Goal: Task Accomplishment & Management: Use online tool/utility

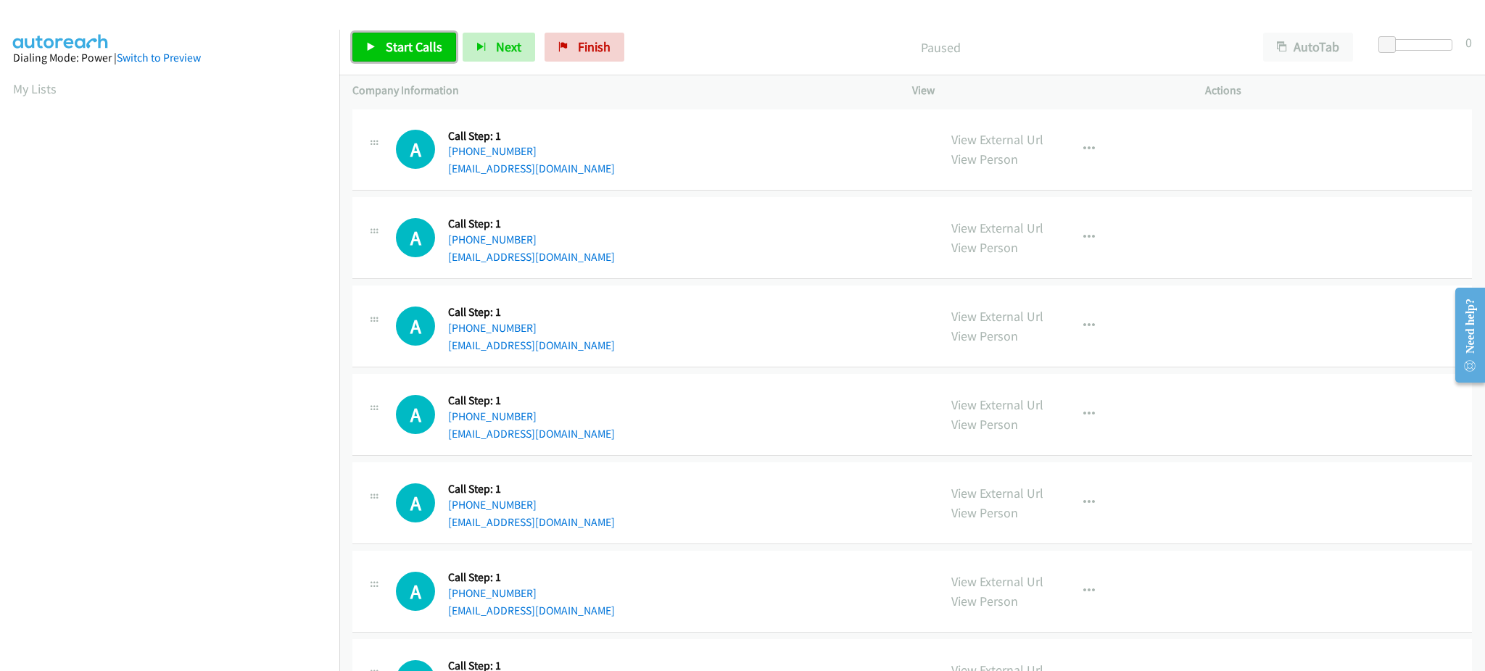
click at [373, 41] on link "Start Calls" at bounding box center [404, 47] width 104 height 29
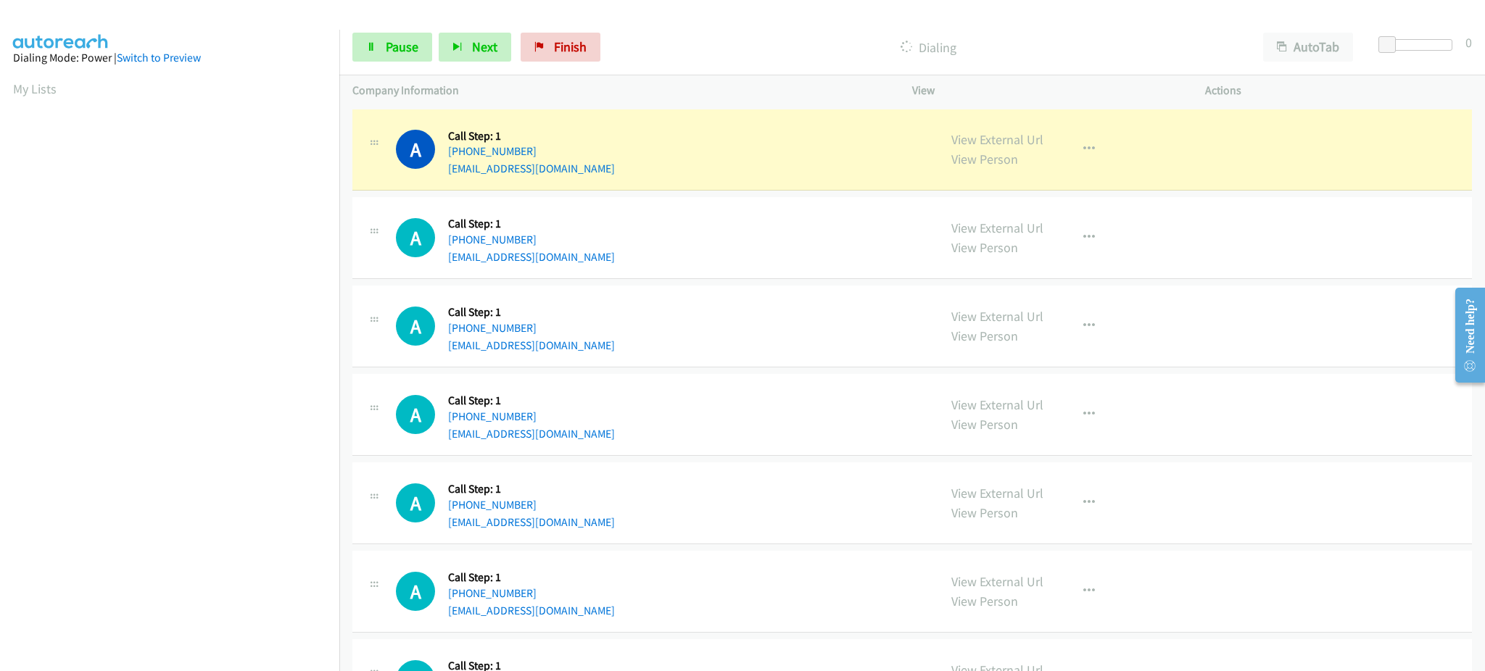
scroll to position [145, 0]
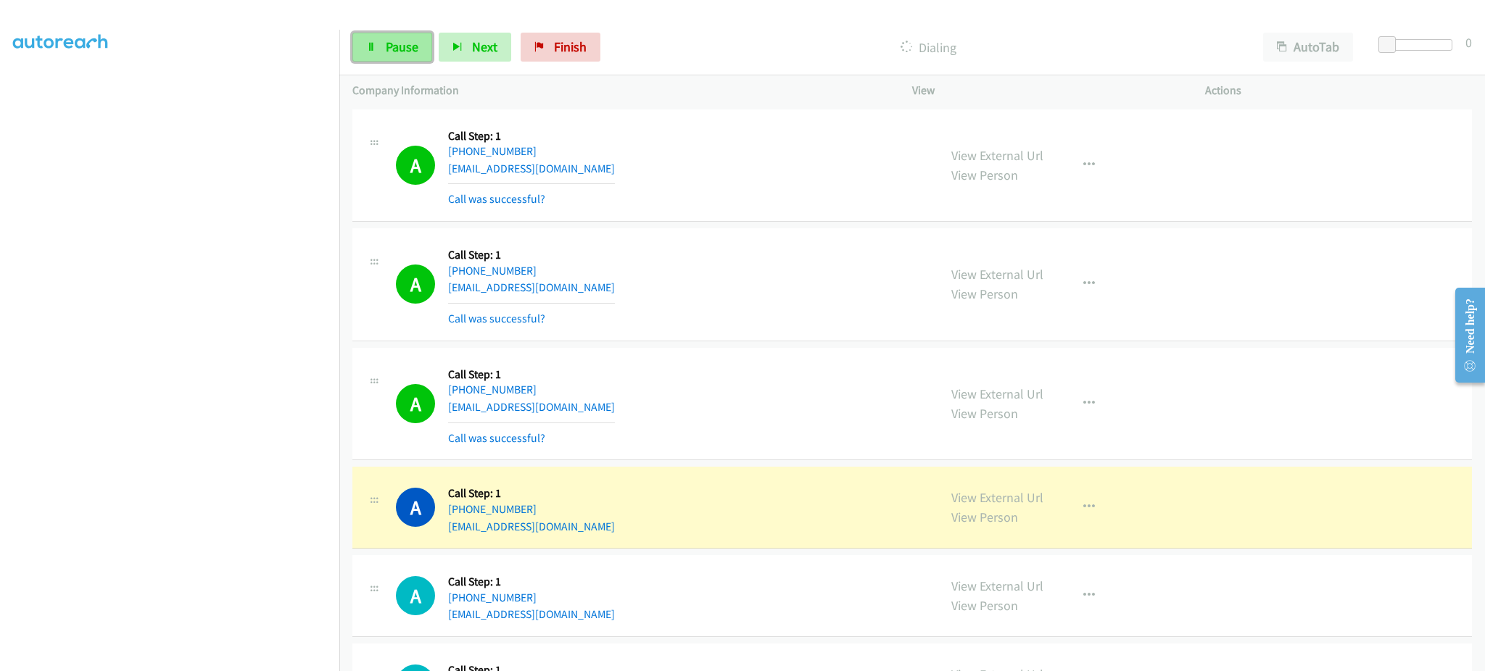
click at [399, 47] on span "Pause" at bounding box center [402, 46] width 33 height 17
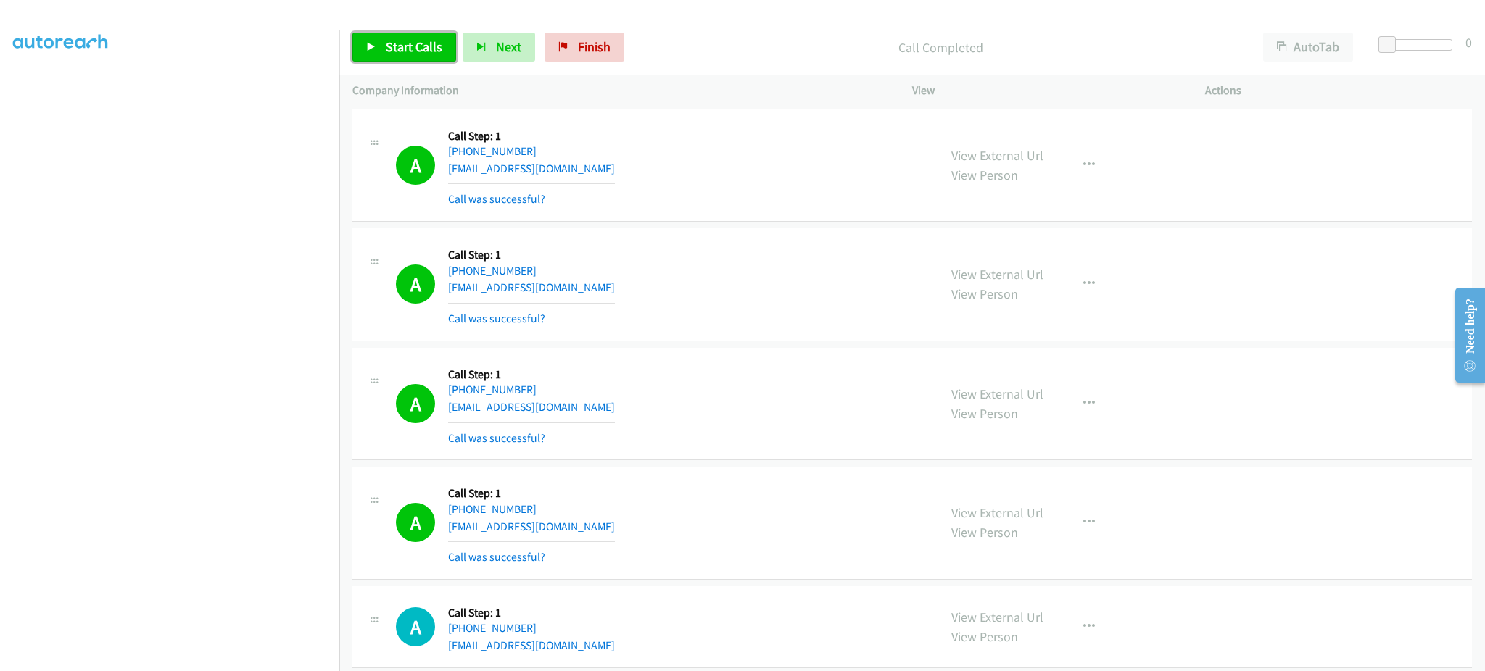
click at [424, 39] on span "Start Calls" at bounding box center [414, 46] width 57 height 17
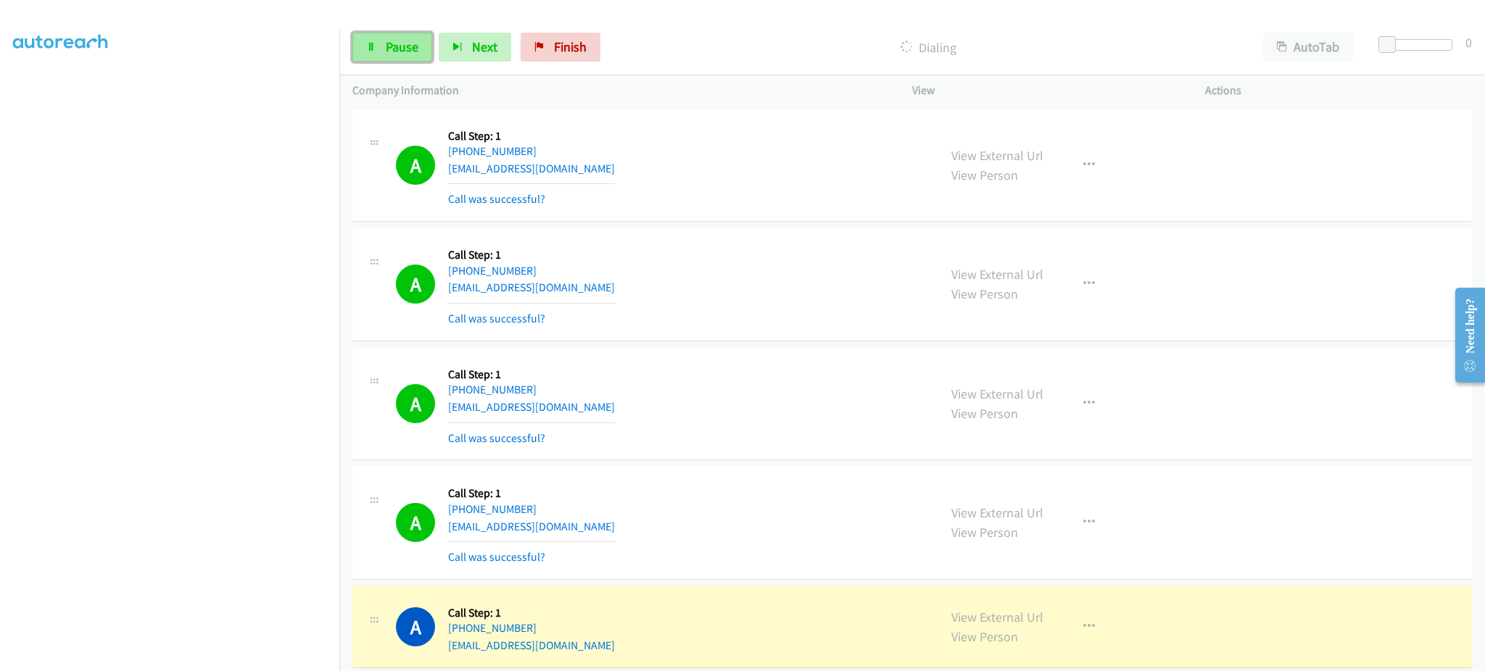
click at [397, 53] on span "Pause" at bounding box center [402, 46] width 33 height 17
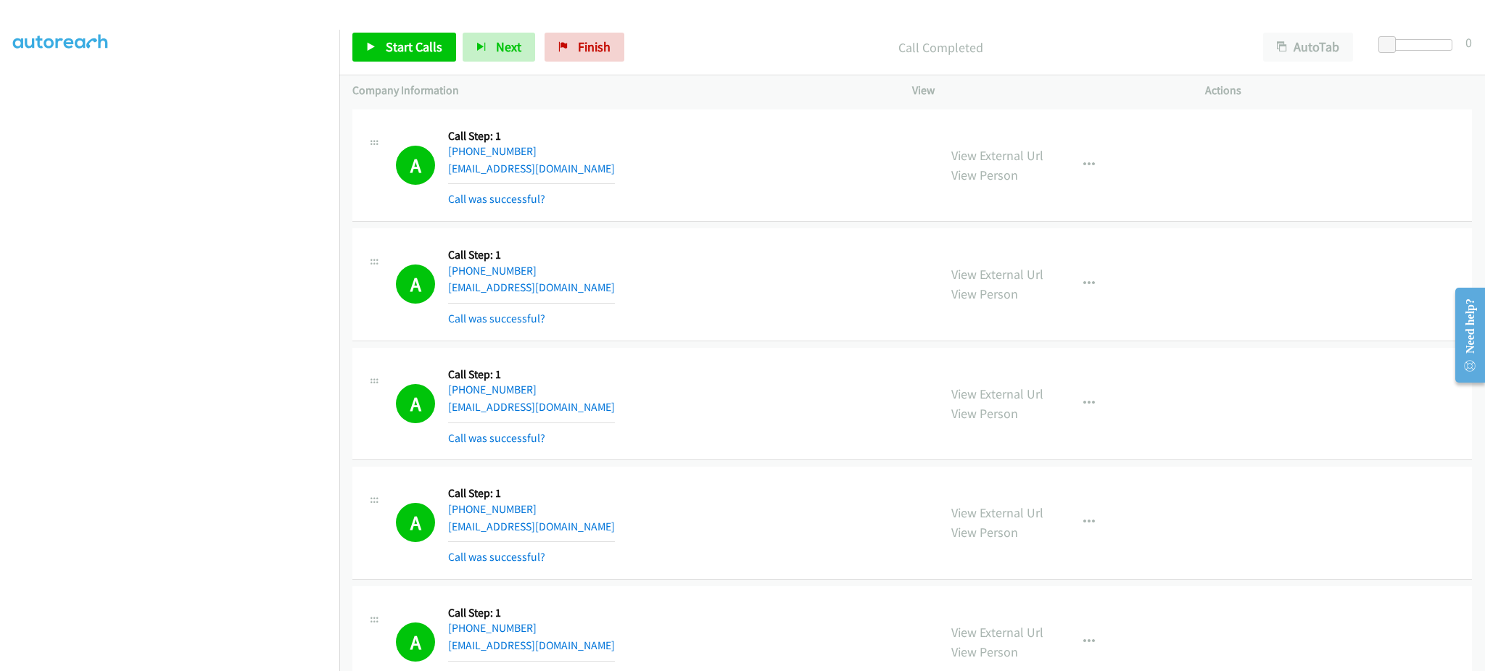
click at [393, 62] on div "Start Calls Pause Next Finish Call Completed AutoTab AutoTab 0" at bounding box center [911, 48] width 1145 height 56
click at [393, 57] on link "Start Calls" at bounding box center [404, 47] width 104 height 29
click at [389, 56] on link "Pause" at bounding box center [392, 47] width 80 height 29
drag, startPoint x: 386, startPoint y: 54, endPoint x: 478, endPoint y: 10, distance: 101.8
click at [386, 53] on span "Start Calls" at bounding box center [414, 46] width 57 height 17
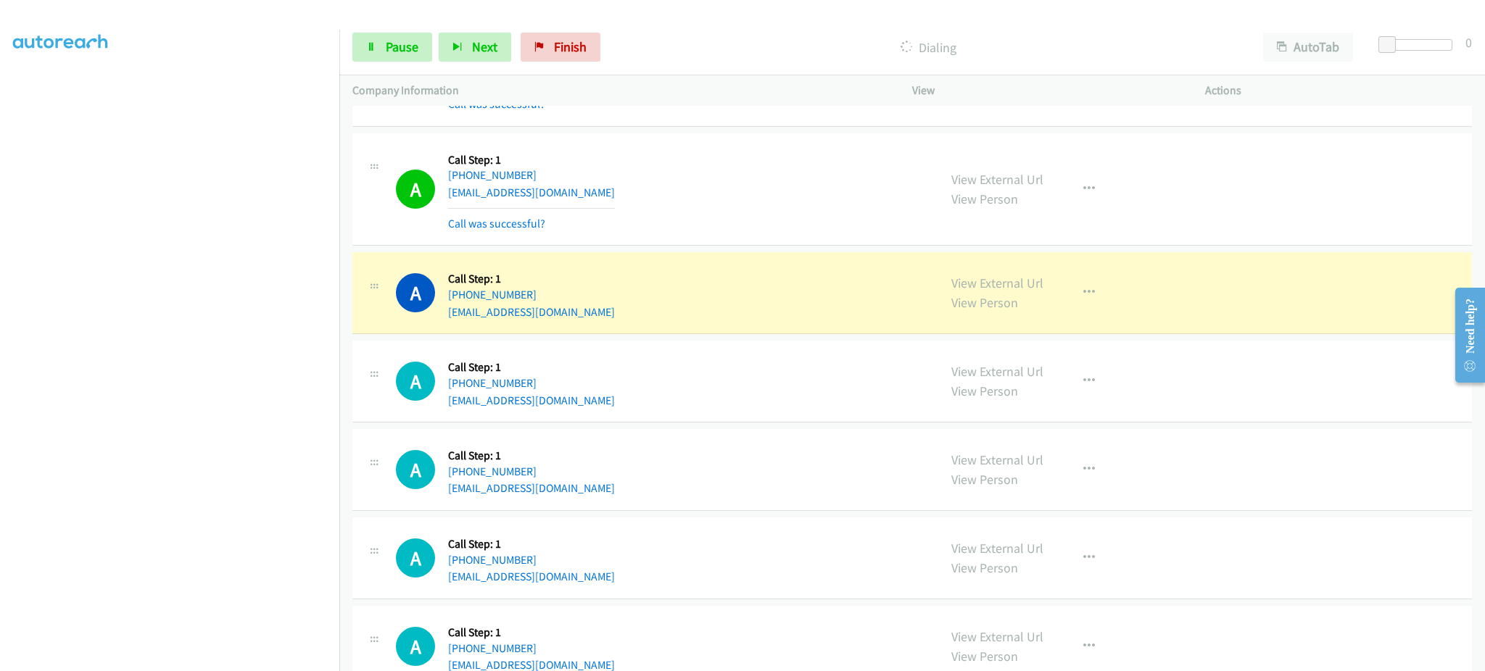
scroll to position [1160, 0]
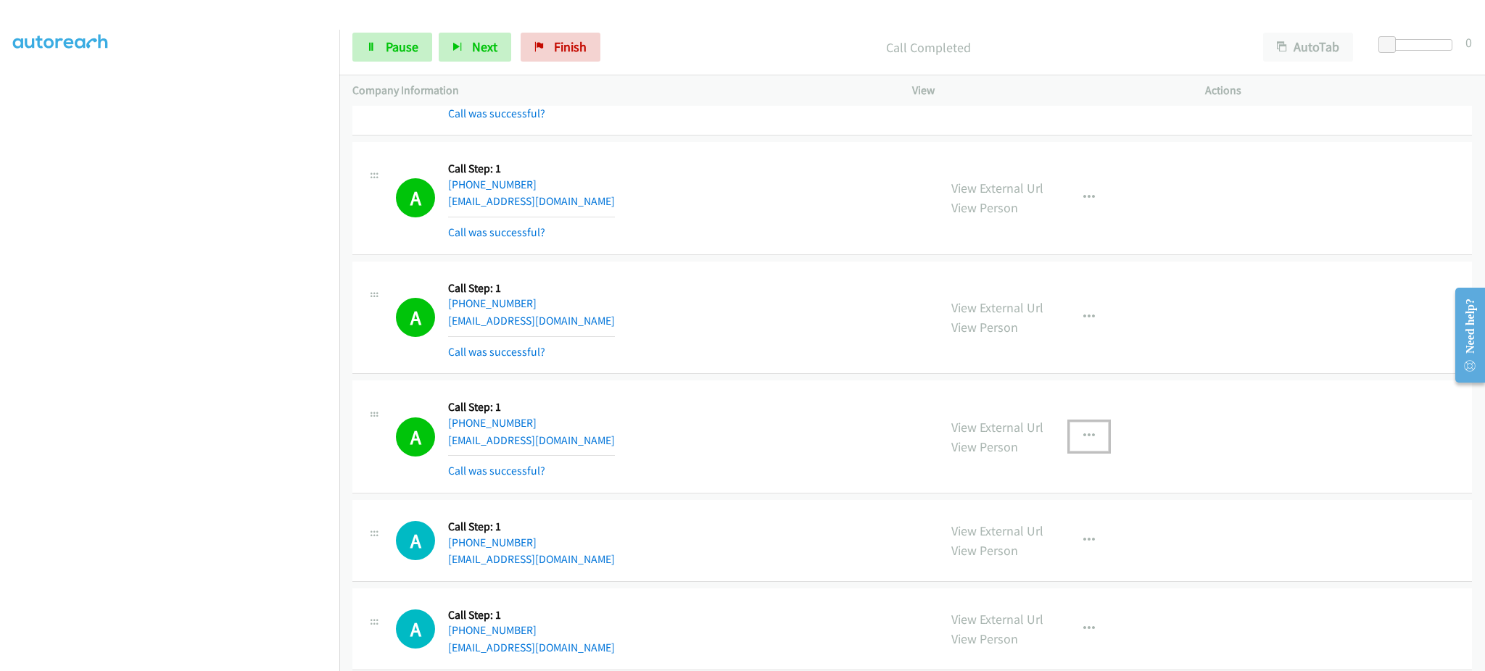
click at [1069, 429] on button "button" at bounding box center [1088, 436] width 39 height 29
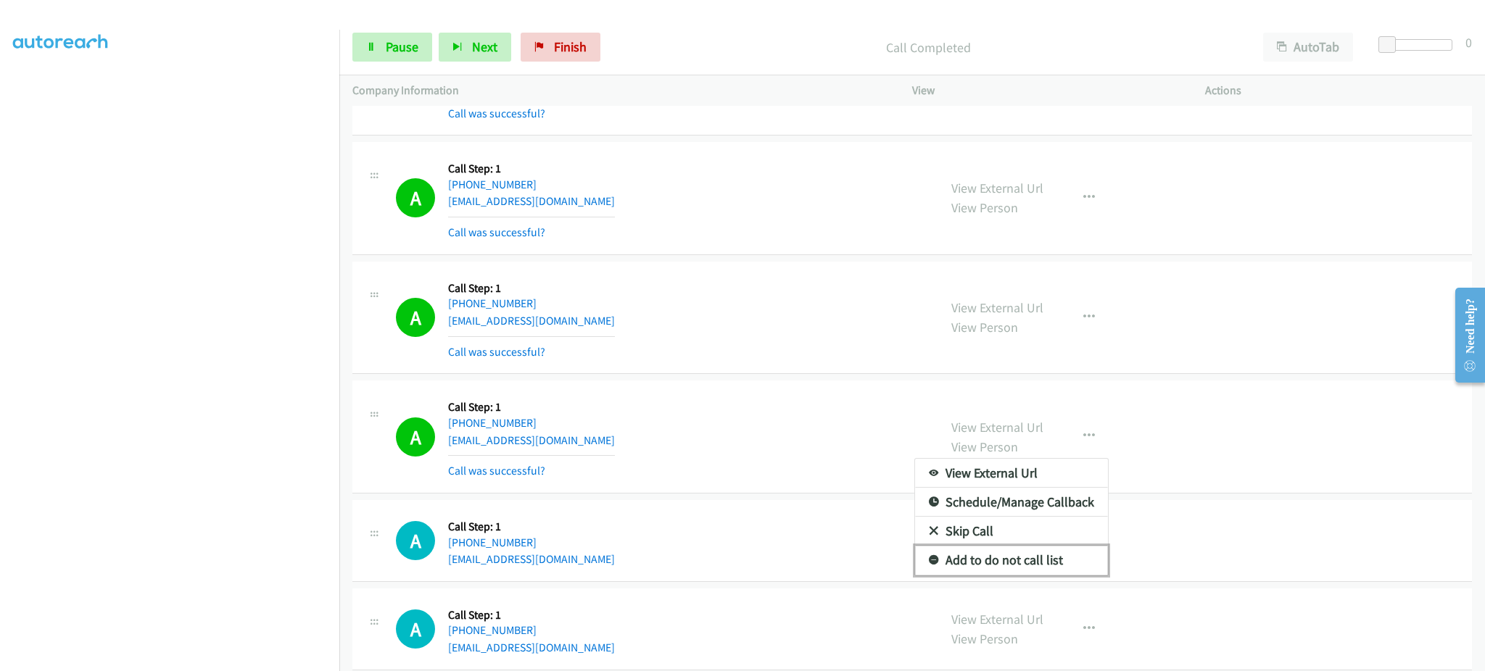
click at [1034, 560] on link "Add to do not call list" at bounding box center [1011, 560] width 193 height 29
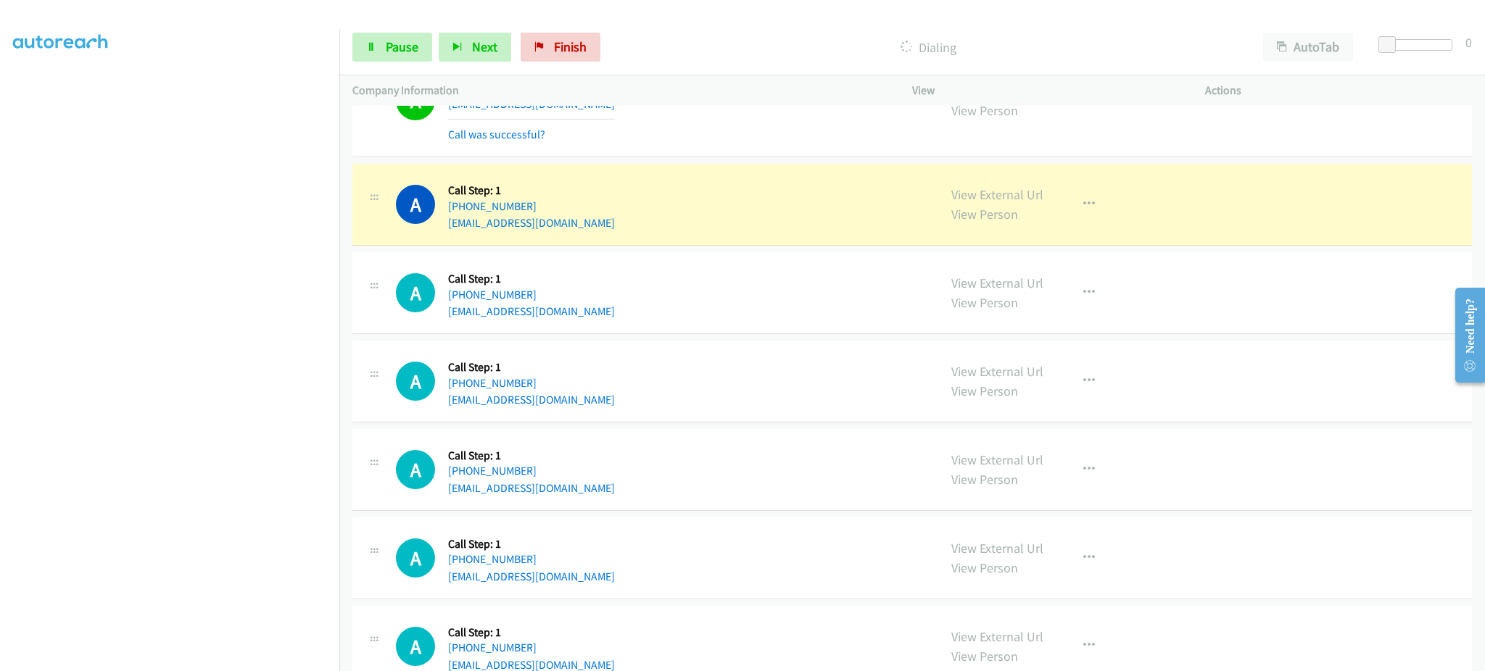
scroll to position [1740, 0]
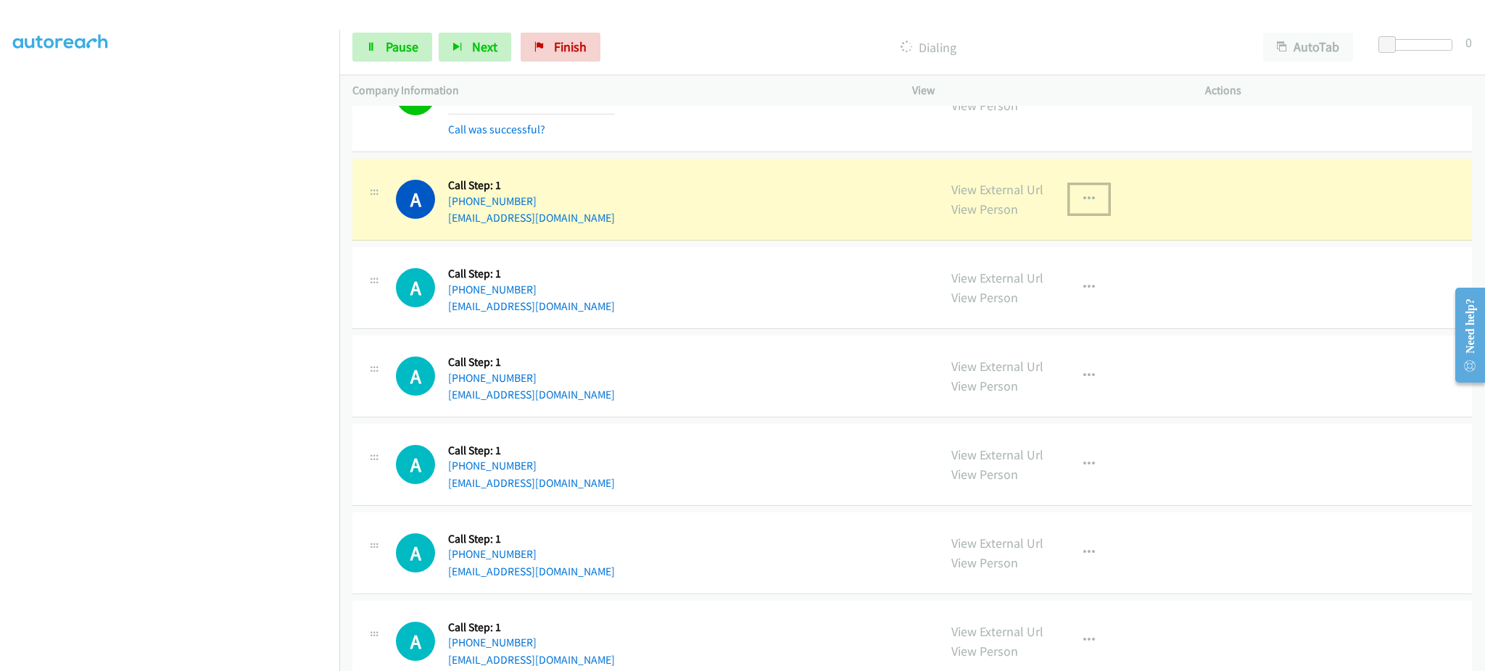
click at [1076, 206] on button "button" at bounding box center [1088, 199] width 39 height 29
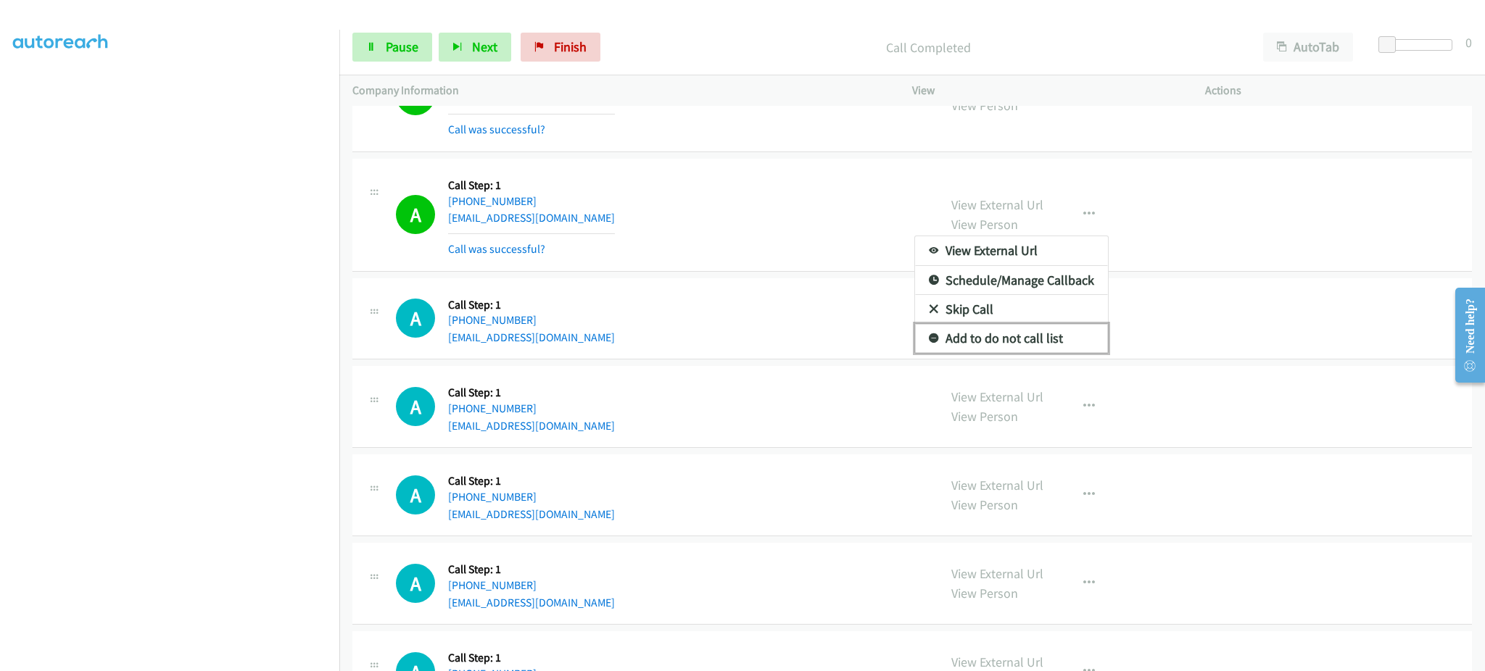
click at [1045, 336] on link "Add to do not call list" at bounding box center [1011, 338] width 193 height 29
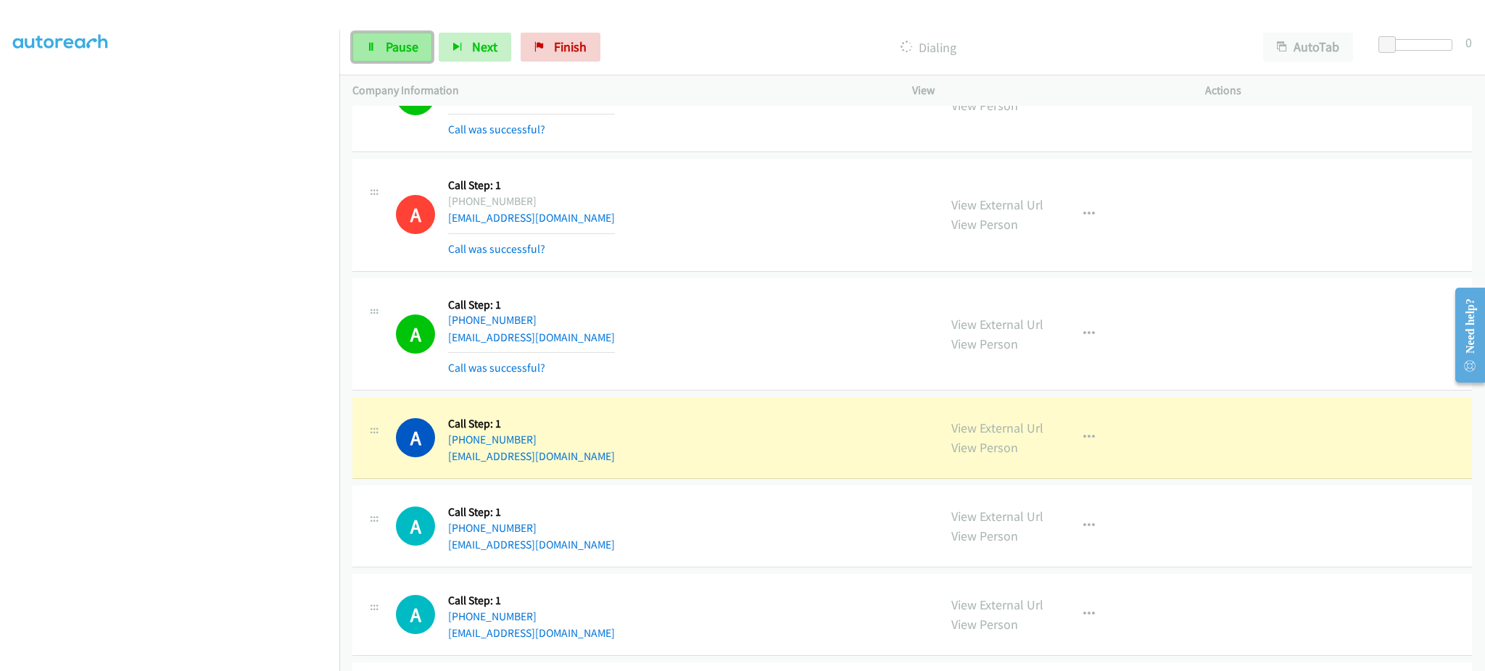
click at [406, 57] on link "Pause" at bounding box center [392, 47] width 80 height 29
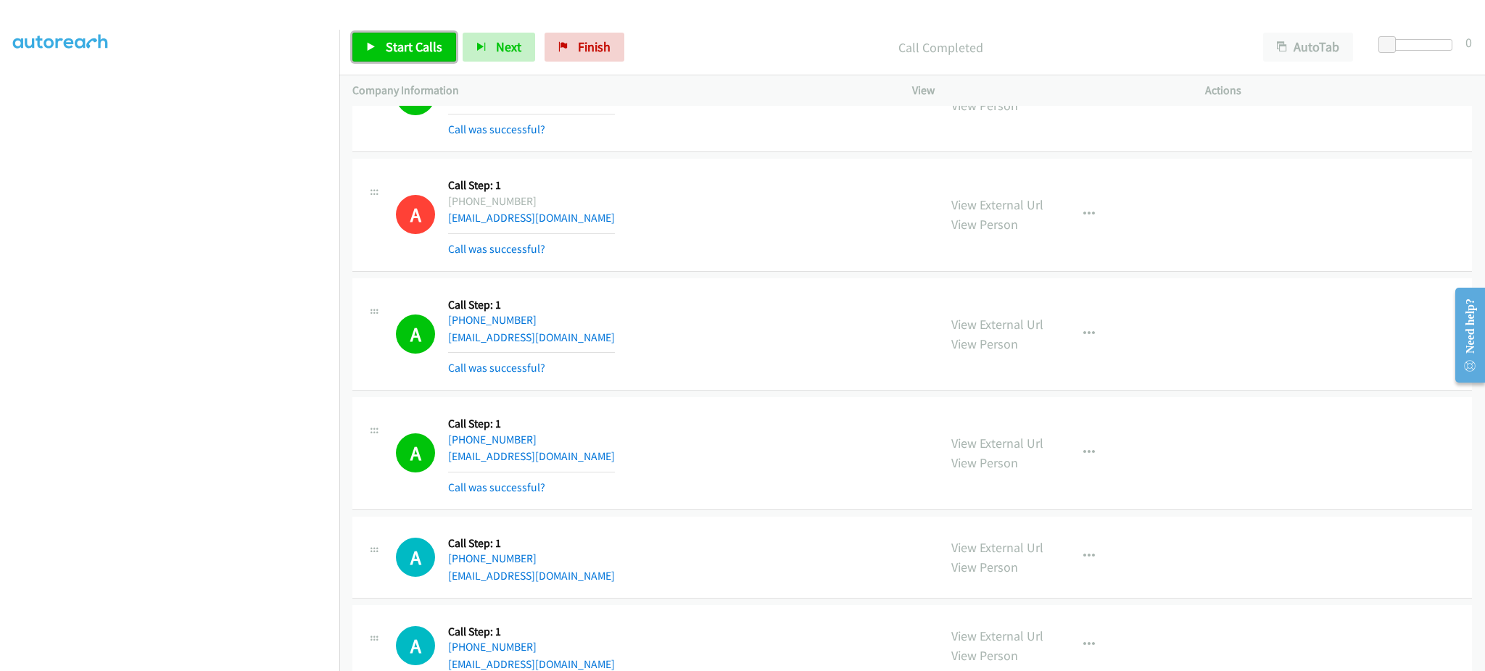
click at [437, 57] on link "Start Calls" at bounding box center [404, 47] width 104 height 29
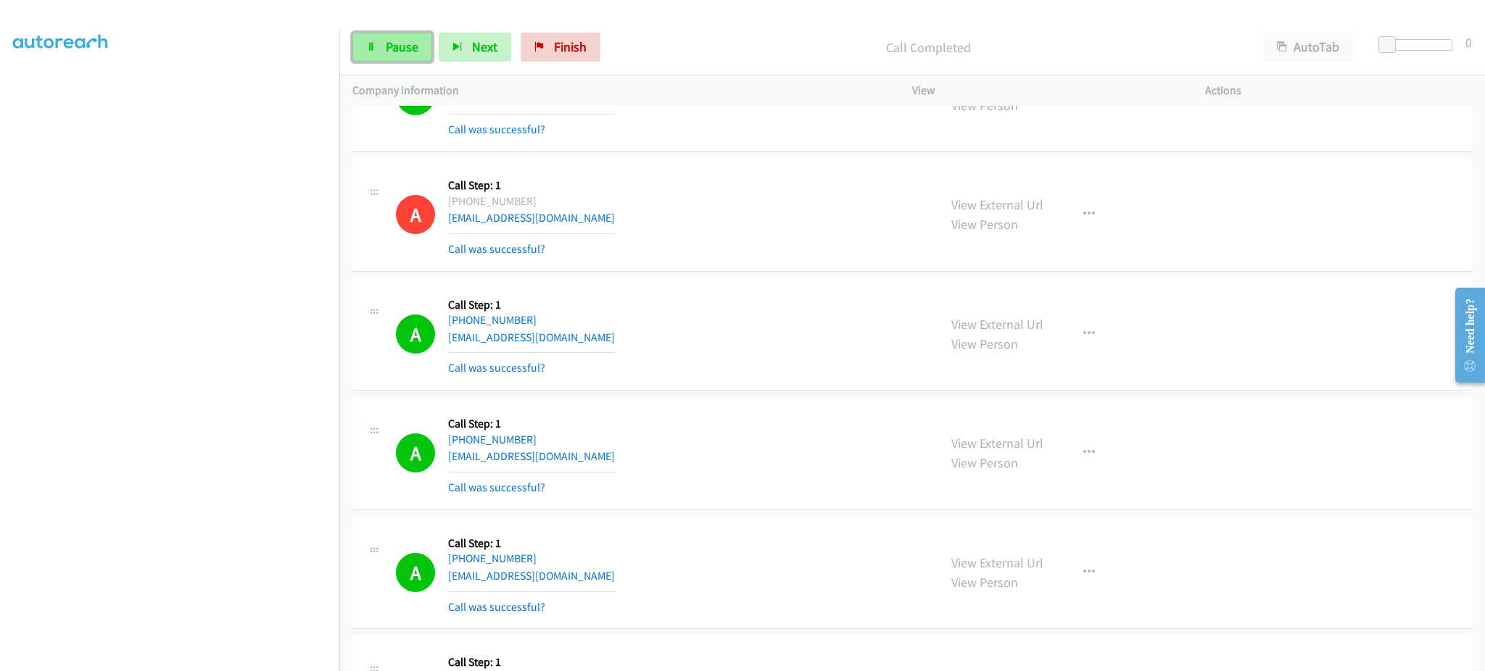
click at [418, 45] on link "Pause" at bounding box center [392, 47] width 80 height 29
click at [400, 49] on span "Start Calls" at bounding box center [414, 46] width 57 height 17
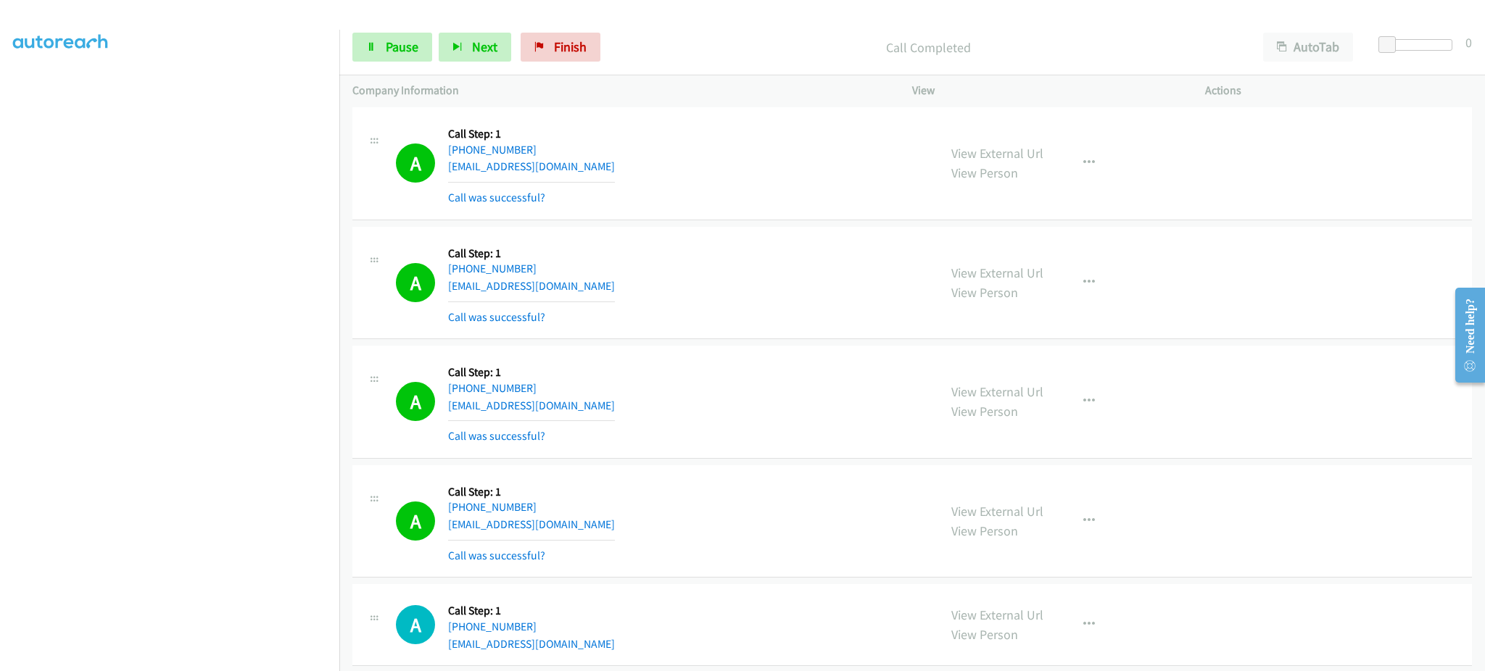
click at [1085, 262] on div "View External Url View Person View External Url Email Schedule/Manage Callback …" at bounding box center [1091, 283] width 306 height 86
drag, startPoint x: 1081, startPoint y: 280, endPoint x: 1081, endPoint y: 297, distance: 17.4
click at [1083, 281] on icon "button" at bounding box center [1089, 283] width 12 height 12
click at [1054, 402] on link "Add to do not call list" at bounding box center [1011, 406] width 193 height 29
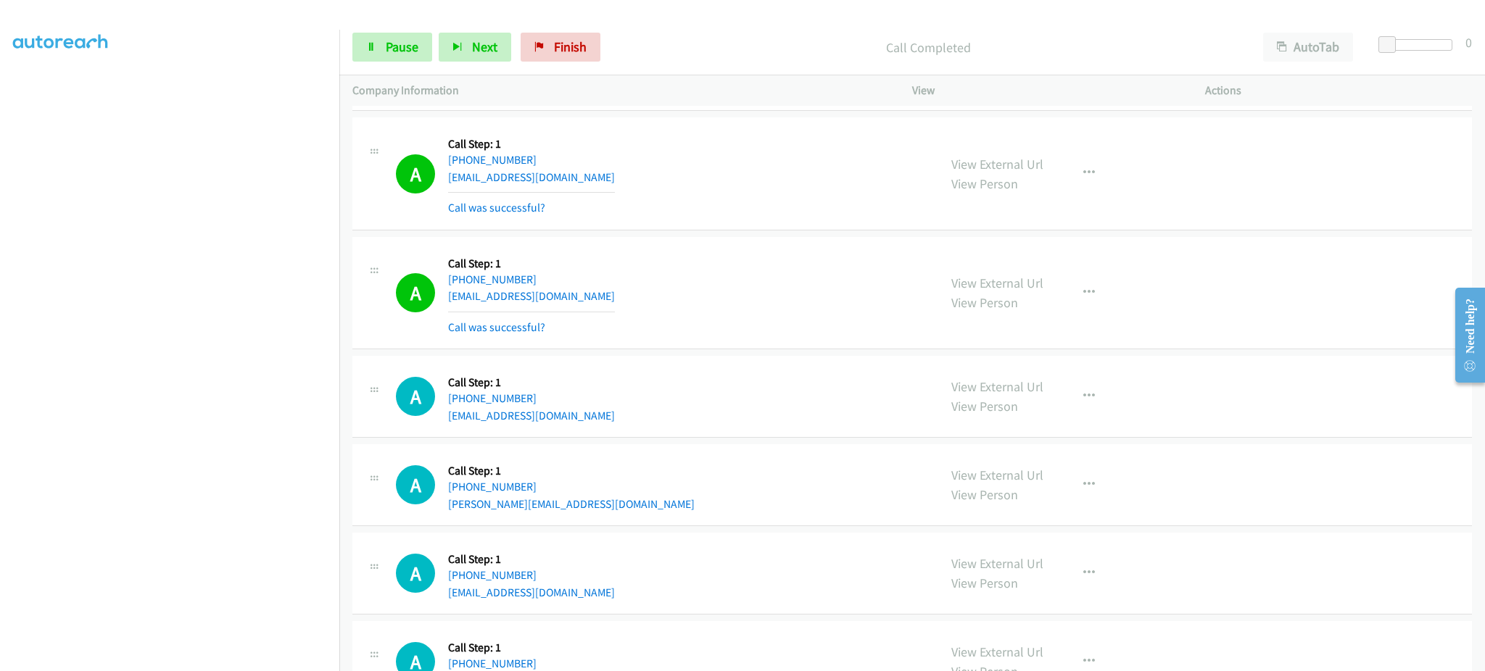
scroll to position [2610, 0]
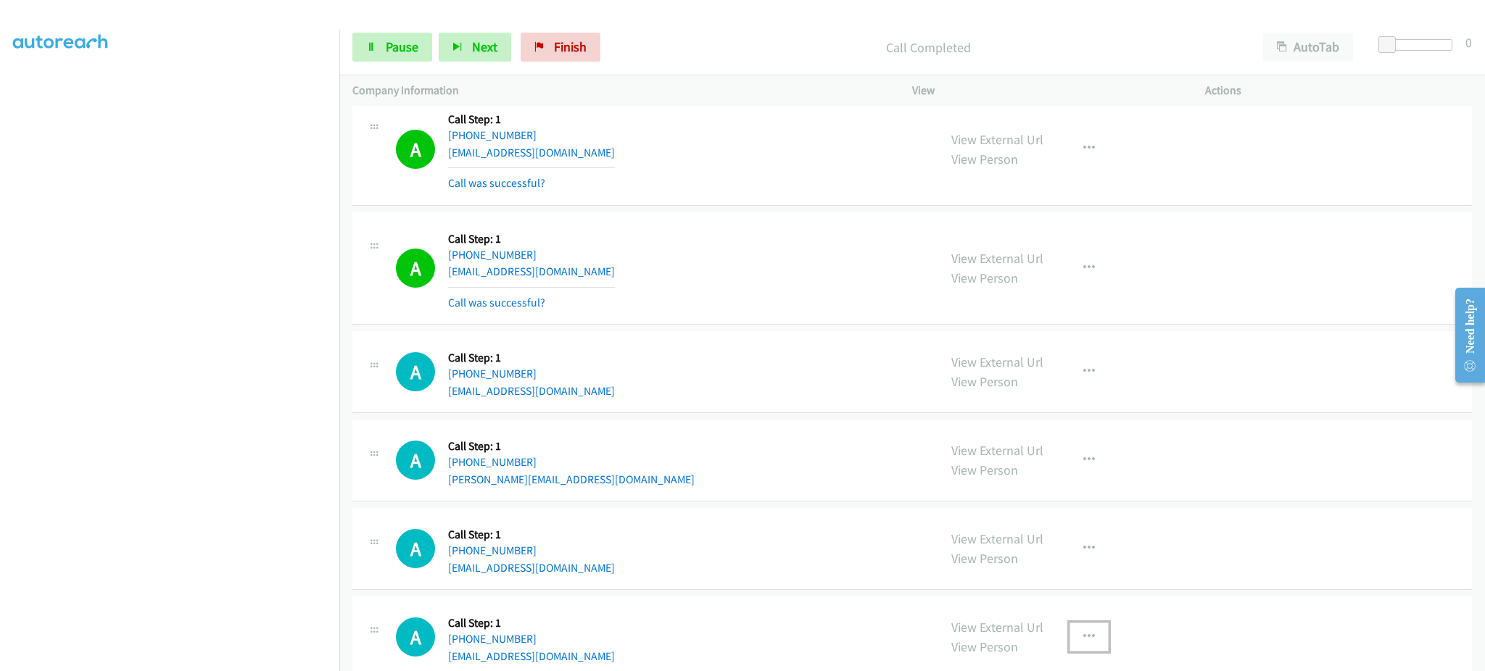
click at [1069, 639] on button "button" at bounding box center [1088, 637] width 39 height 29
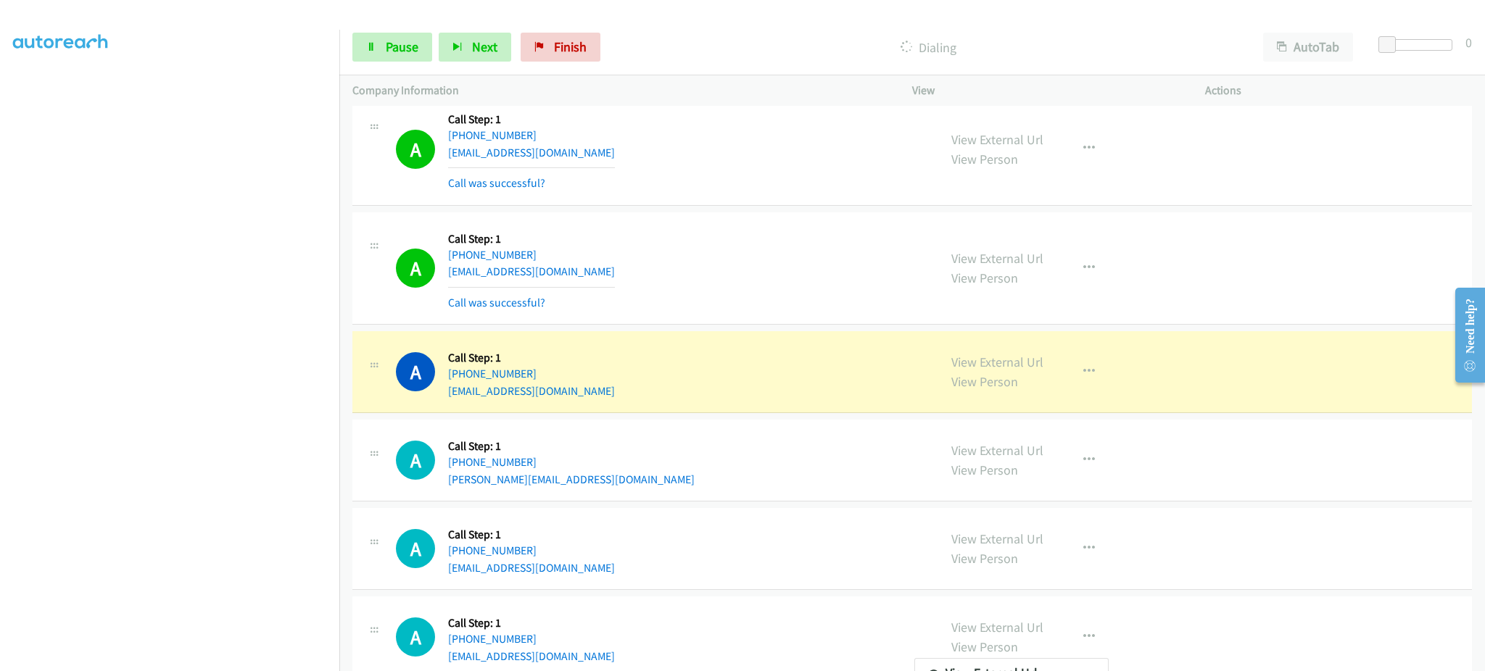
click at [1065, 279] on div at bounding box center [742, 335] width 1485 height 671
click at [1098, 256] on button "button" at bounding box center [1088, 268] width 39 height 29
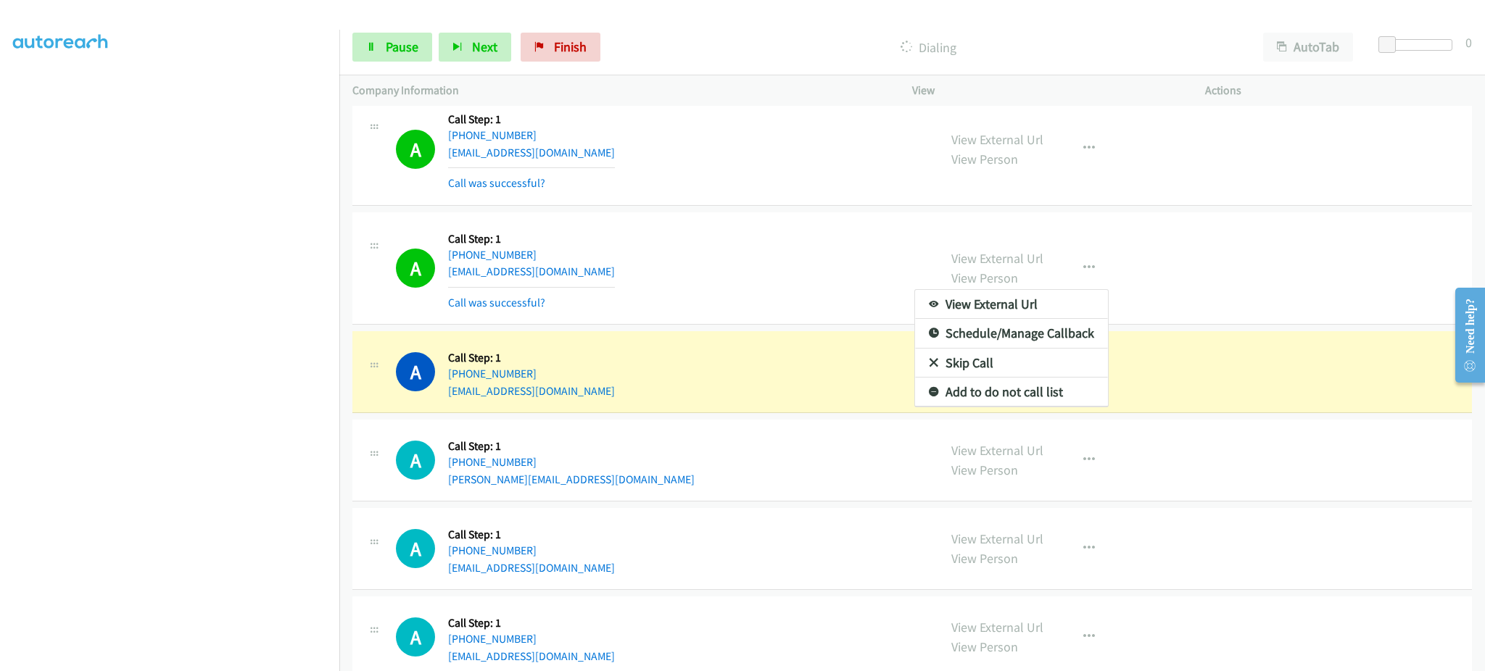
click at [1083, 277] on div at bounding box center [742, 335] width 1485 height 671
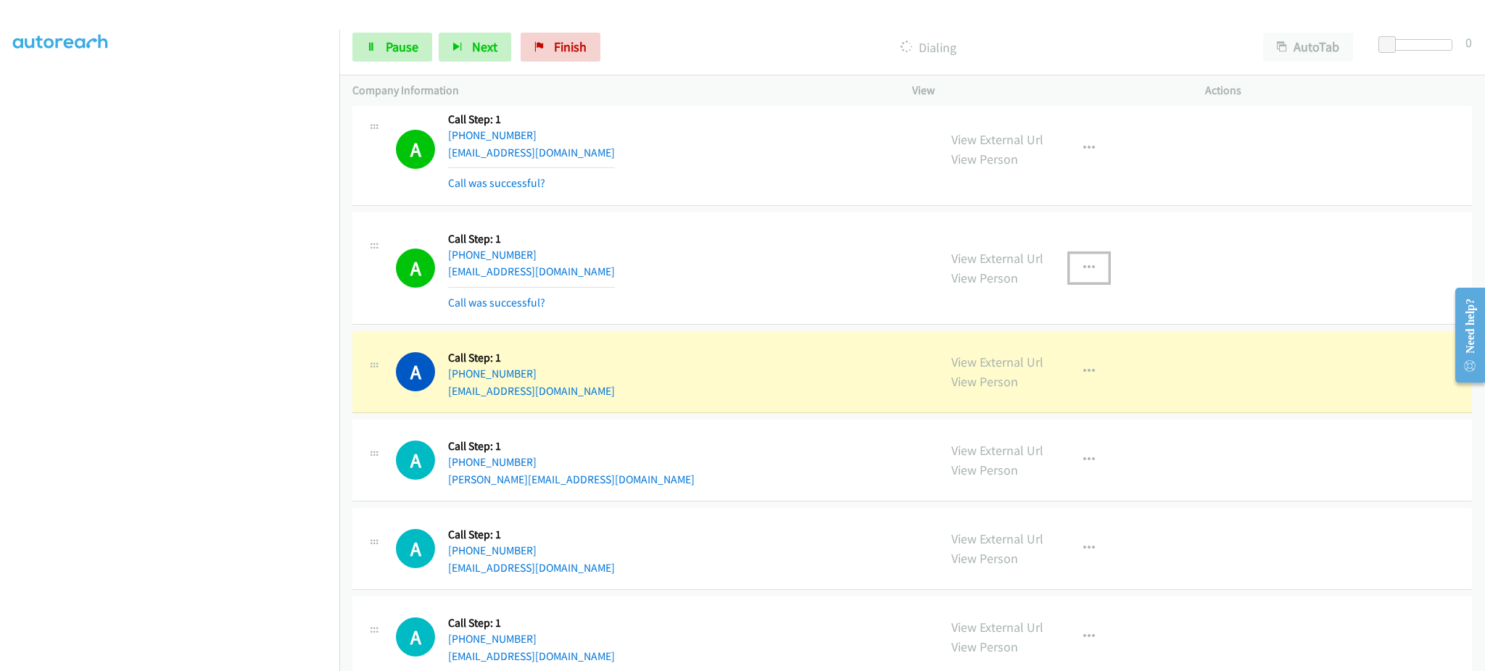
click at [1069, 283] on button "button" at bounding box center [1088, 268] width 39 height 29
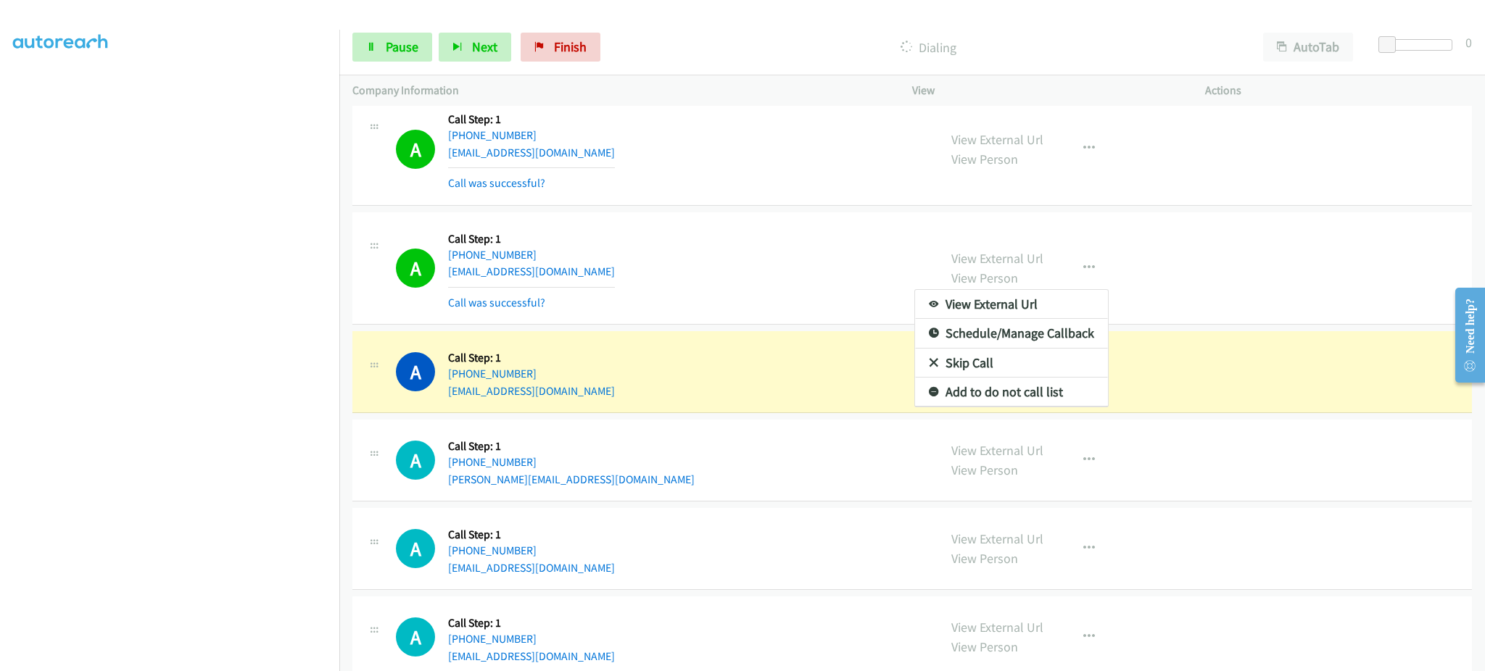
click at [1079, 272] on div at bounding box center [742, 335] width 1485 height 671
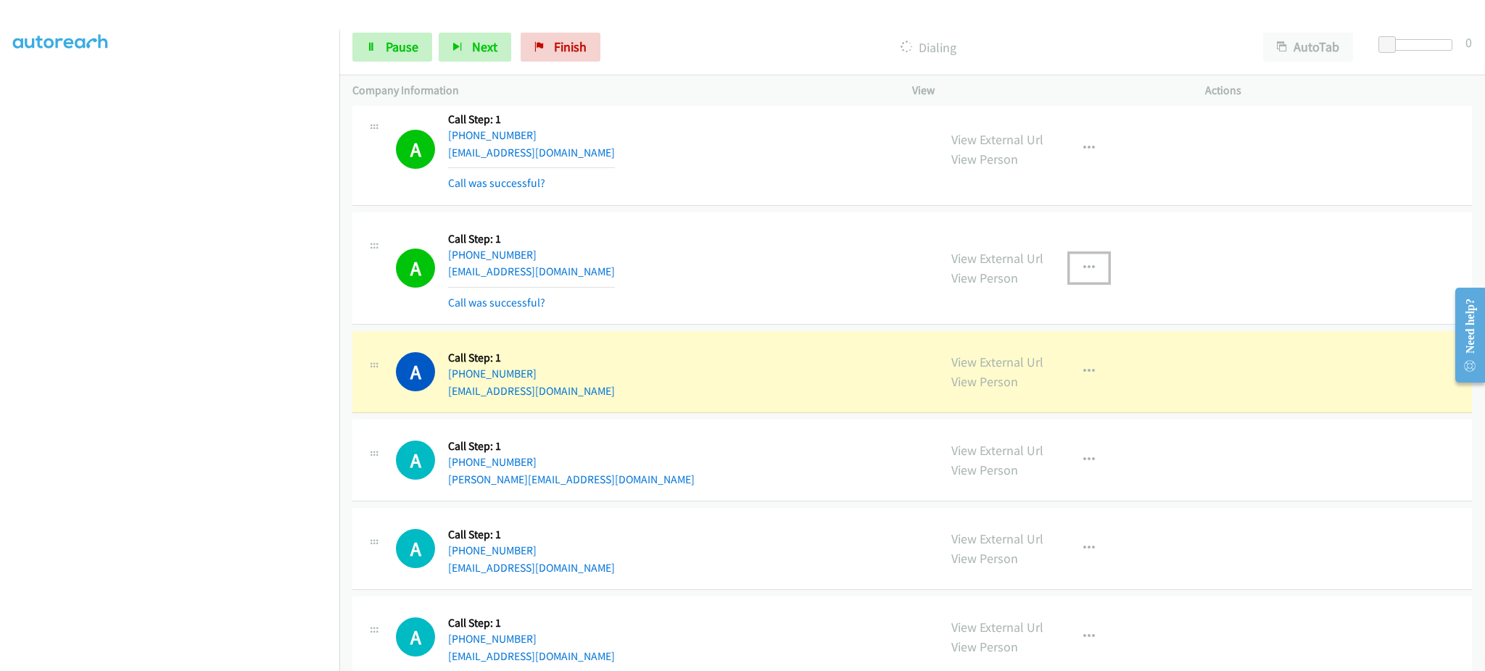
drag, startPoint x: 1095, startPoint y: 279, endPoint x: 1086, endPoint y: 264, distance: 17.5
click at [1089, 275] on button "button" at bounding box center [1088, 268] width 39 height 29
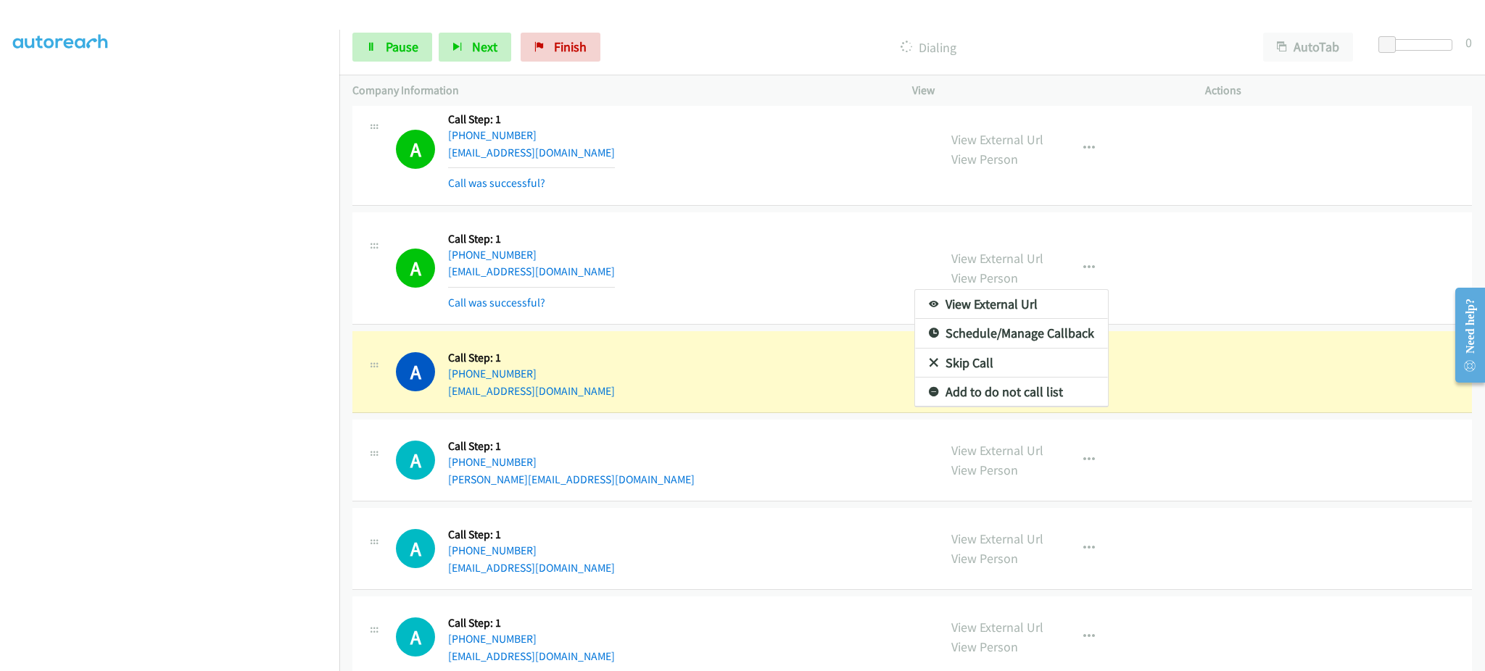
click at [1086, 263] on div at bounding box center [742, 335] width 1485 height 671
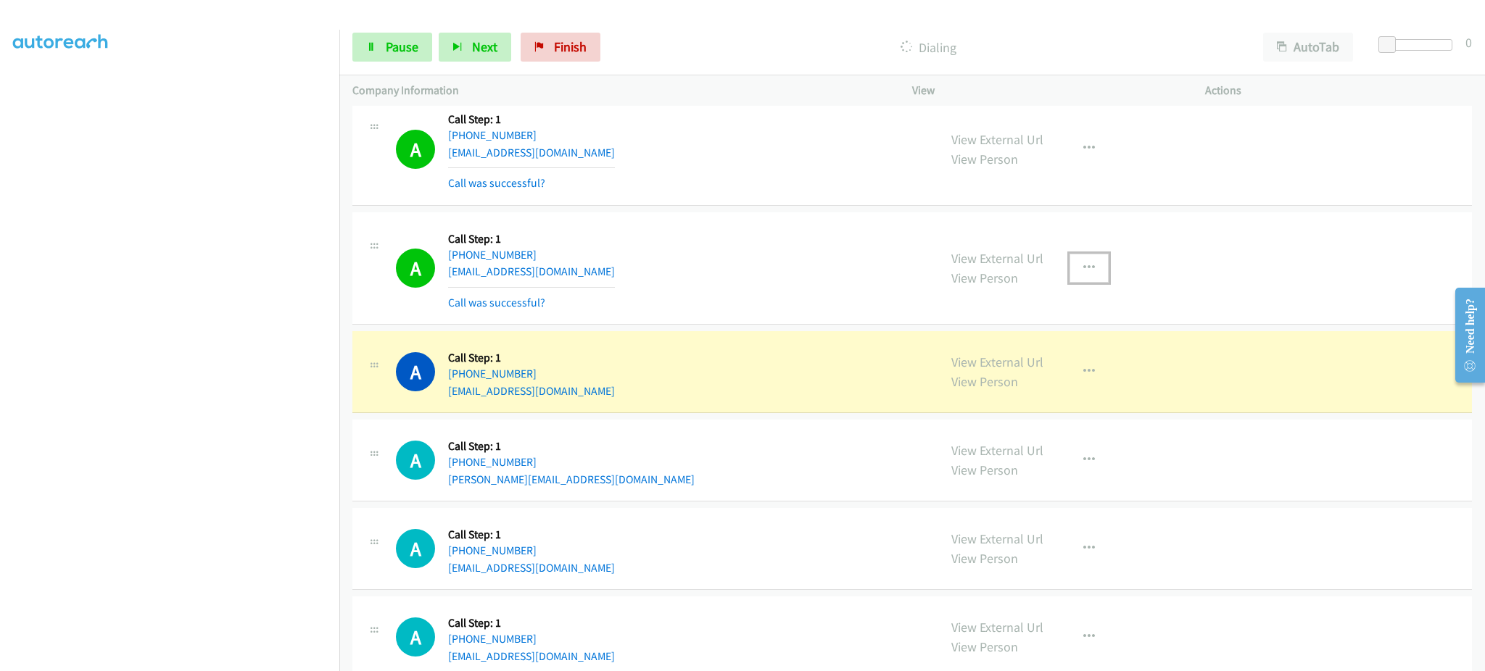
click at [1083, 265] on icon "button" at bounding box center [1089, 268] width 12 height 12
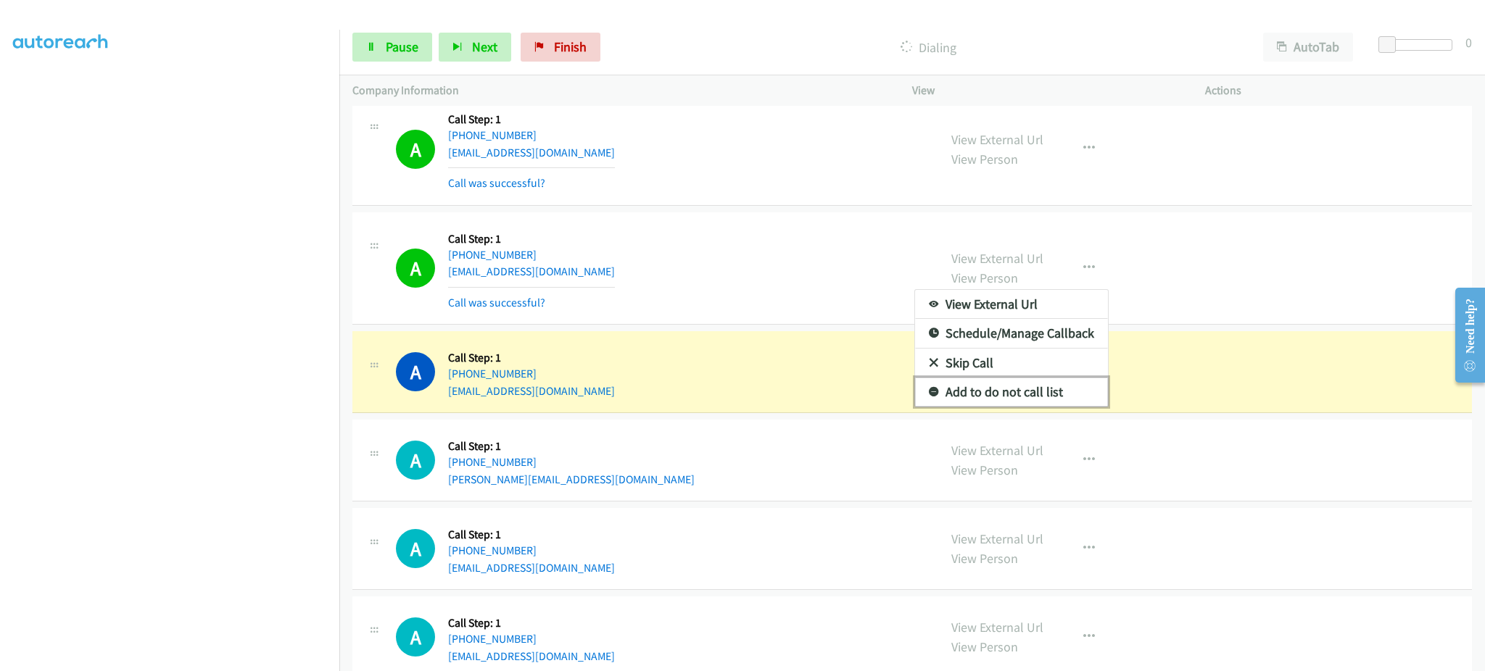
click at [1045, 396] on link "Add to do not call list" at bounding box center [1011, 392] width 193 height 29
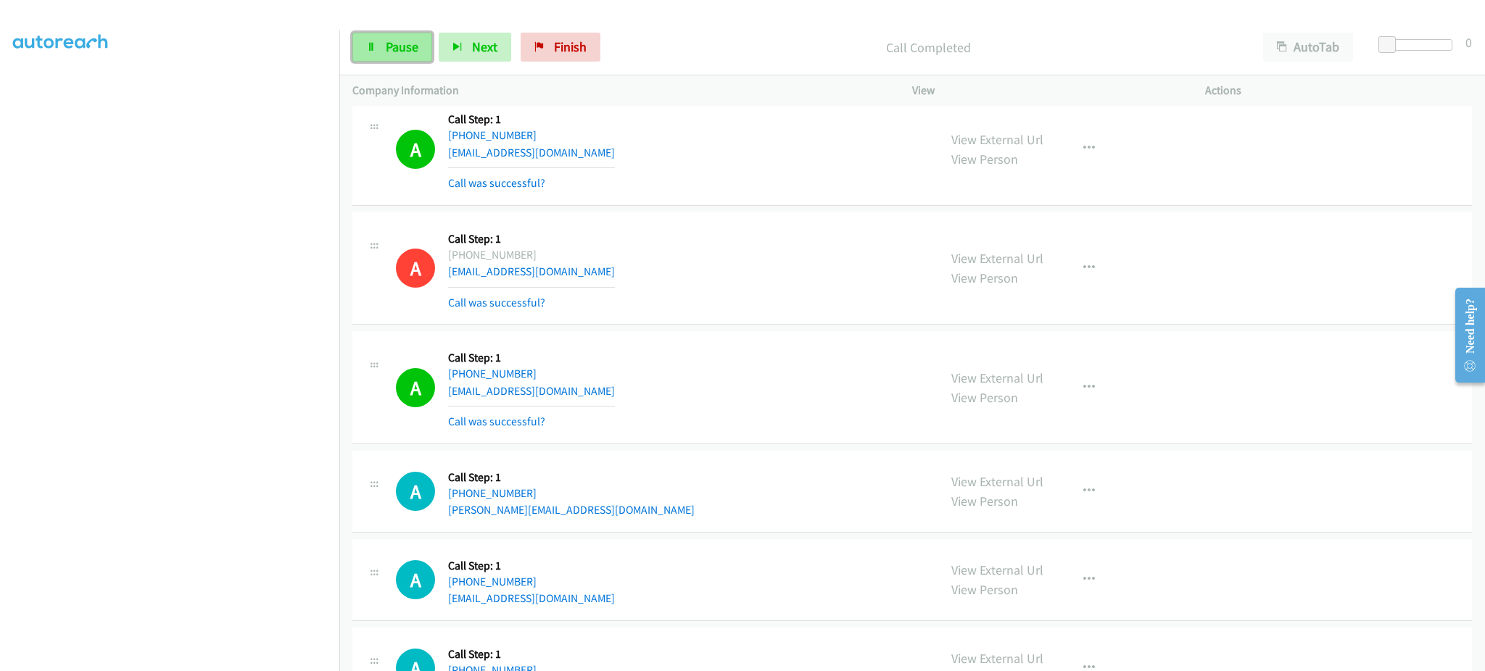
click at [389, 59] on link "Pause" at bounding box center [392, 47] width 80 height 29
click at [397, 46] on span "Start Calls" at bounding box center [414, 46] width 57 height 17
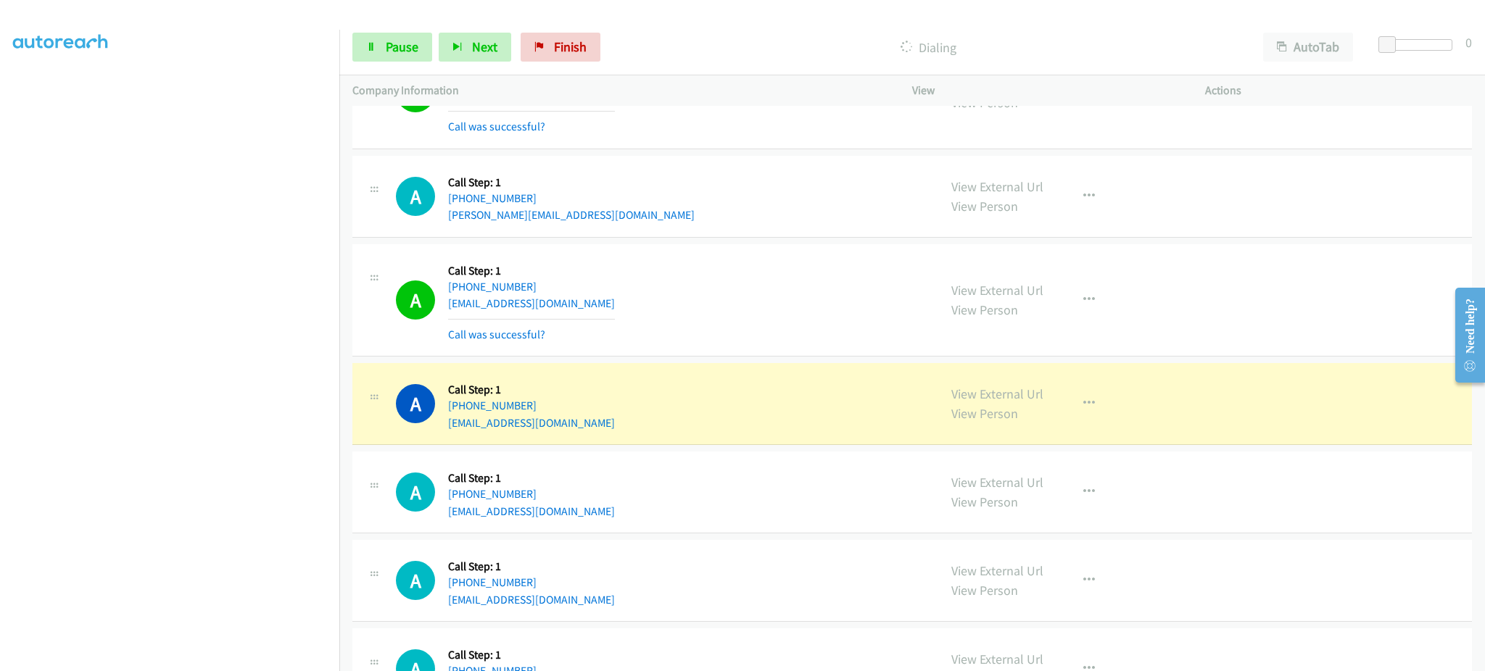
scroll to position [2900, 0]
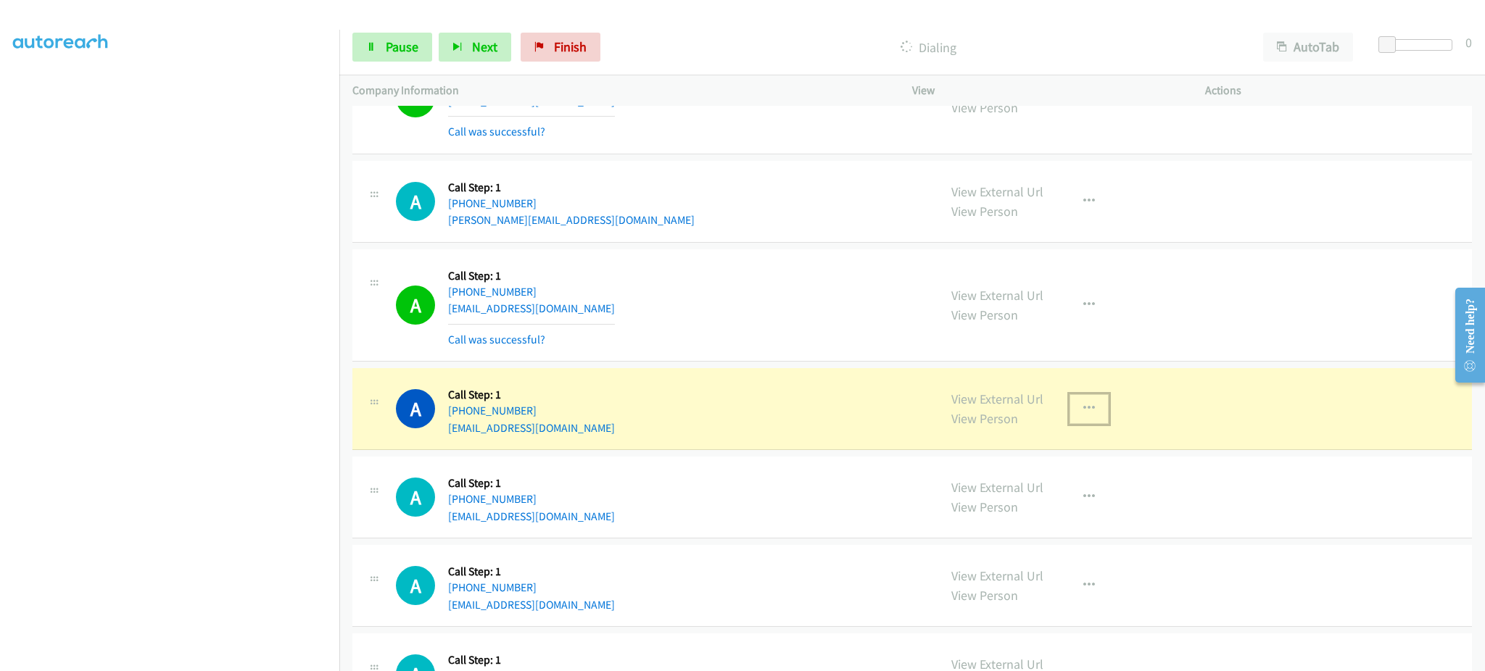
click at [1085, 409] on icon "button" at bounding box center [1089, 409] width 12 height 12
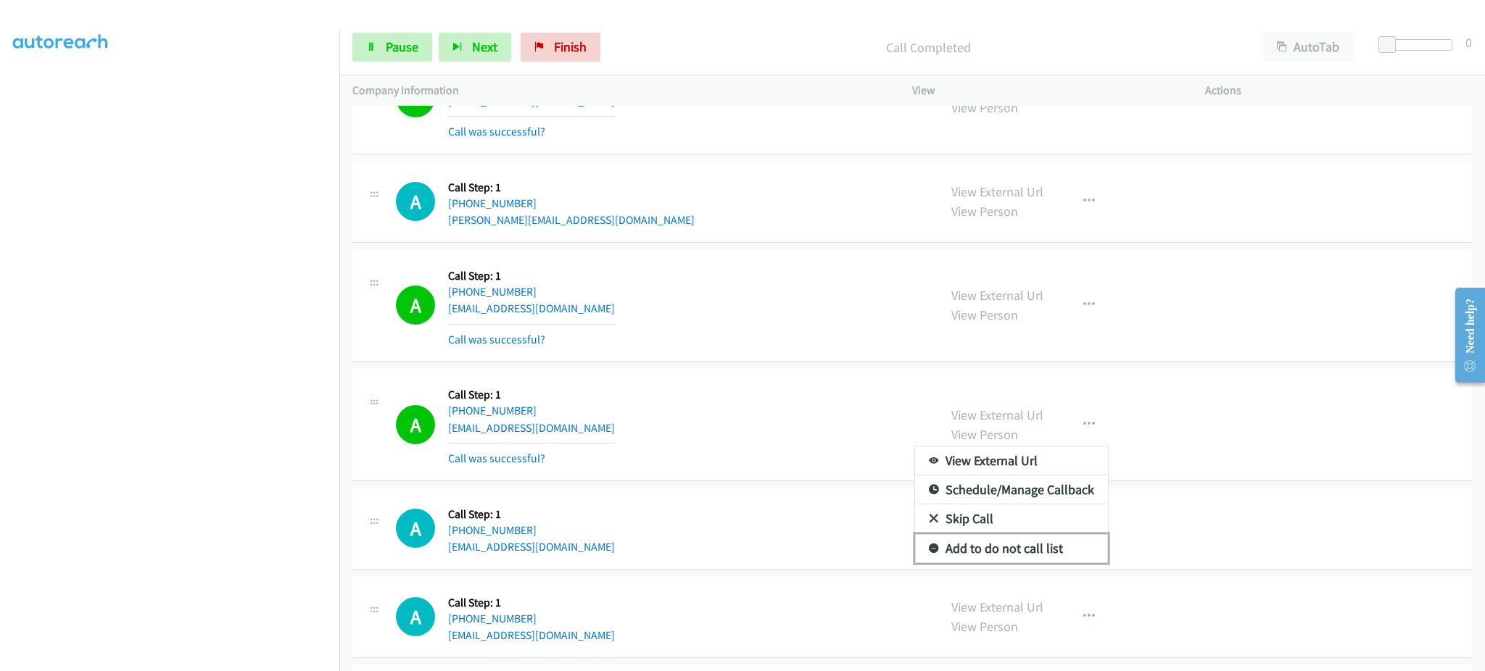
click at [1064, 550] on link "Add to do not call list" at bounding box center [1011, 548] width 193 height 29
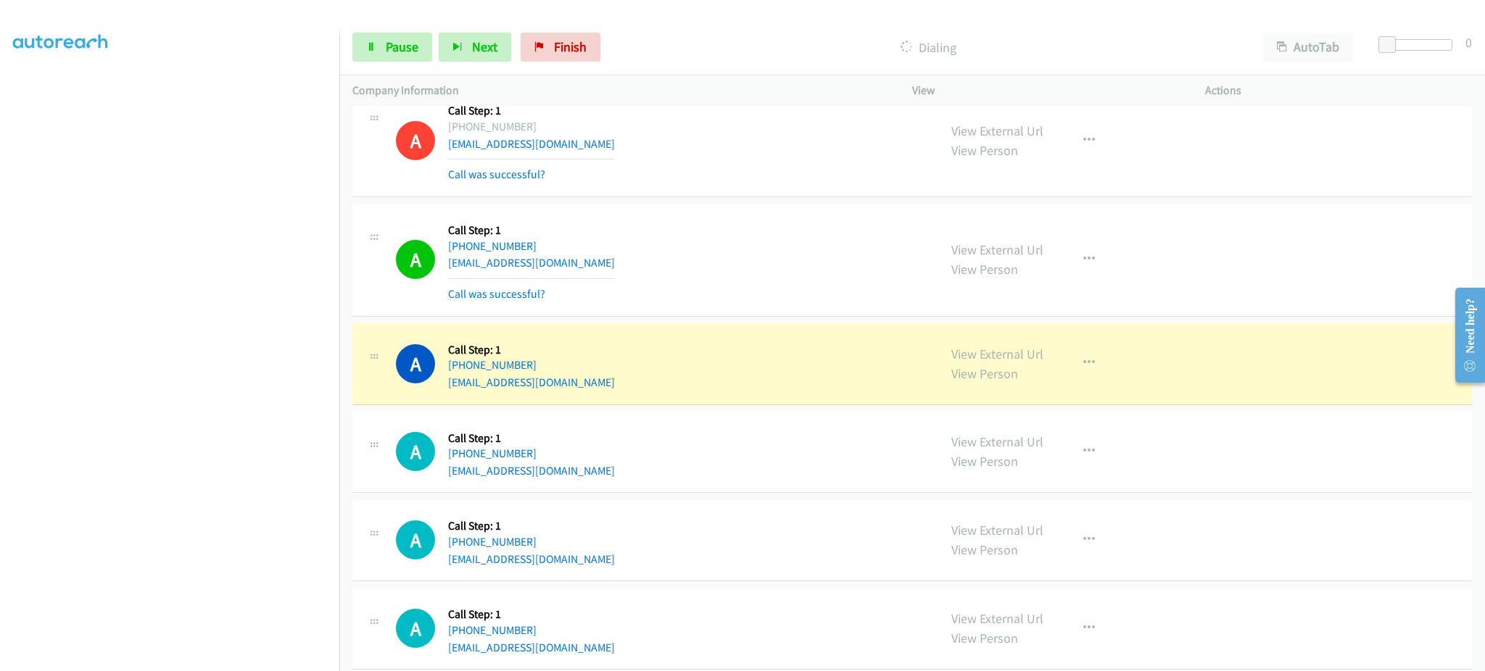
scroll to position [3190, 0]
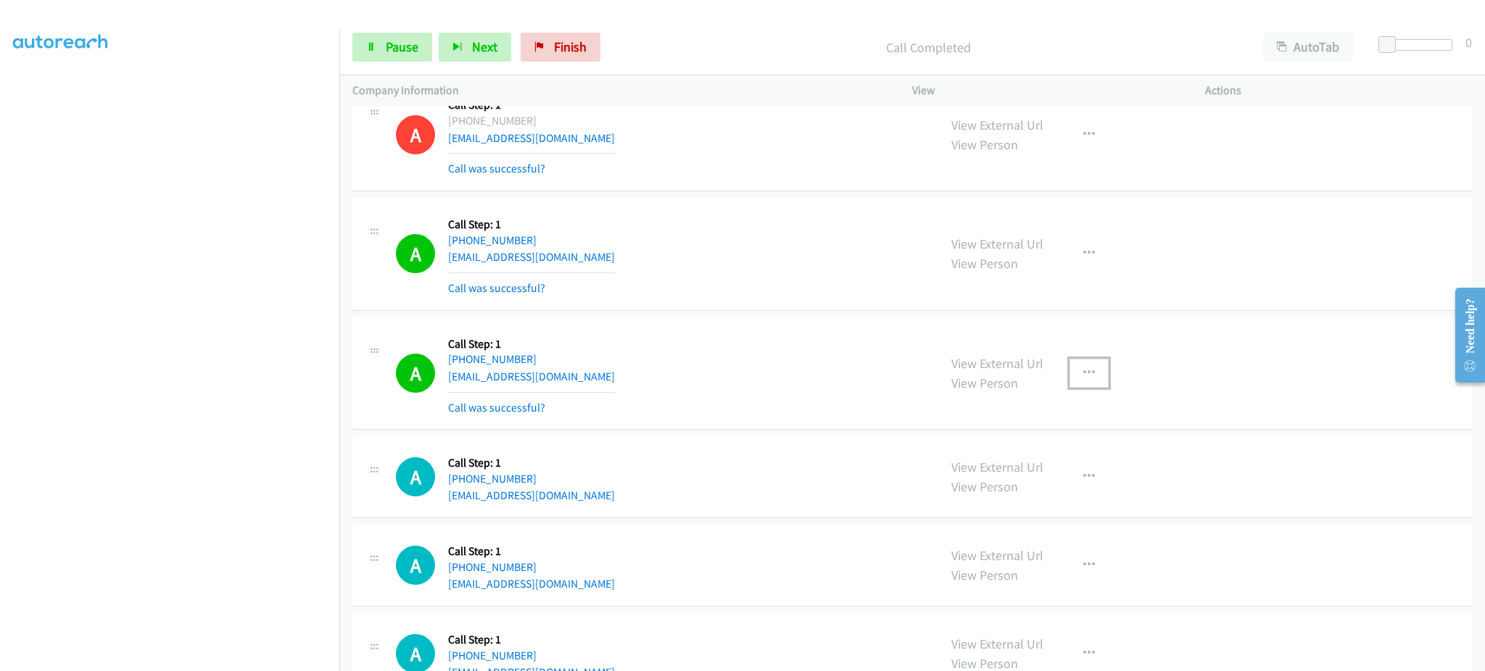
click at [1083, 376] on icon "button" at bounding box center [1089, 374] width 12 height 12
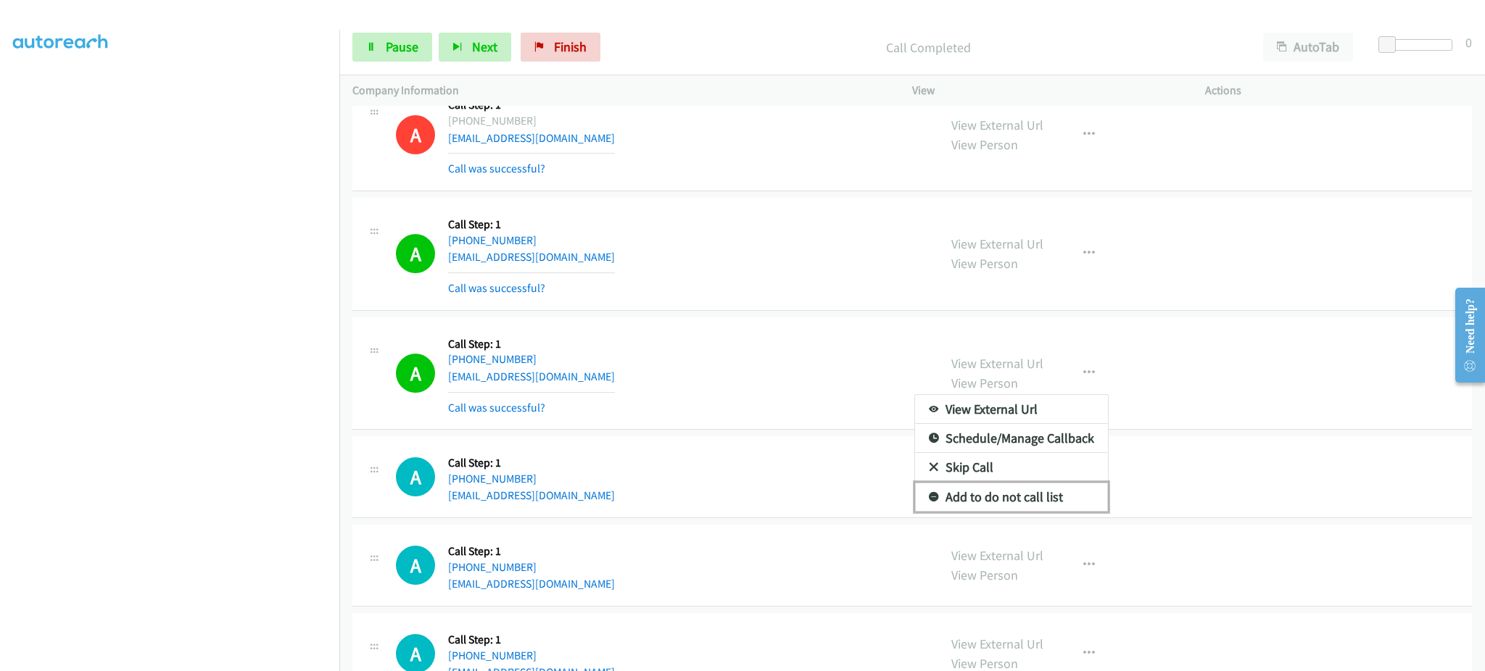
click at [1069, 500] on link "Add to do not call list" at bounding box center [1011, 497] width 193 height 29
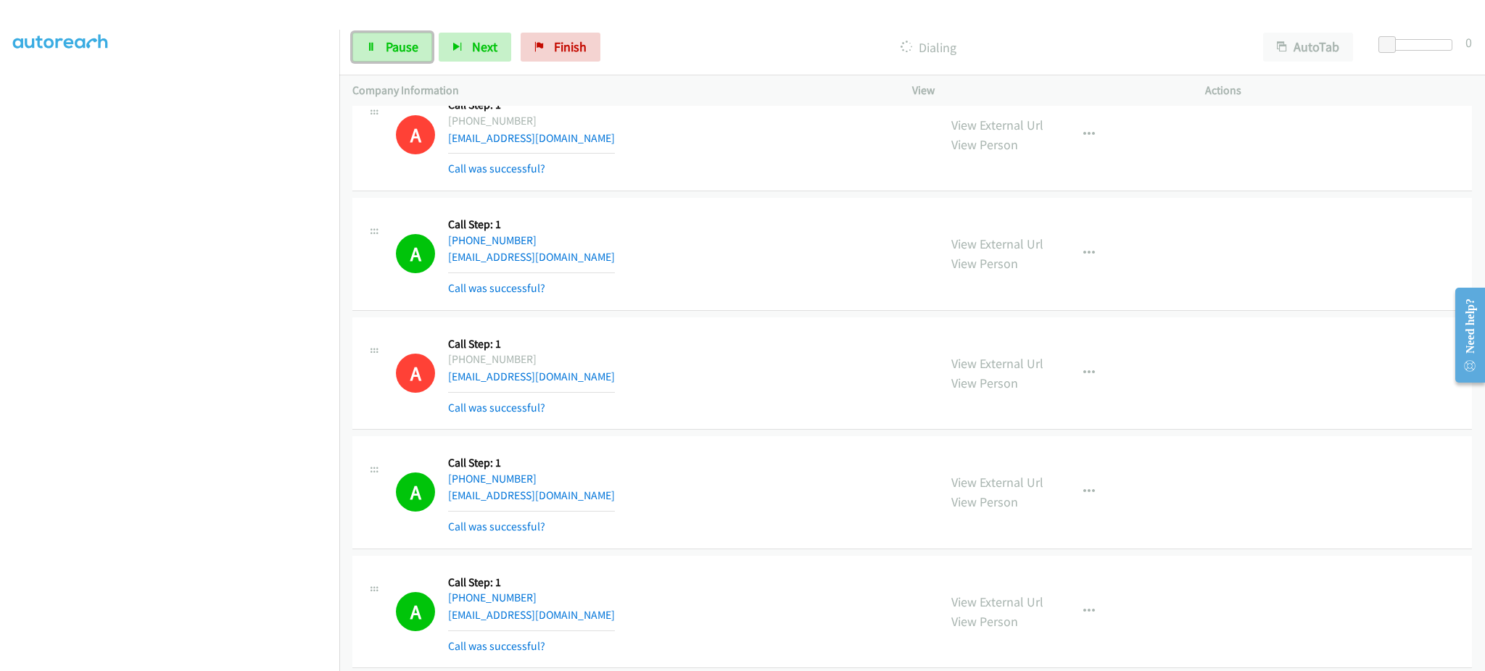
drag, startPoint x: 390, startPoint y: 50, endPoint x: 468, endPoint y: 25, distance: 81.6
click at [390, 50] on span "Pause" at bounding box center [402, 46] width 33 height 17
click at [414, 44] on span "Start Calls" at bounding box center [414, 46] width 57 height 17
click at [1170, 556] on td "A Callback Scheduled Call Step: 1 America/Los_Angeles +1 626-252-3908 eloyvilla…" at bounding box center [911, 612] width 1145 height 120
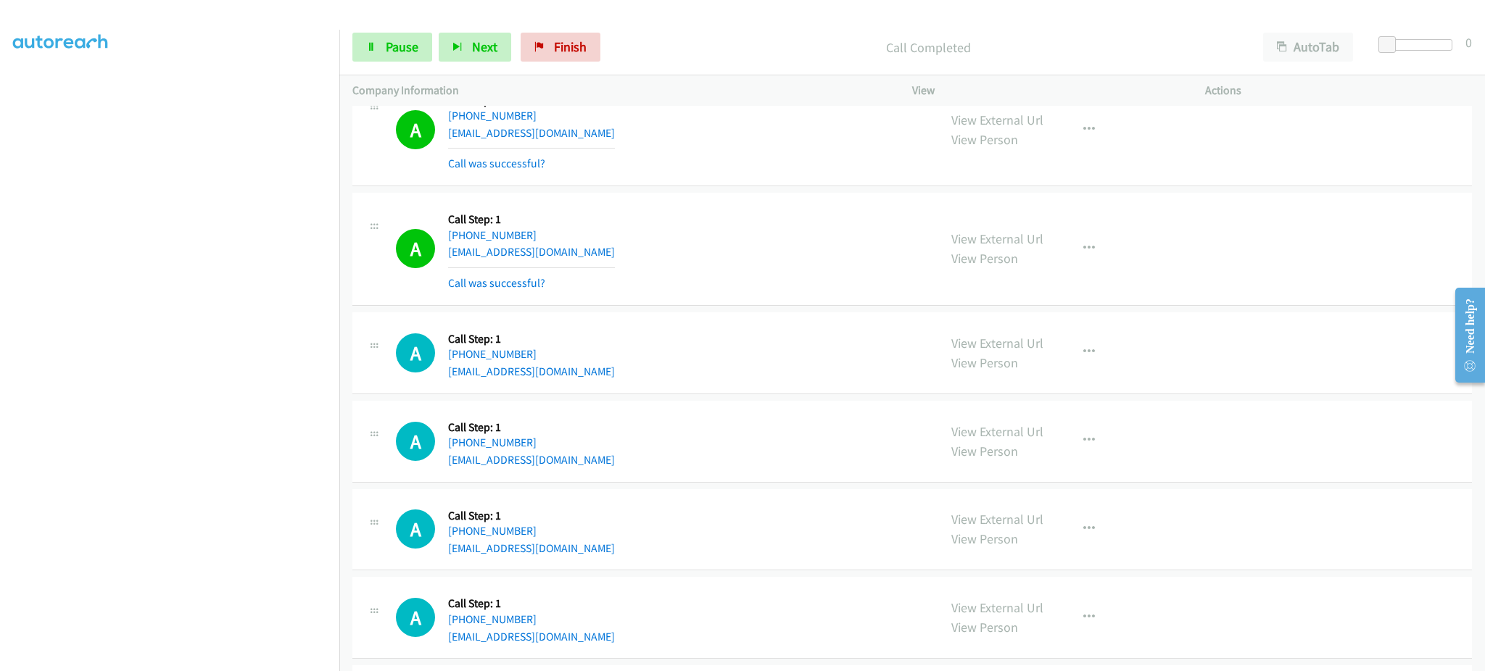
scroll to position [4350, 0]
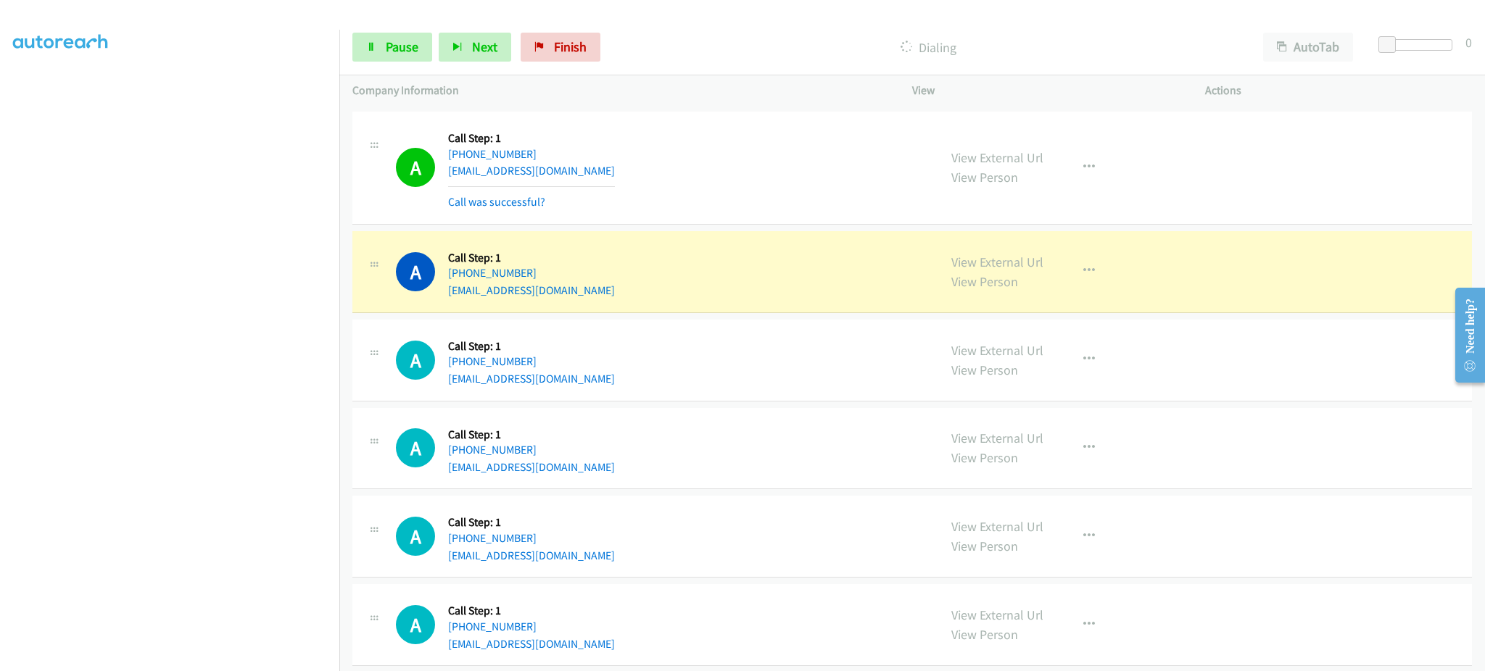
click at [1137, 170] on div "View External Url View Person View External Url Email Schedule/Manage Callback …" at bounding box center [1091, 168] width 306 height 86
click at [1116, 167] on div "View External Url View Person View External Url Email Schedule/Manage Callback …" at bounding box center [1091, 168] width 306 height 86
click at [1093, 167] on button "button" at bounding box center [1088, 167] width 39 height 29
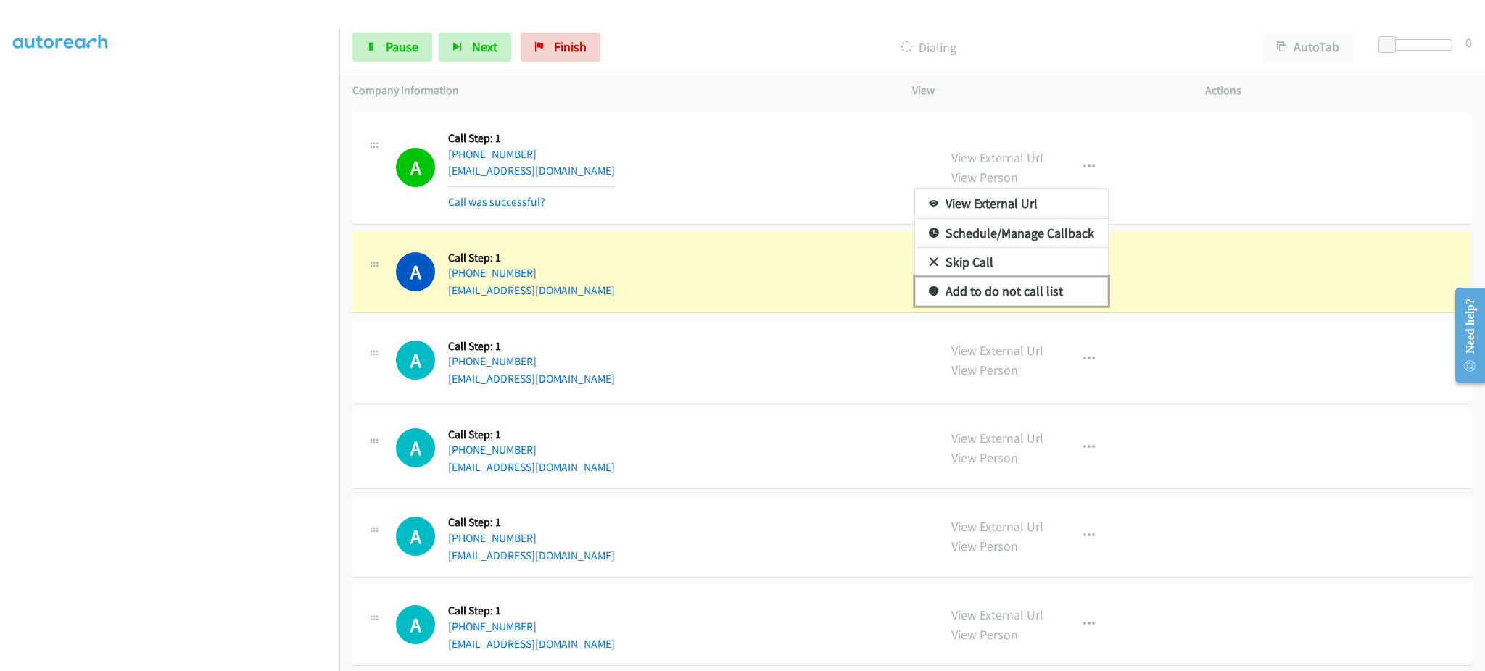
click at [1051, 300] on link "Add to do not call list" at bounding box center [1011, 291] width 193 height 29
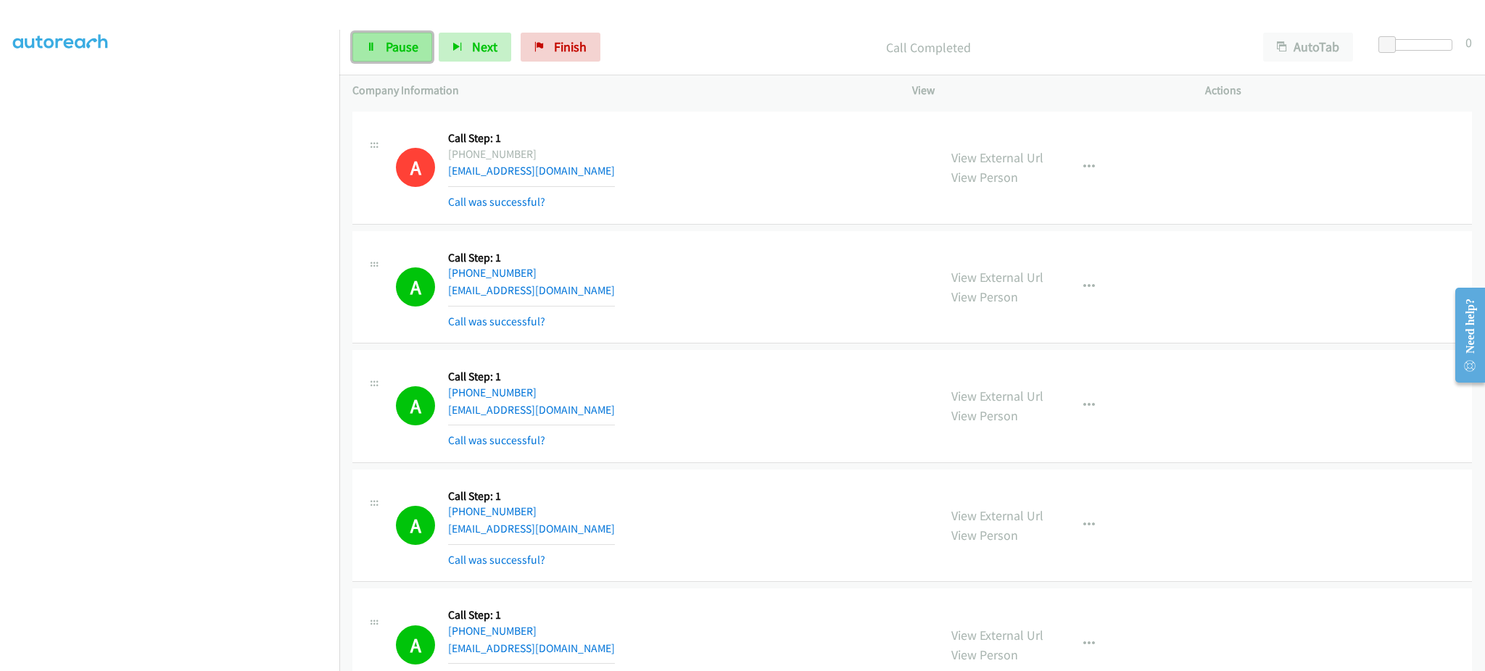
click at [358, 52] on link "Pause" at bounding box center [392, 47] width 80 height 29
click at [379, 57] on link "Start Calls" at bounding box center [404, 47] width 104 height 29
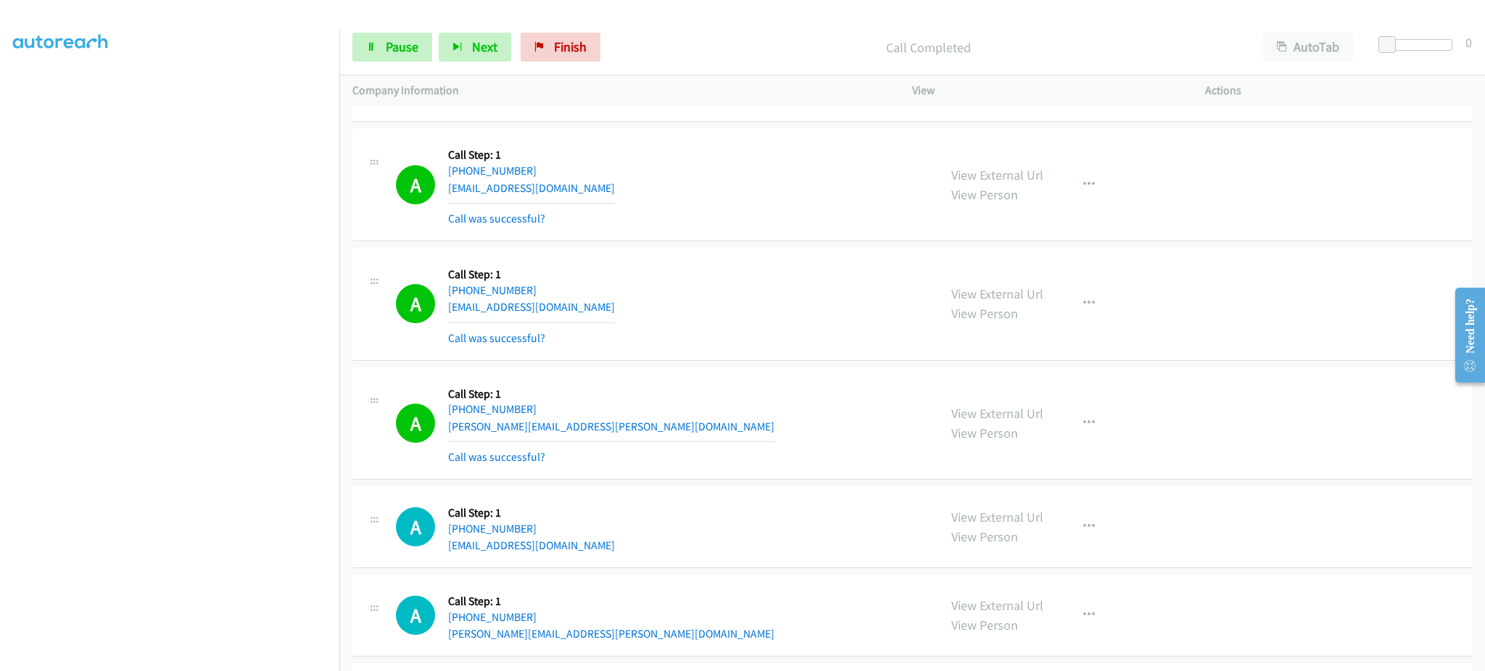
scroll to position [5147, 0]
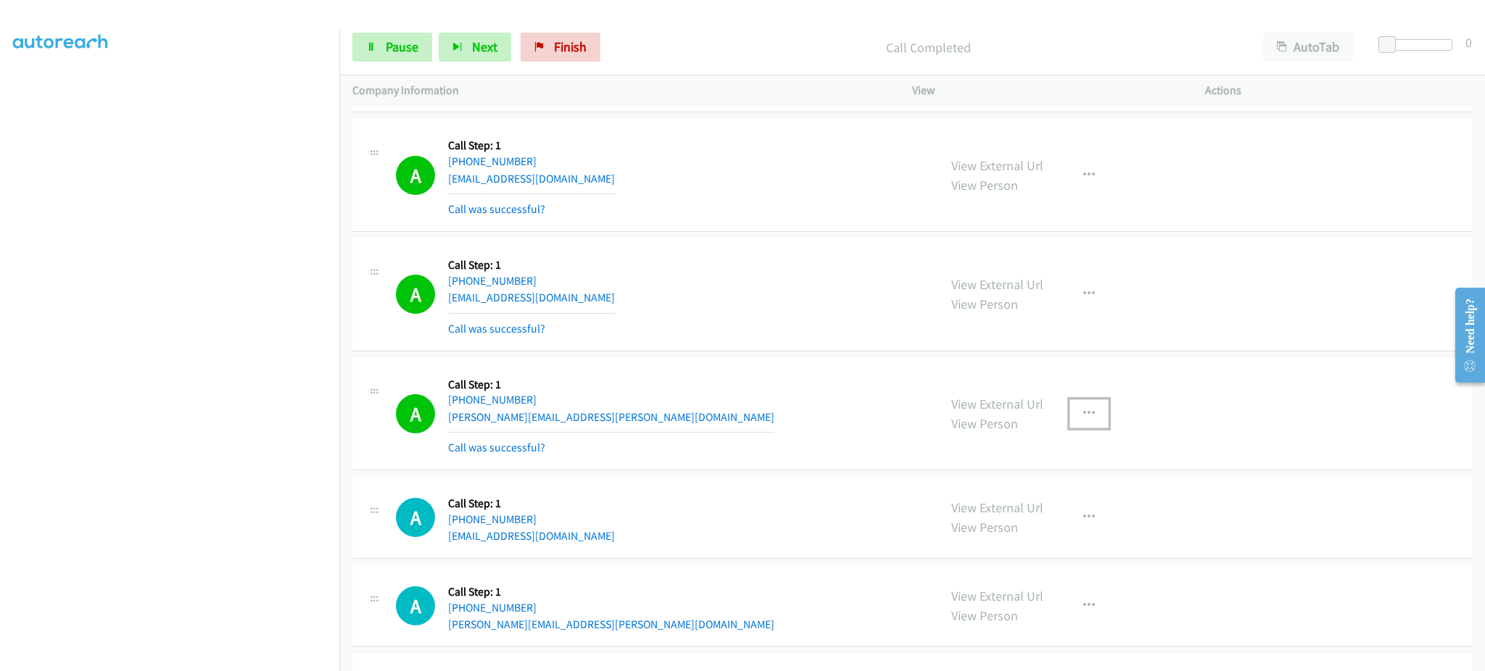
click at [1096, 413] on button "button" at bounding box center [1088, 413] width 39 height 29
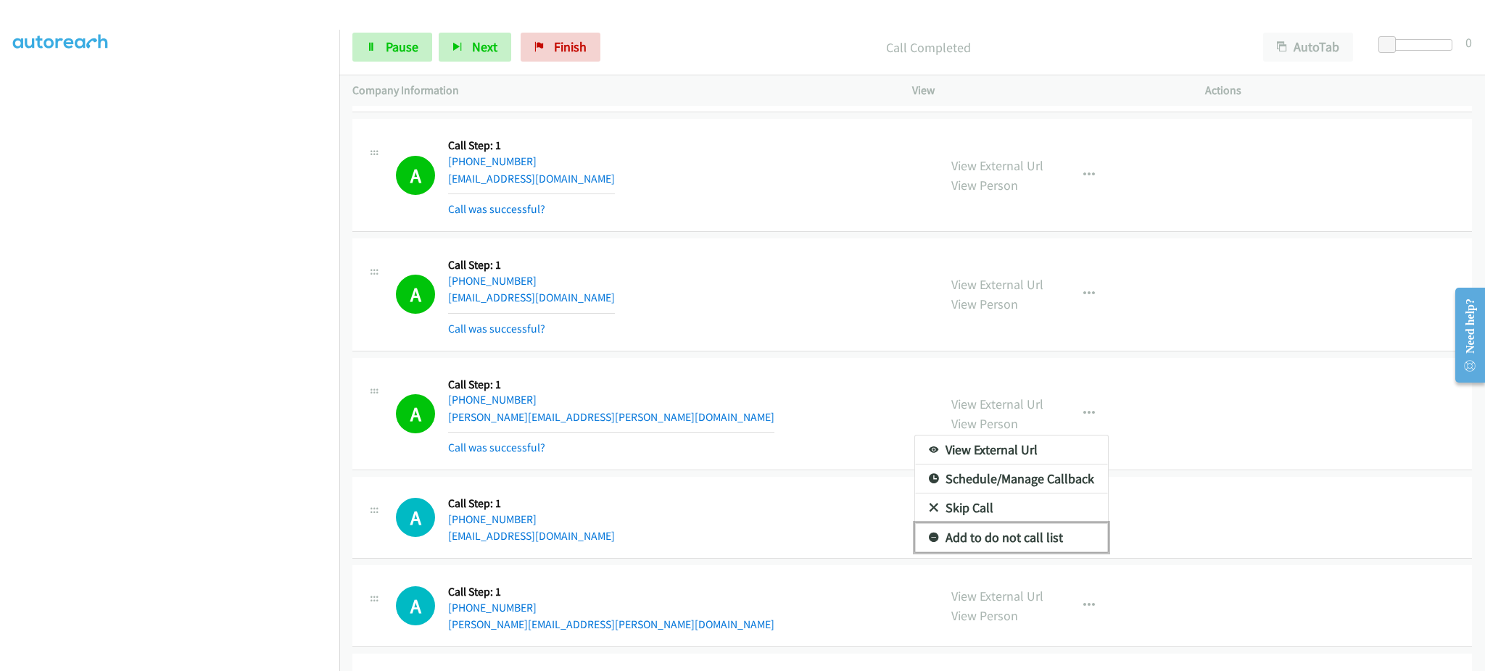
drag, startPoint x: 1080, startPoint y: 537, endPoint x: 1071, endPoint y: 543, distance: 11.1
click at [1080, 537] on link "Add to do not call list" at bounding box center [1011, 537] width 193 height 29
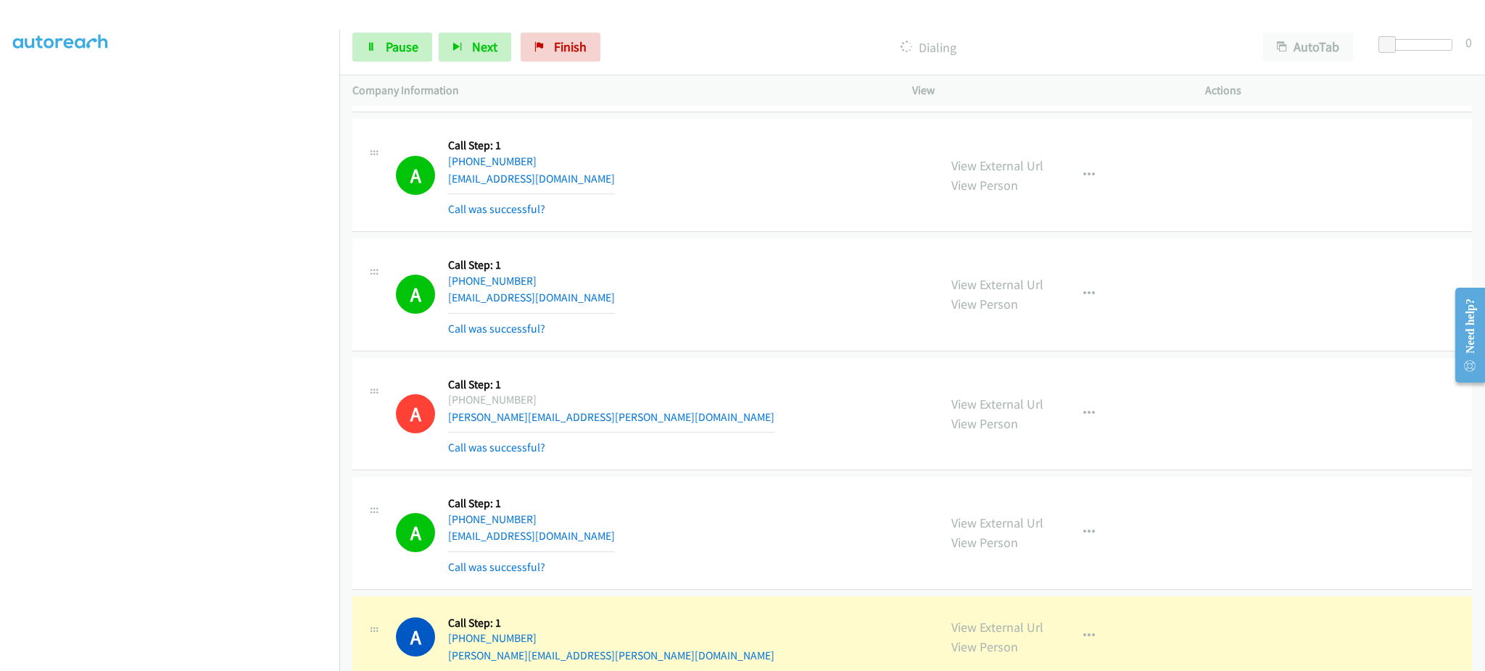
click at [248, 658] on section at bounding box center [169, 327] width 313 height 694
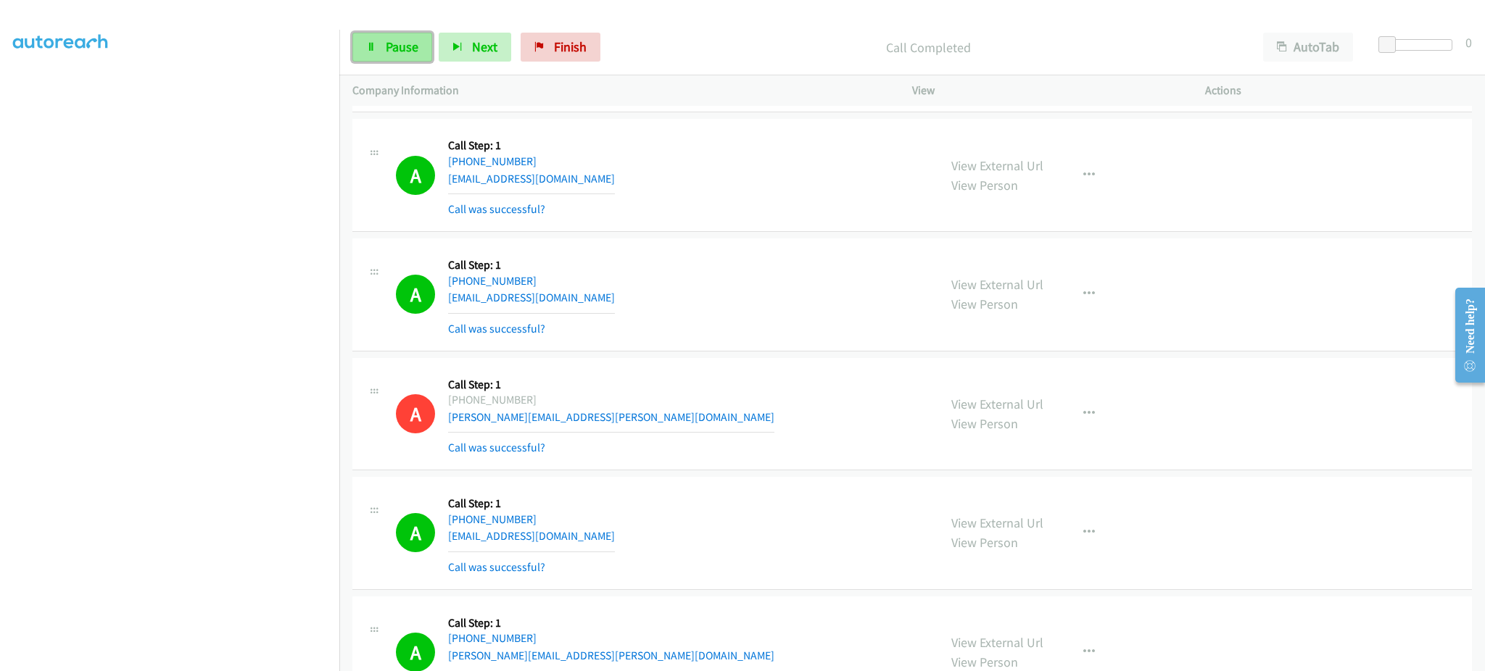
click at [406, 57] on link "Pause" at bounding box center [392, 47] width 80 height 29
click at [405, 54] on span "Start Calls" at bounding box center [414, 46] width 57 height 17
click at [413, 30] on div "Start Calls Pause Next Finish Dialing AutoTab AutoTab 0" at bounding box center [911, 48] width 1145 height 56
click at [391, 53] on span "Pause" at bounding box center [402, 46] width 33 height 17
drag, startPoint x: 413, startPoint y: 54, endPoint x: 434, endPoint y: 52, distance: 21.1
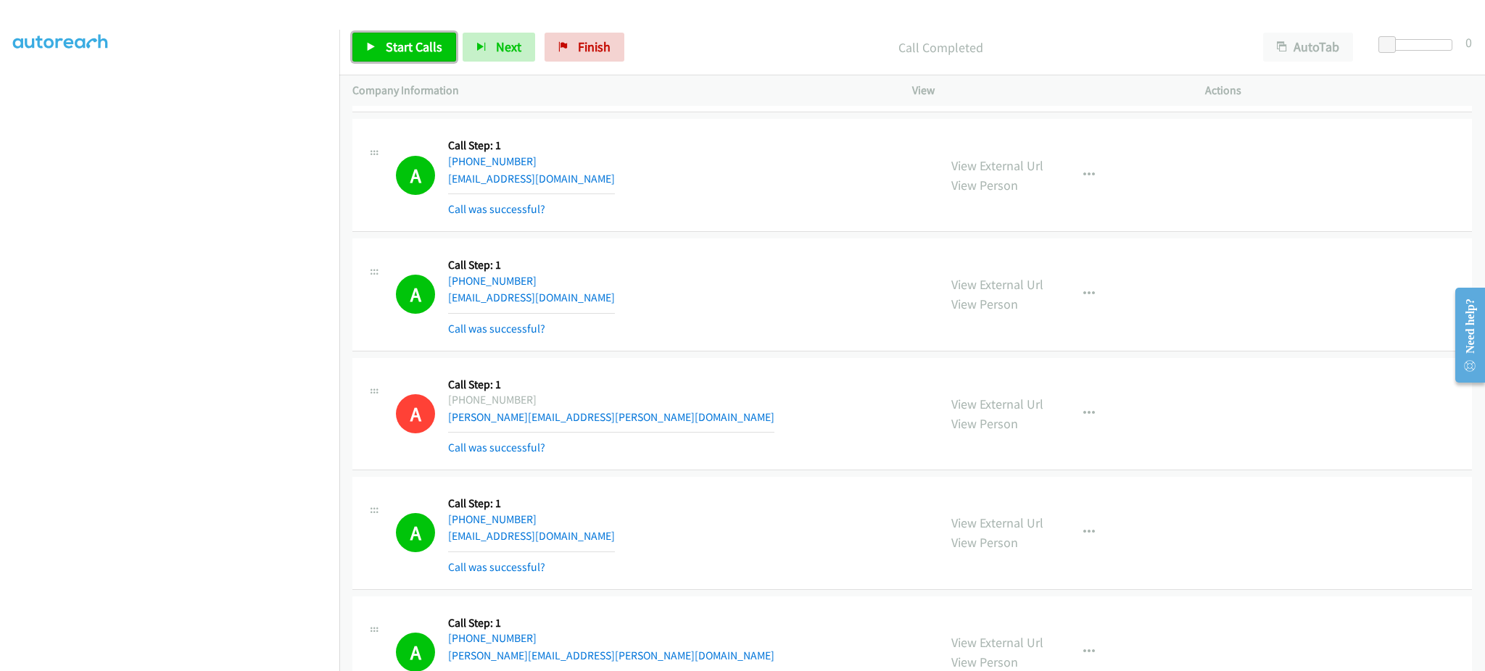
click at [413, 53] on span "Start Calls" at bounding box center [414, 46] width 57 height 17
drag, startPoint x: 375, startPoint y: 46, endPoint x: 347, endPoint y: 405, distance: 360.7
click at [375, 46] on icon at bounding box center [371, 48] width 10 height 10
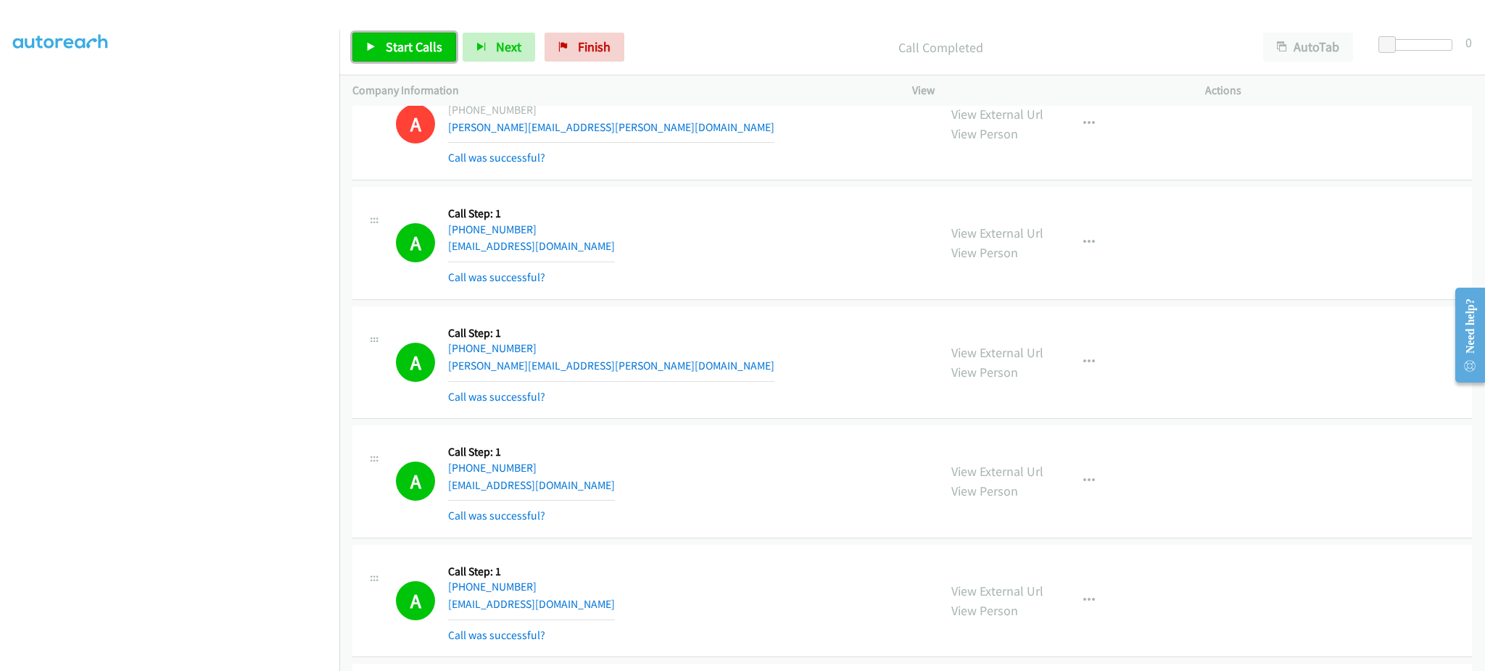
click at [390, 39] on span "Start Calls" at bounding box center [414, 46] width 57 height 17
click at [1002, 634] on div "View External Url View Person View External Url Email Schedule/Manage Callback …" at bounding box center [1091, 601] width 306 height 86
drag, startPoint x: 390, startPoint y: 17, endPoint x: 395, endPoint y: 33, distance: 16.7
click at [390, 17] on div at bounding box center [736, 28] width 1472 height 56
click at [396, 43] on span "Pause" at bounding box center [402, 46] width 33 height 17
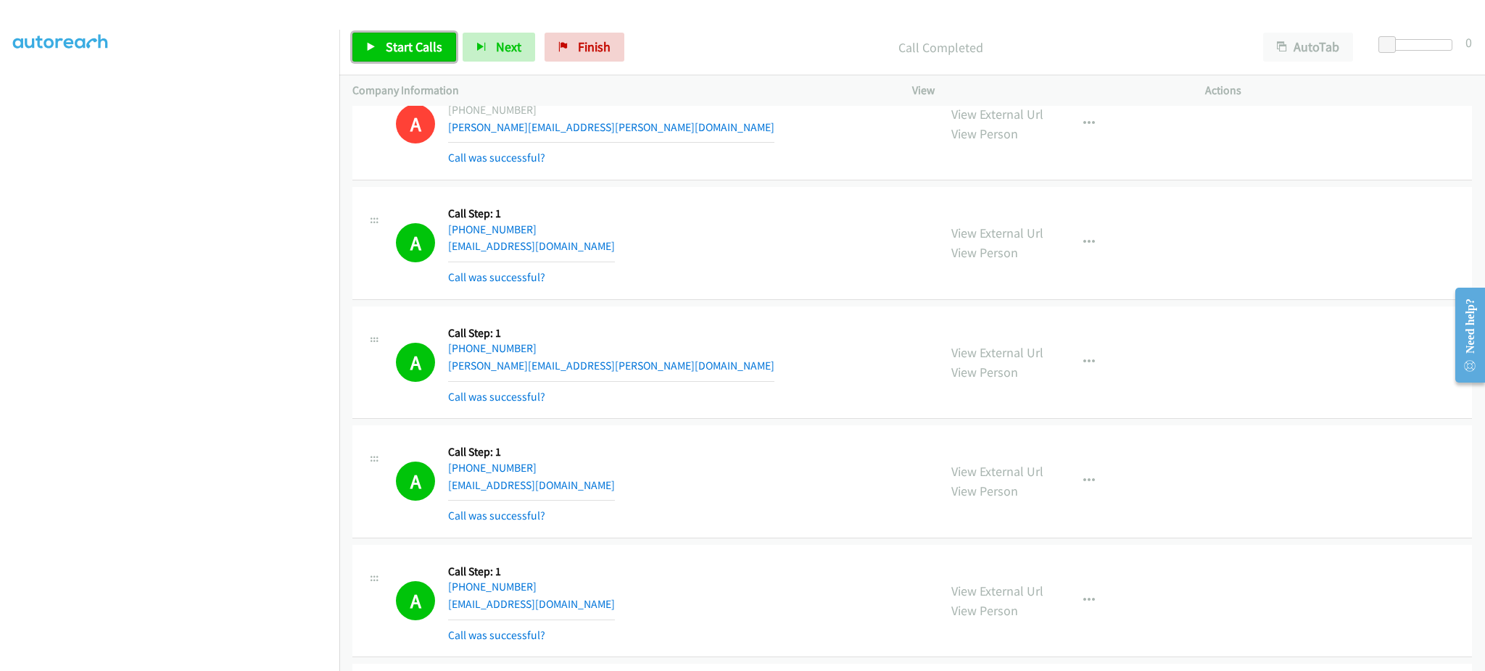
click at [386, 42] on span "Start Calls" at bounding box center [414, 46] width 57 height 17
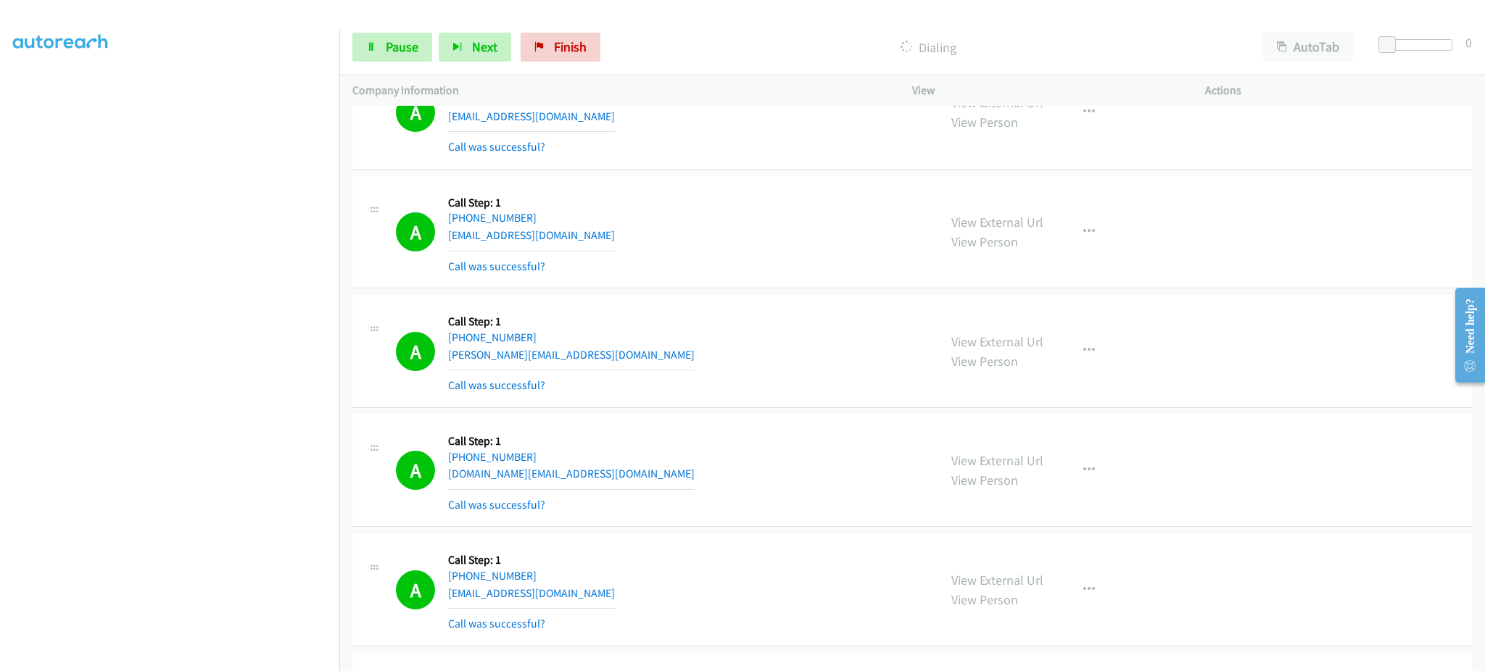
scroll to position [7548, 0]
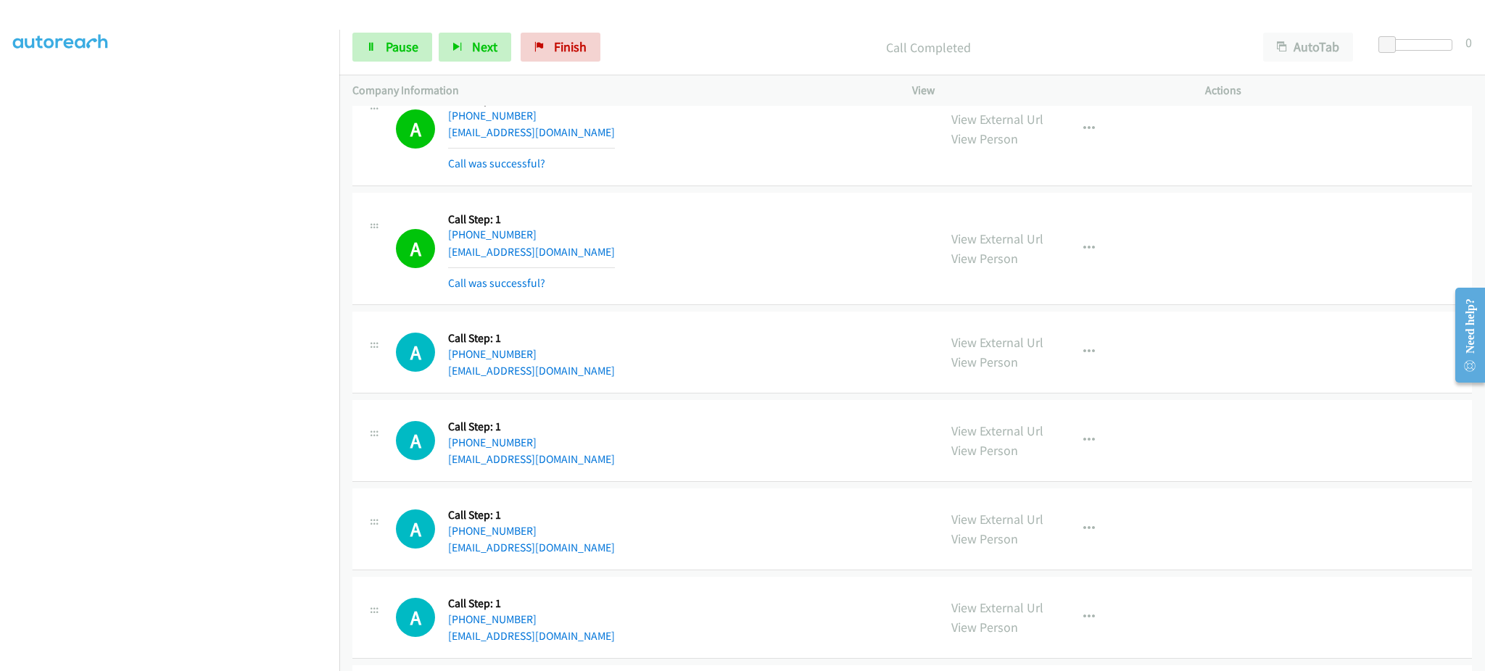
drag, startPoint x: 1059, startPoint y: 261, endPoint x: 1072, endPoint y: 255, distance: 14.3
click at [1061, 259] on div "View External Url View Person View External Url Email Schedule/Manage Callback …" at bounding box center [1091, 249] width 306 height 86
click at [1083, 254] on icon "button" at bounding box center [1089, 249] width 12 height 12
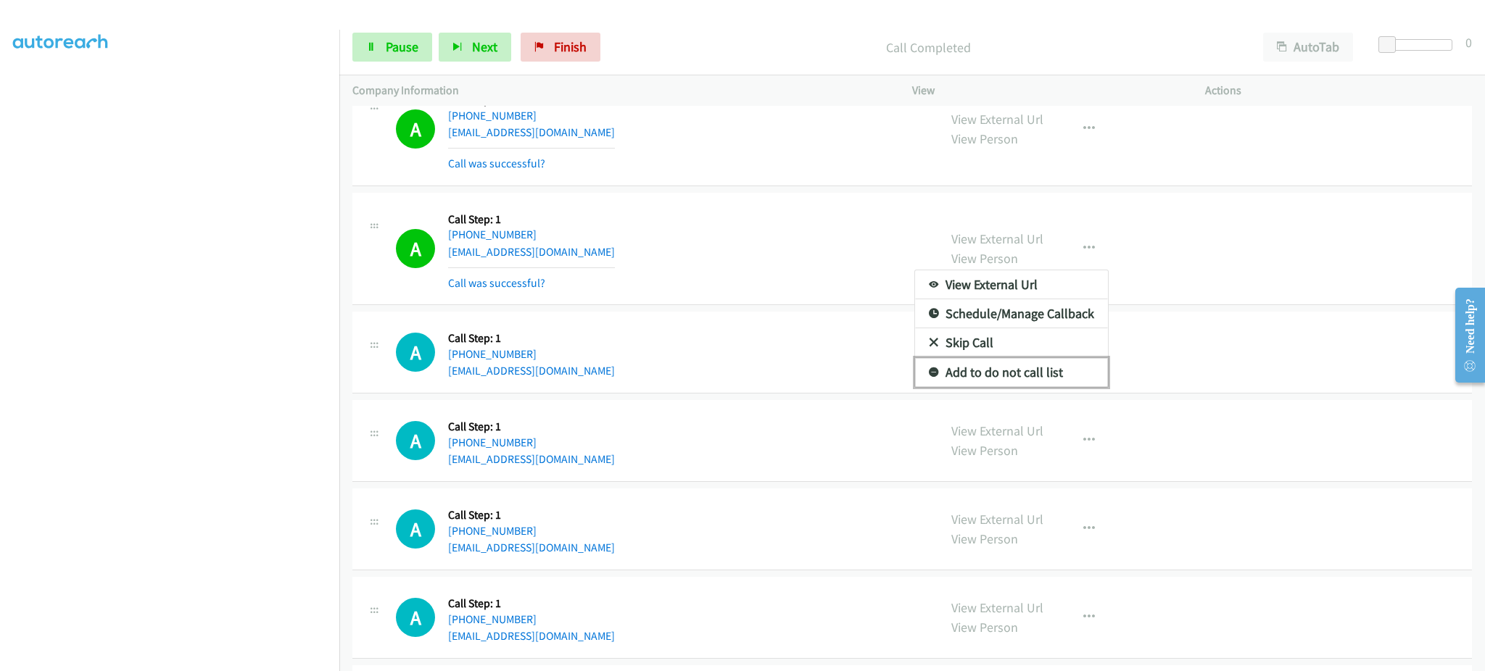
click at [1061, 380] on link "Add to do not call list" at bounding box center [1011, 372] width 193 height 29
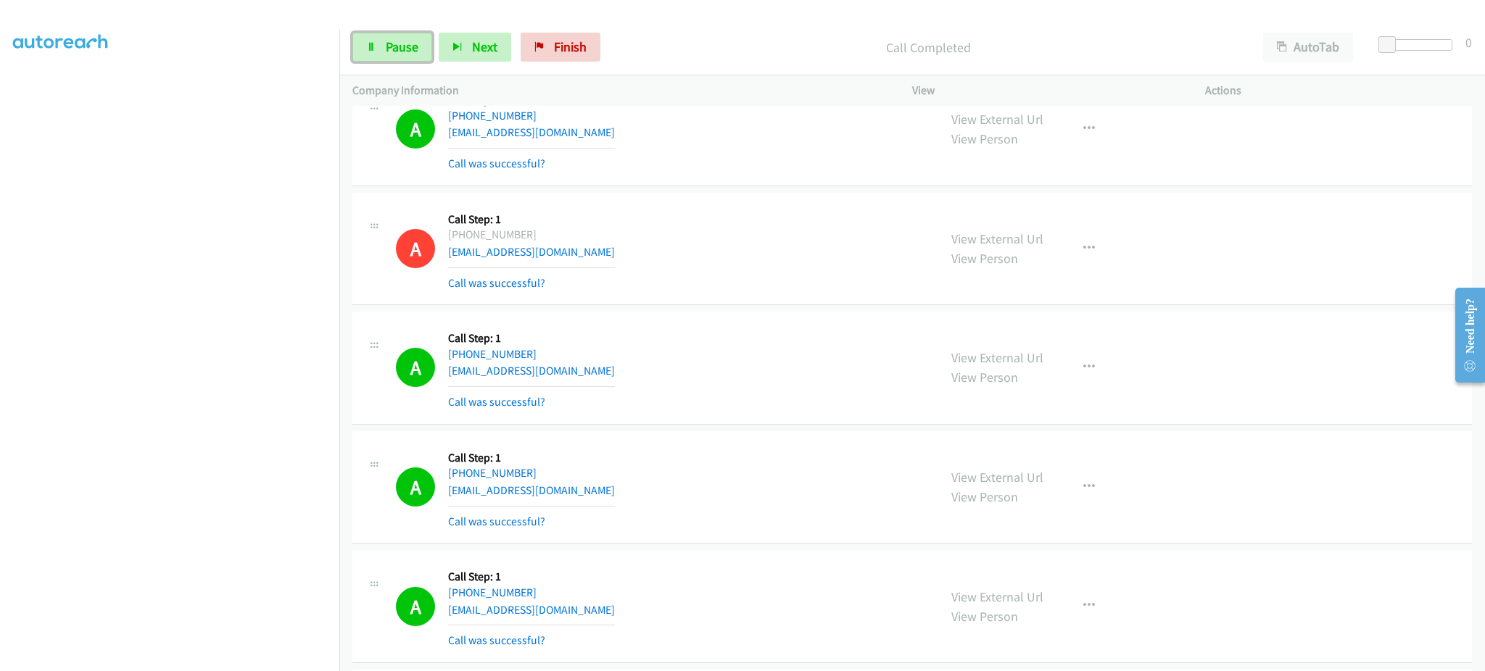
drag, startPoint x: 403, startPoint y: 40, endPoint x: 339, endPoint y: 424, distance: 389.6
click at [403, 40] on span "Pause" at bounding box center [402, 46] width 33 height 17
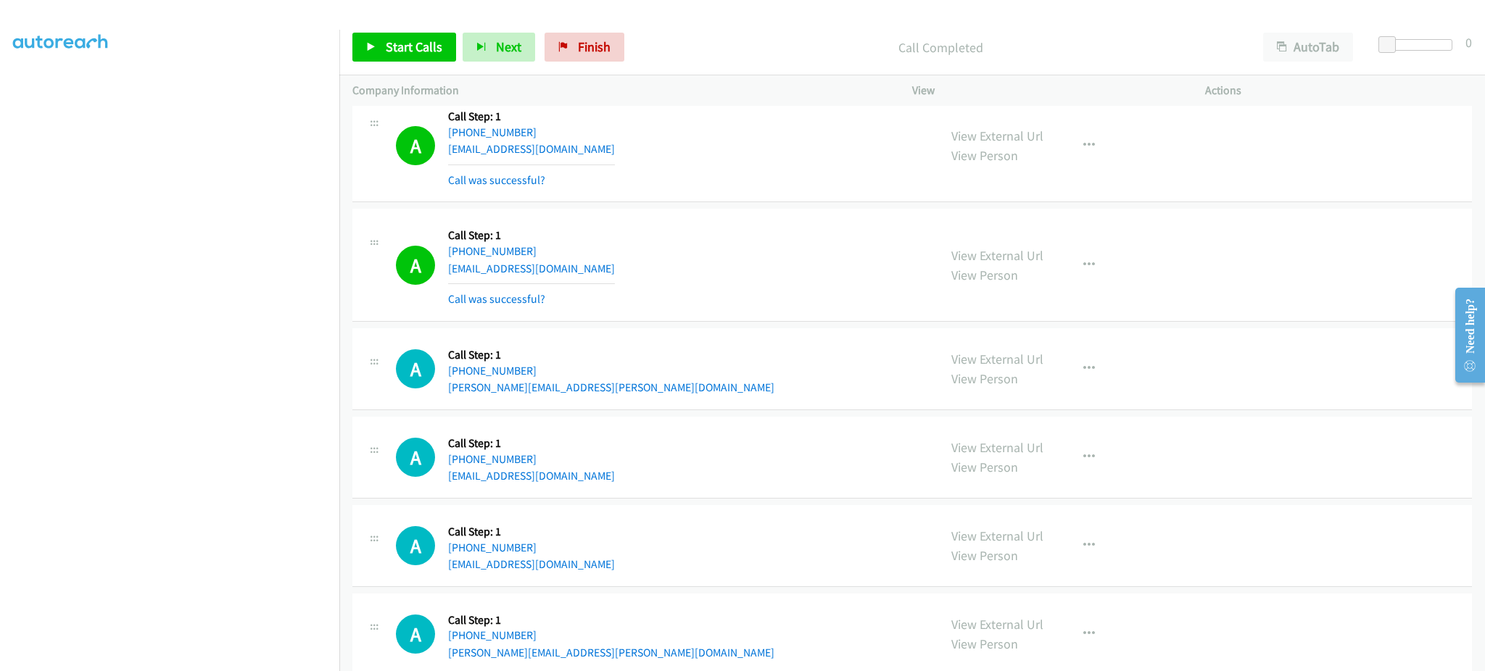
scroll to position [7764, 0]
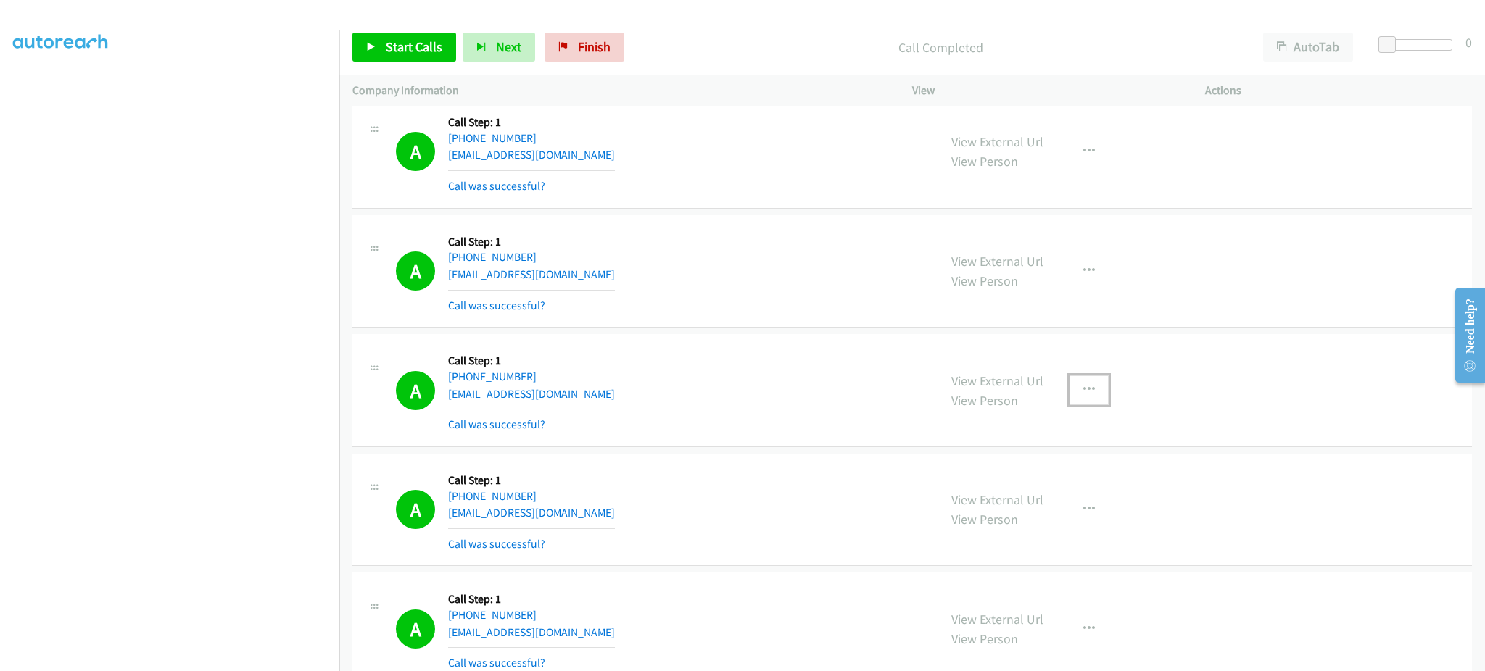
drag, startPoint x: 1073, startPoint y: 399, endPoint x: 1070, endPoint y: 413, distance: 14.1
click at [1073, 399] on button "button" at bounding box center [1088, 390] width 39 height 29
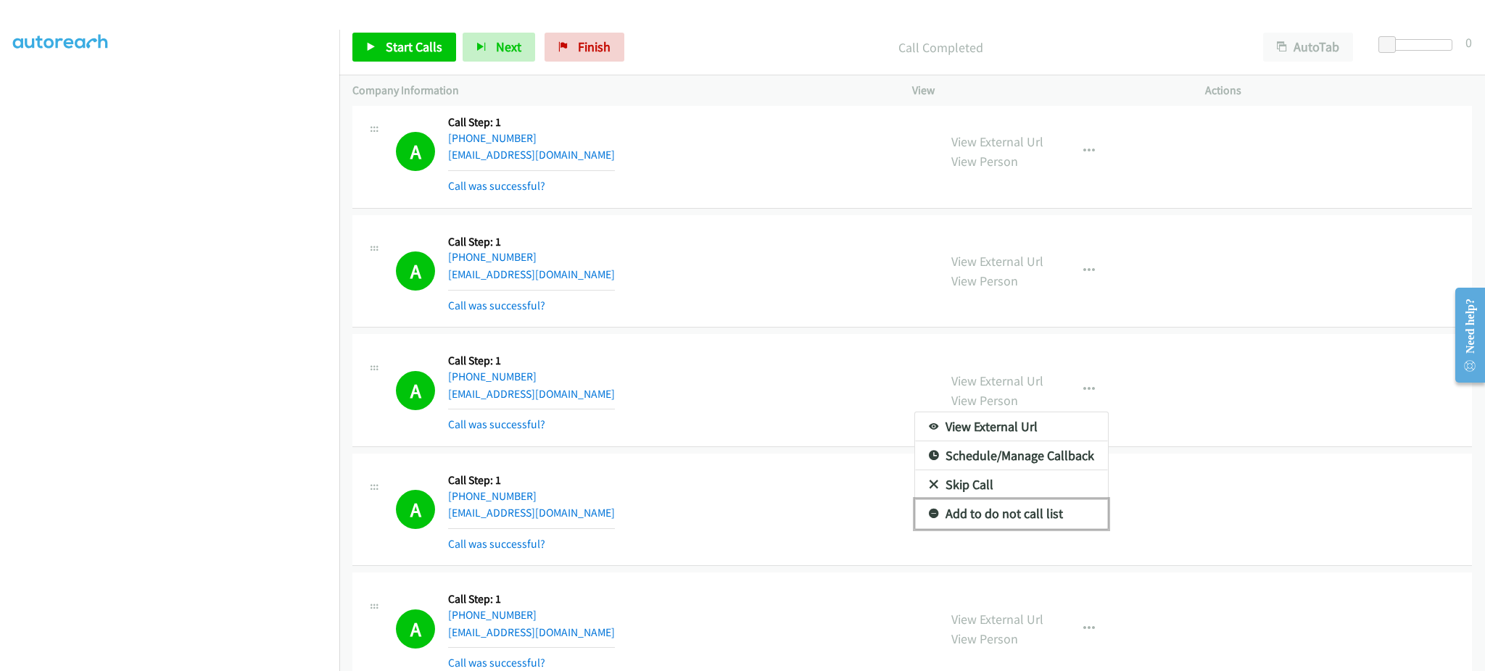
click at [1039, 516] on link "Add to do not call list" at bounding box center [1011, 514] width 193 height 29
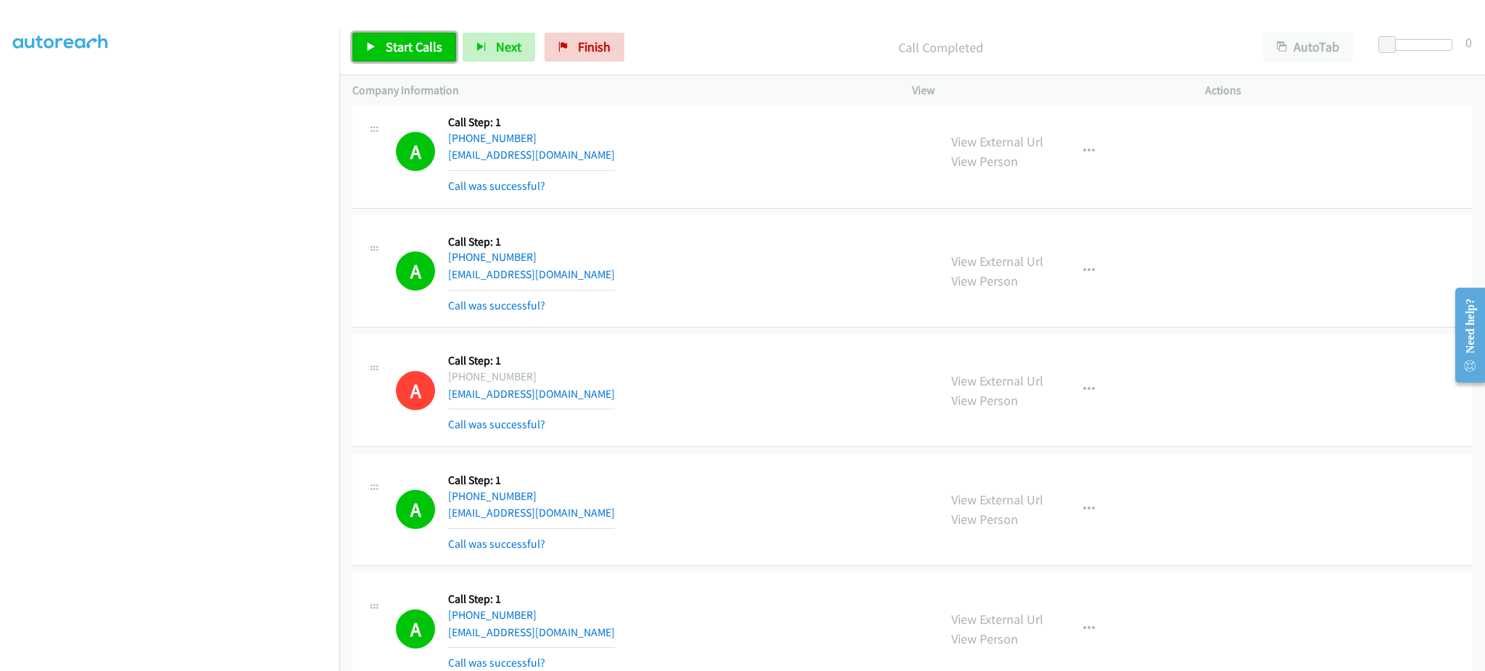
drag, startPoint x: 386, startPoint y: 38, endPoint x: 381, endPoint y: 10, distance: 28.2
click at [386, 36] on link "Start Calls" at bounding box center [404, 47] width 104 height 29
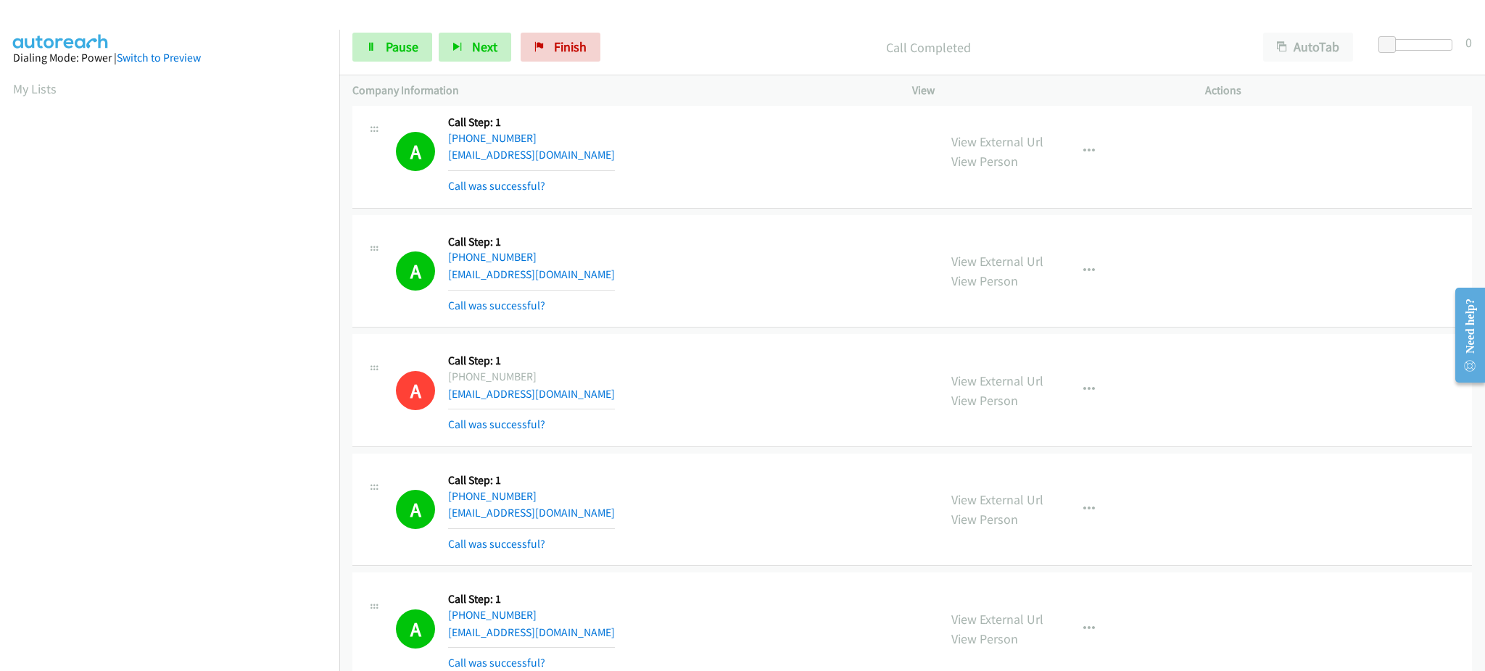
drag, startPoint x: 39, startPoint y: 88, endPoint x: 290, endPoint y: 14, distance: 261.3
click at [39, 88] on link "My Lists" at bounding box center [34, 88] width 43 height 17
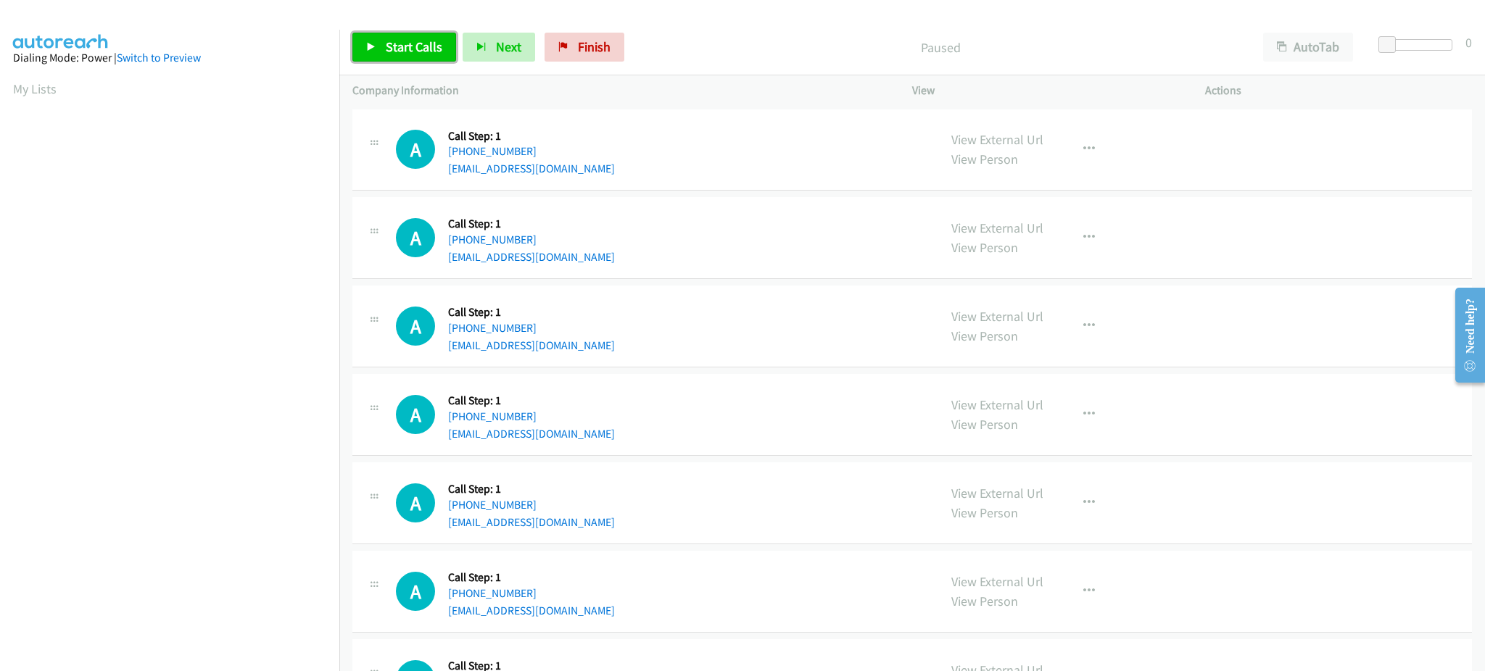
click at [420, 46] on span "Start Calls" at bounding box center [414, 46] width 57 height 17
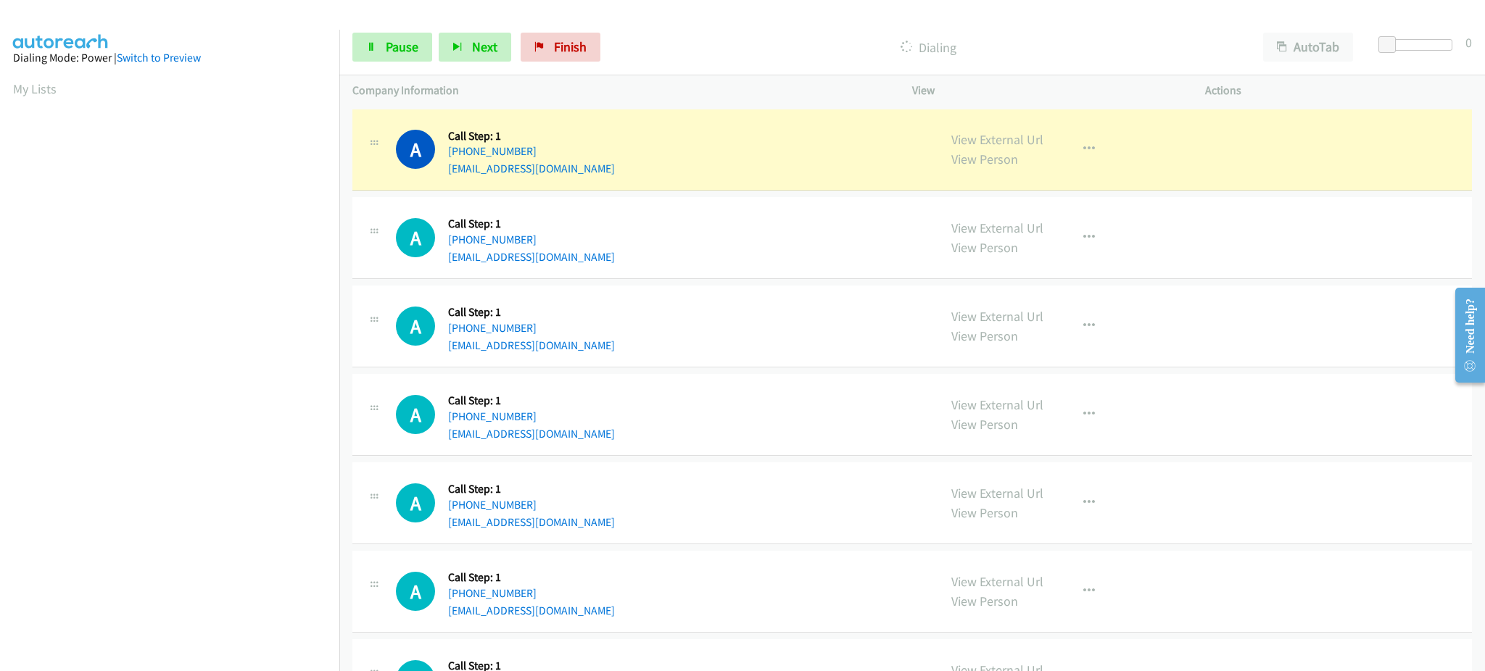
scroll to position [145, 0]
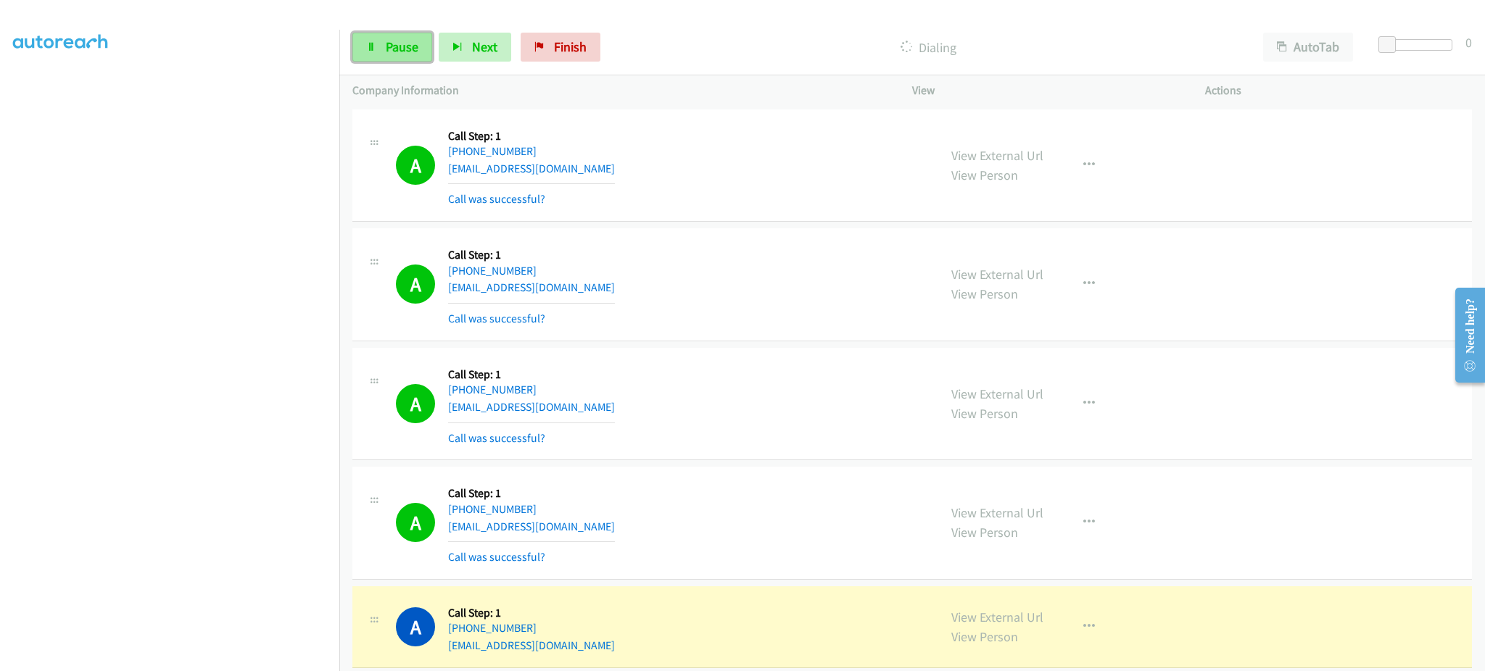
click at [415, 43] on span "Pause" at bounding box center [402, 46] width 33 height 17
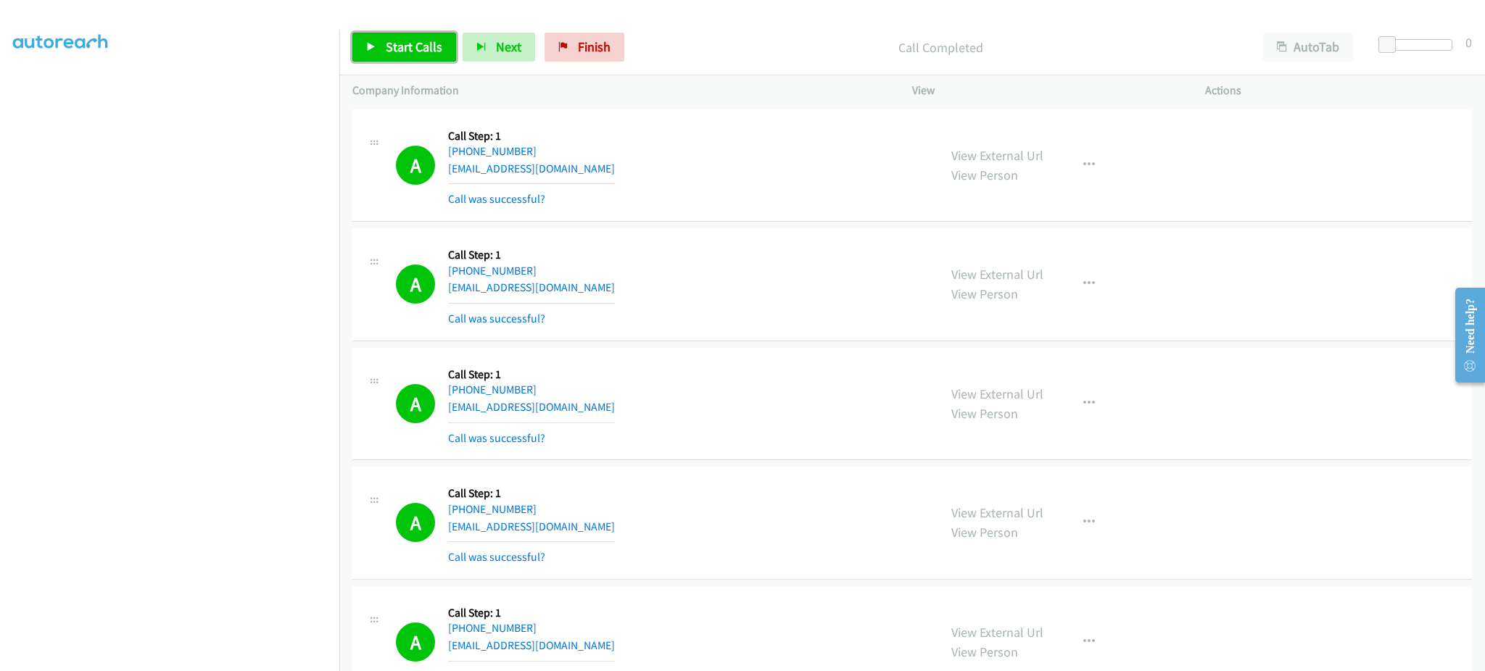
click at [398, 43] on span "Start Calls" at bounding box center [414, 46] width 57 height 17
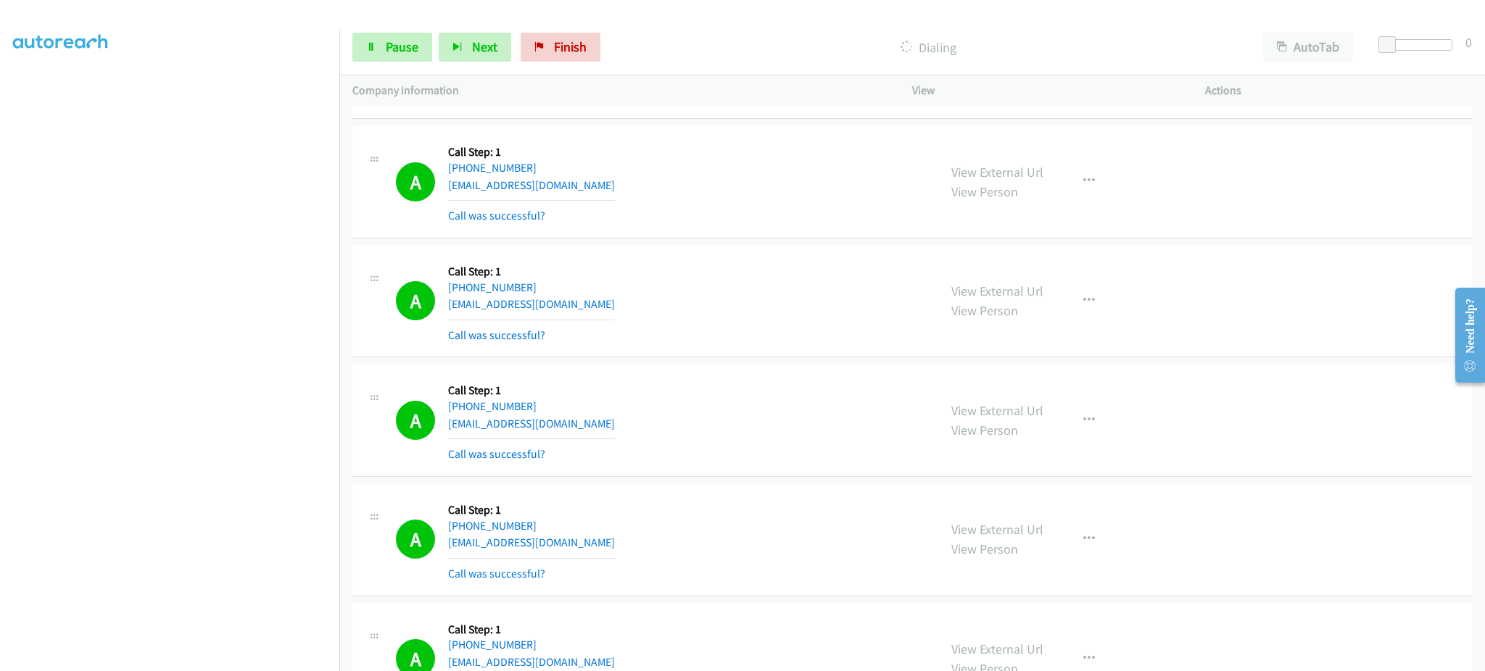
scroll to position [0, 0]
click at [313, 77] on aside "Dialing Mode: Power | Switch to Preview My Lists" at bounding box center [169, 431] width 339 height 803
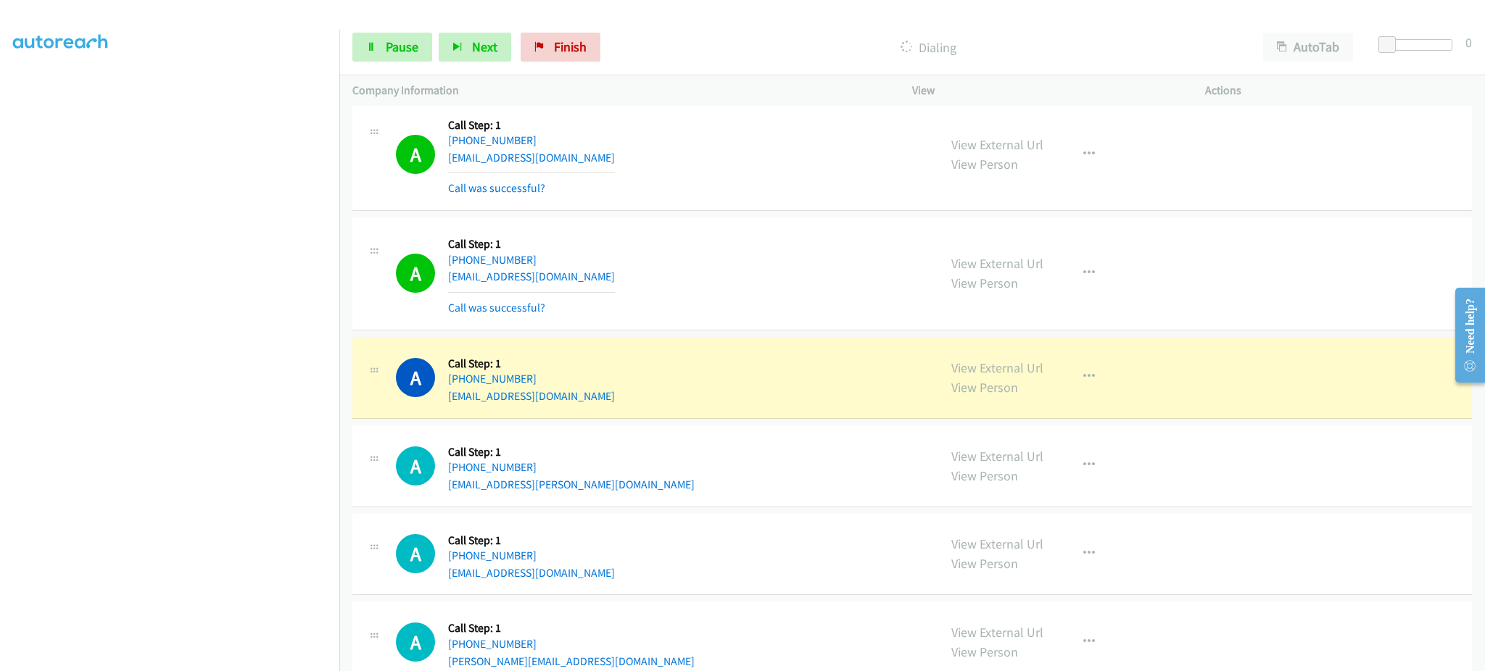
scroll to position [1740, 0]
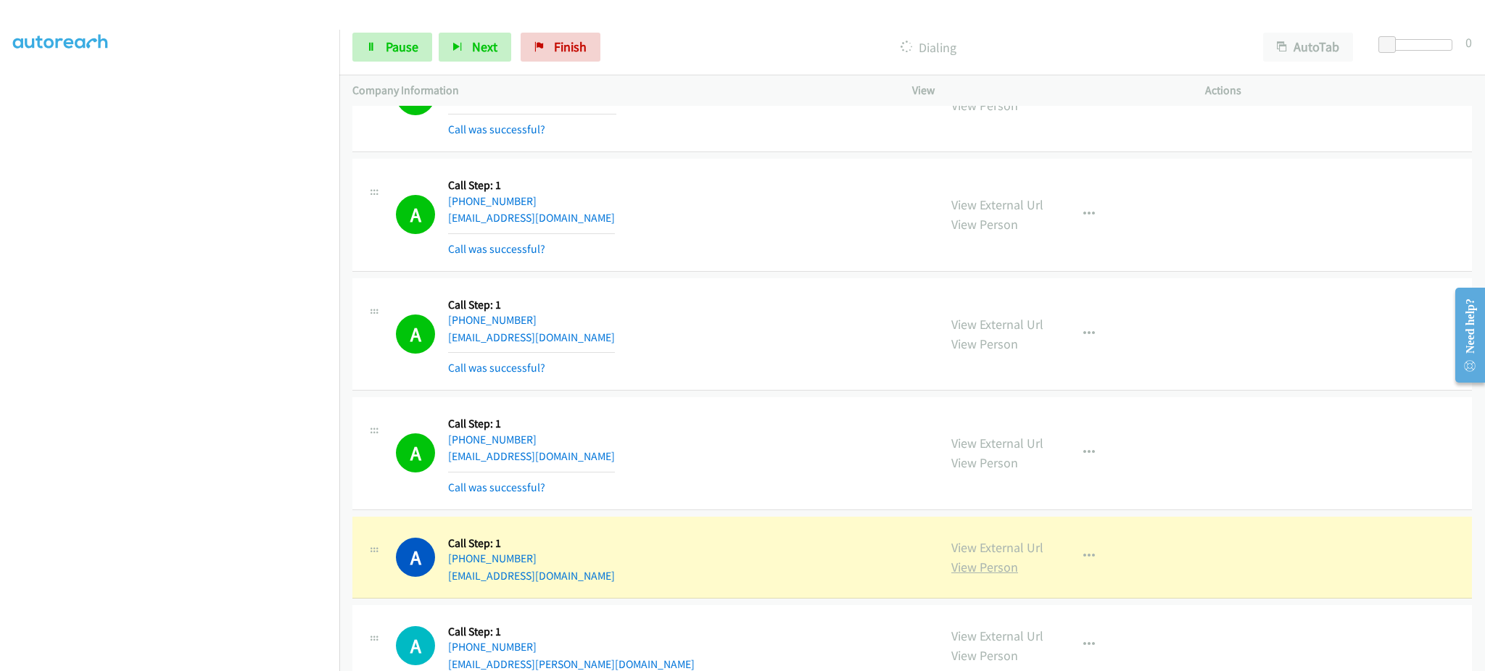
click at [973, 561] on link "View Person" at bounding box center [984, 567] width 67 height 17
click at [998, 540] on link "View External Url" at bounding box center [997, 547] width 92 height 17
click at [415, 51] on span "Pause" at bounding box center [402, 46] width 33 height 17
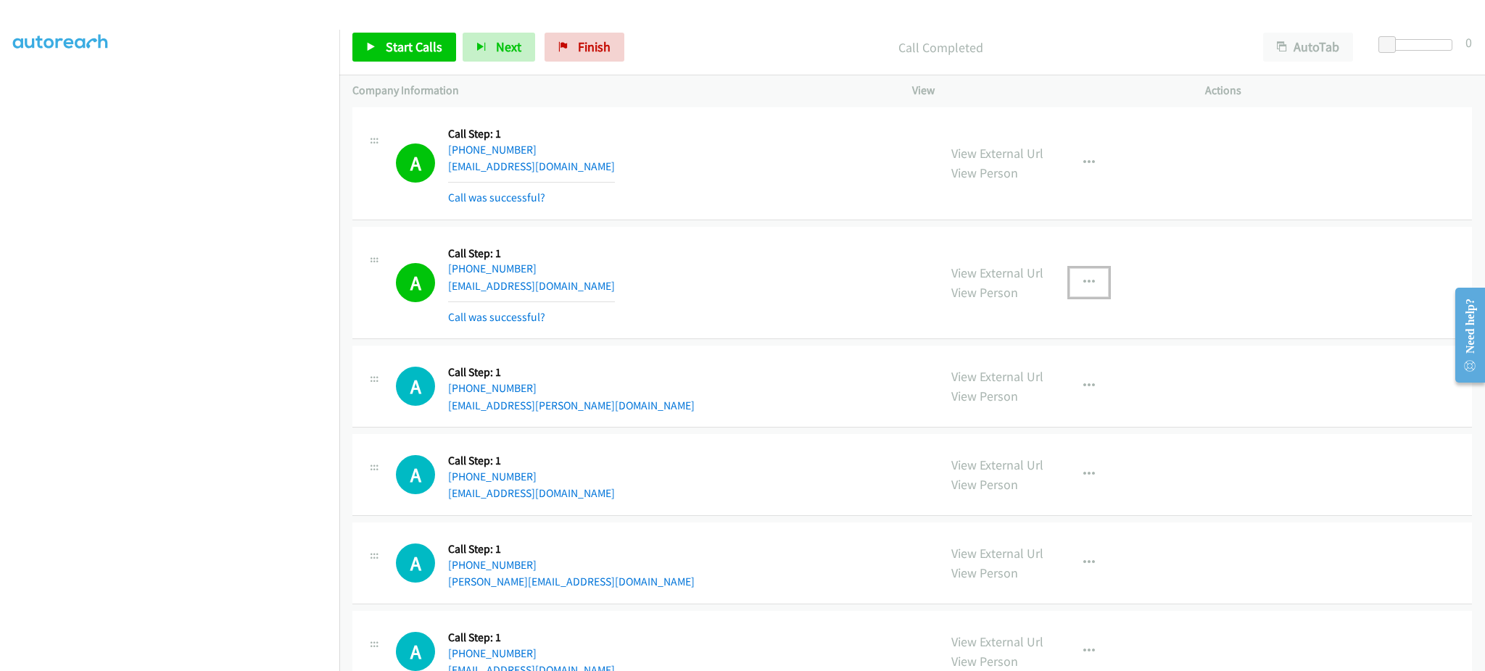
click at [1089, 291] on button "button" at bounding box center [1088, 282] width 39 height 29
click at [1019, 406] on link "Add to do not call list" at bounding box center [1011, 406] width 193 height 29
click at [380, 33] on link "Start Calls" at bounding box center [404, 47] width 104 height 29
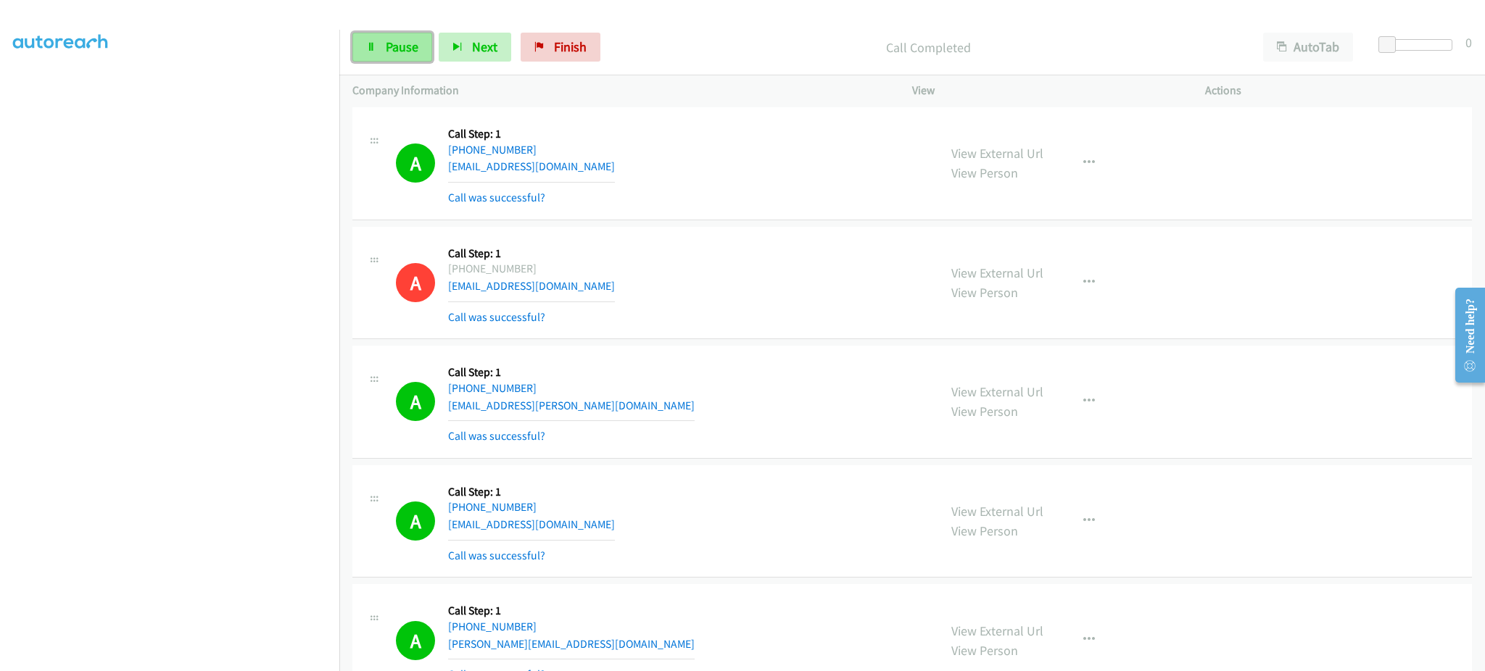
click at [420, 54] on link "Pause" at bounding box center [392, 47] width 80 height 29
click at [397, 54] on span "Start Calls" at bounding box center [414, 46] width 57 height 17
click at [398, 50] on span "Pause" at bounding box center [402, 46] width 33 height 17
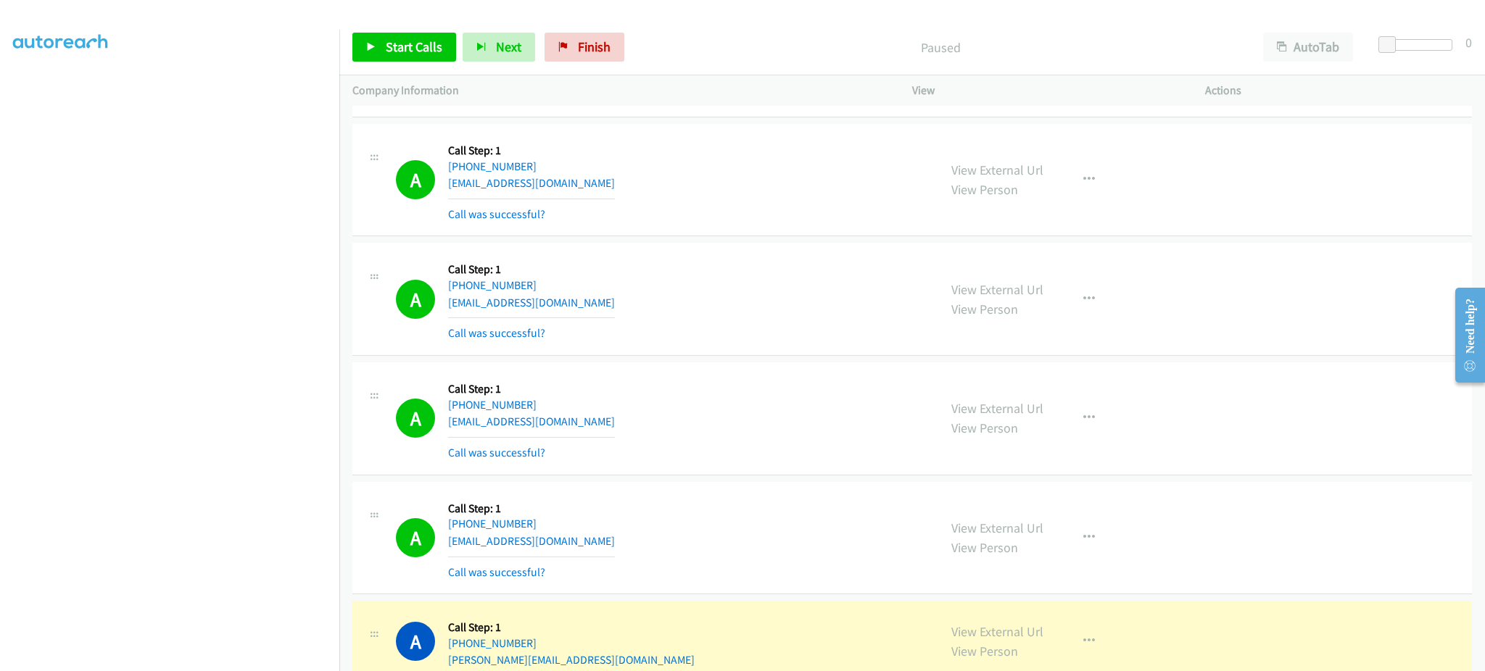
scroll to position [2900, 0]
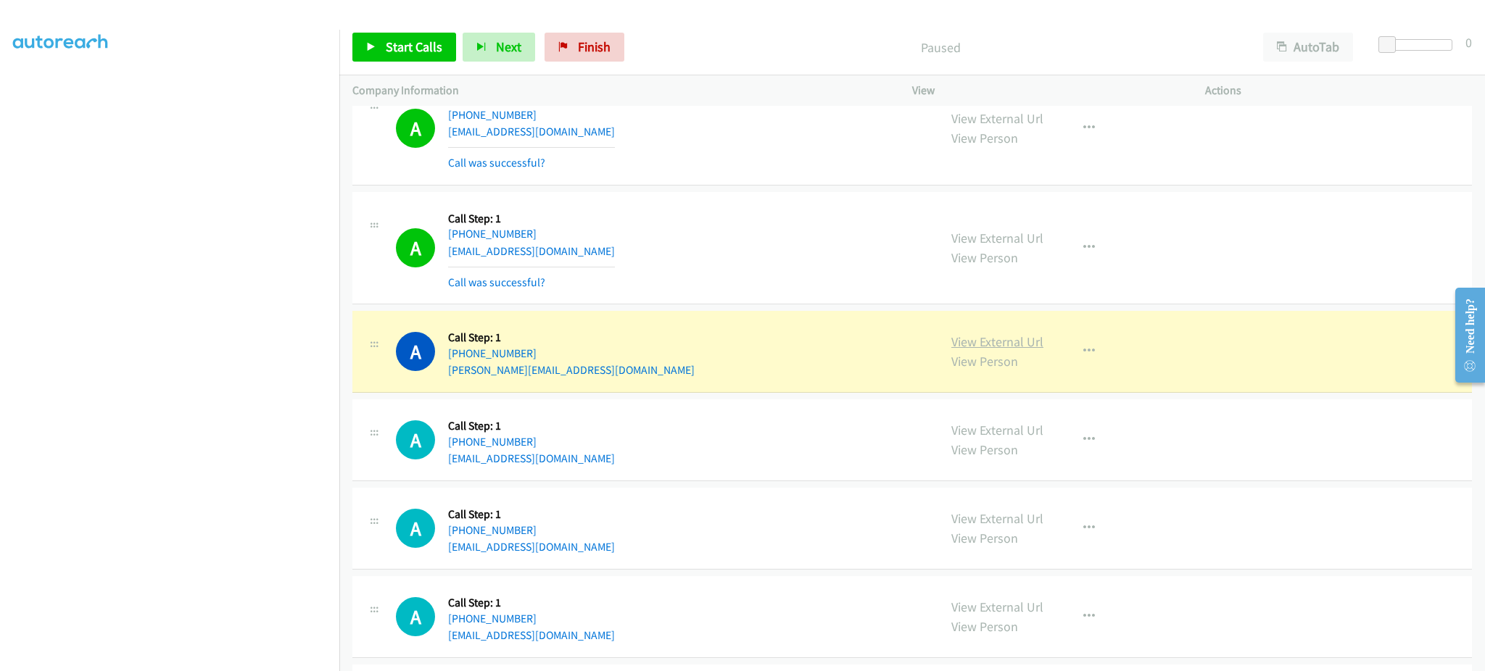
click at [996, 345] on link "View External Url" at bounding box center [997, 341] width 92 height 17
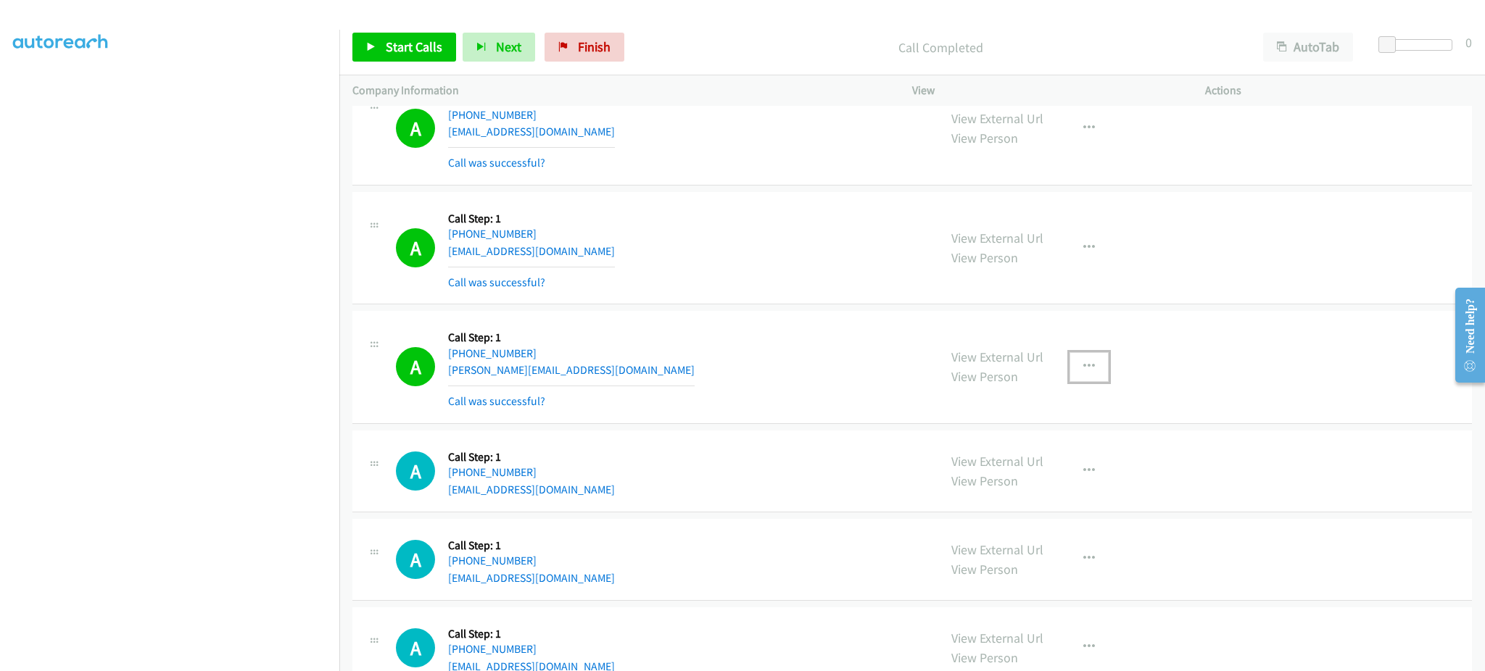
click at [1085, 365] on icon "button" at bounding box center [1089, 367] width 12 height 12
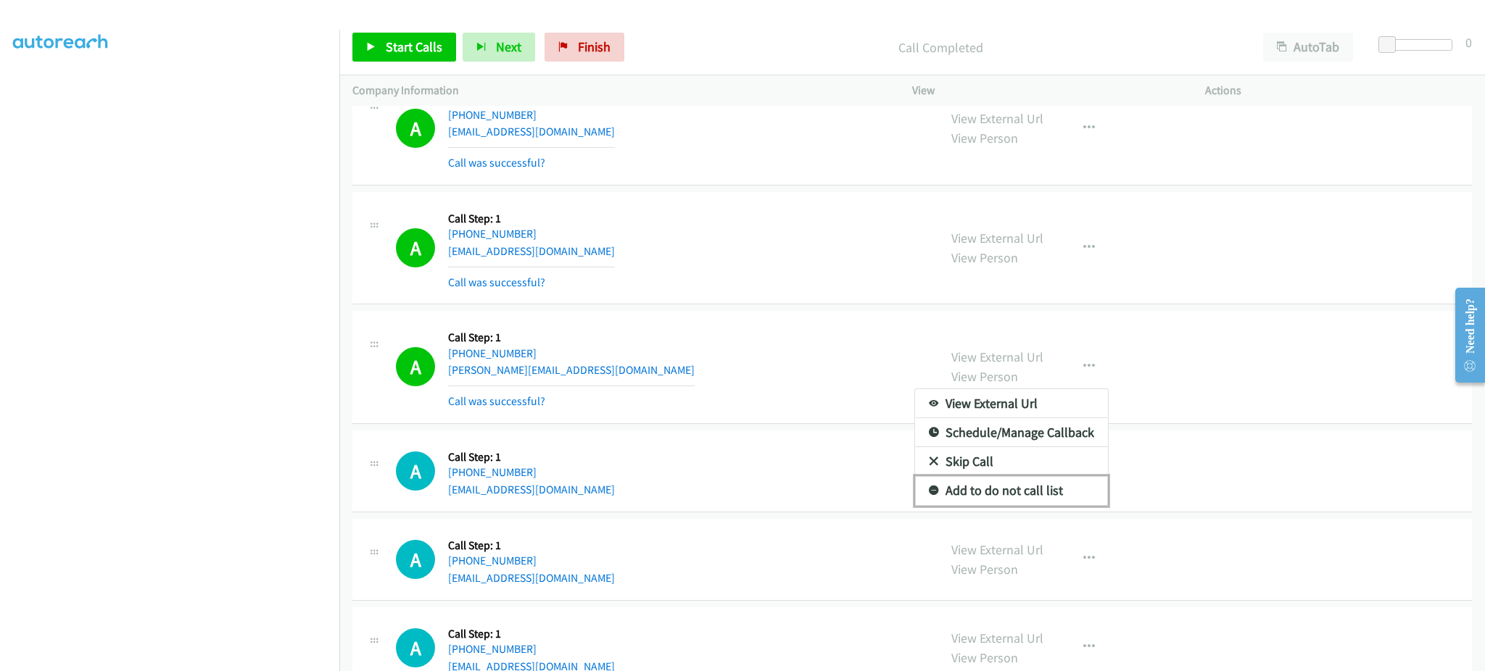
click at [1061, 494] on link "Add to do not call list" at bounding box center [1011, 490] width 193 height 29
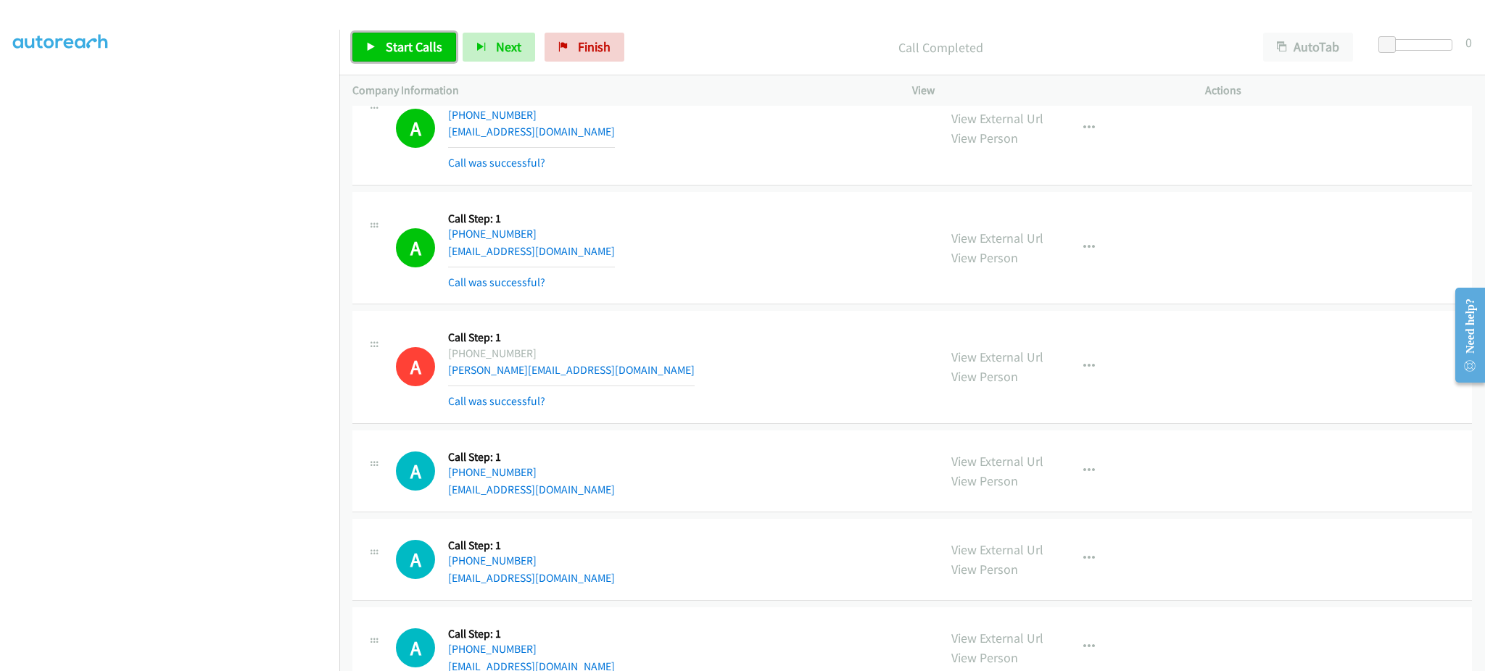
click at [418, 54] on span "Start Calls" at bounding box center [414, 46] width 57 height 17
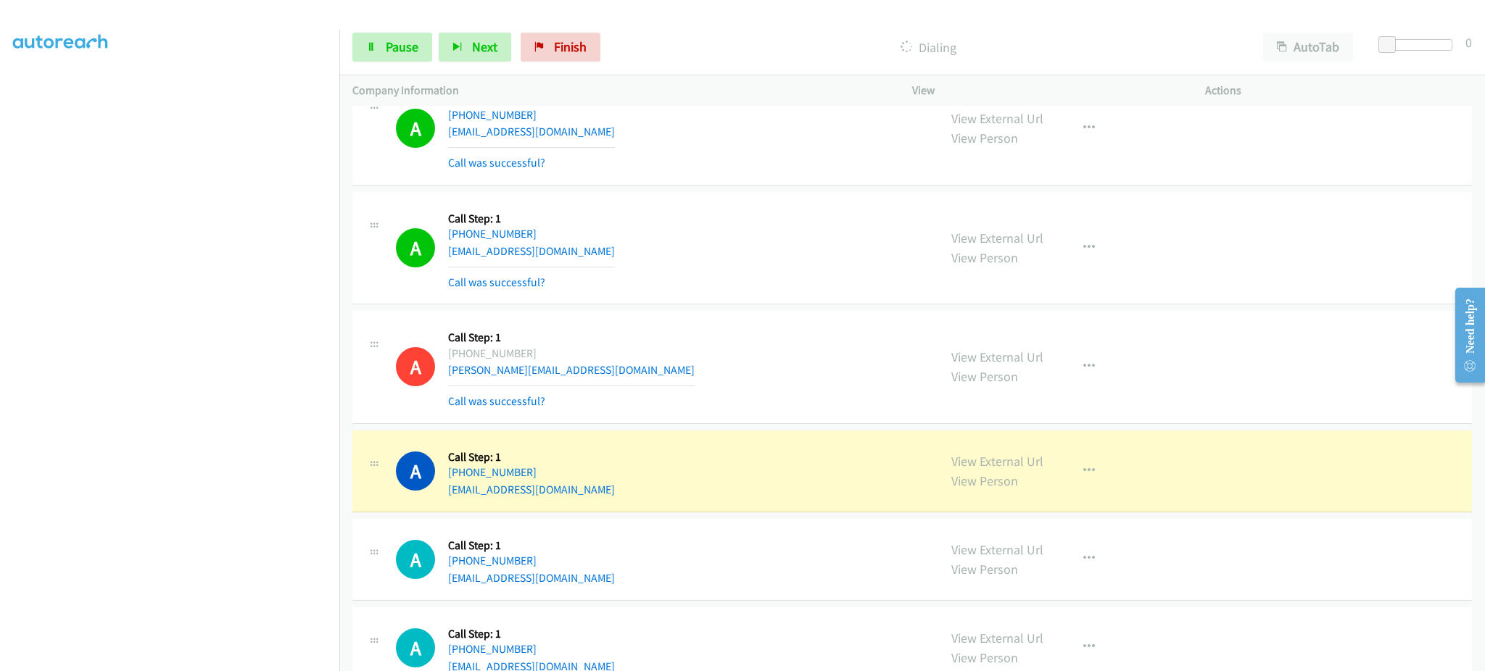
click at [207, 657] on section at bounding box center [169, 327] width 313 height 694
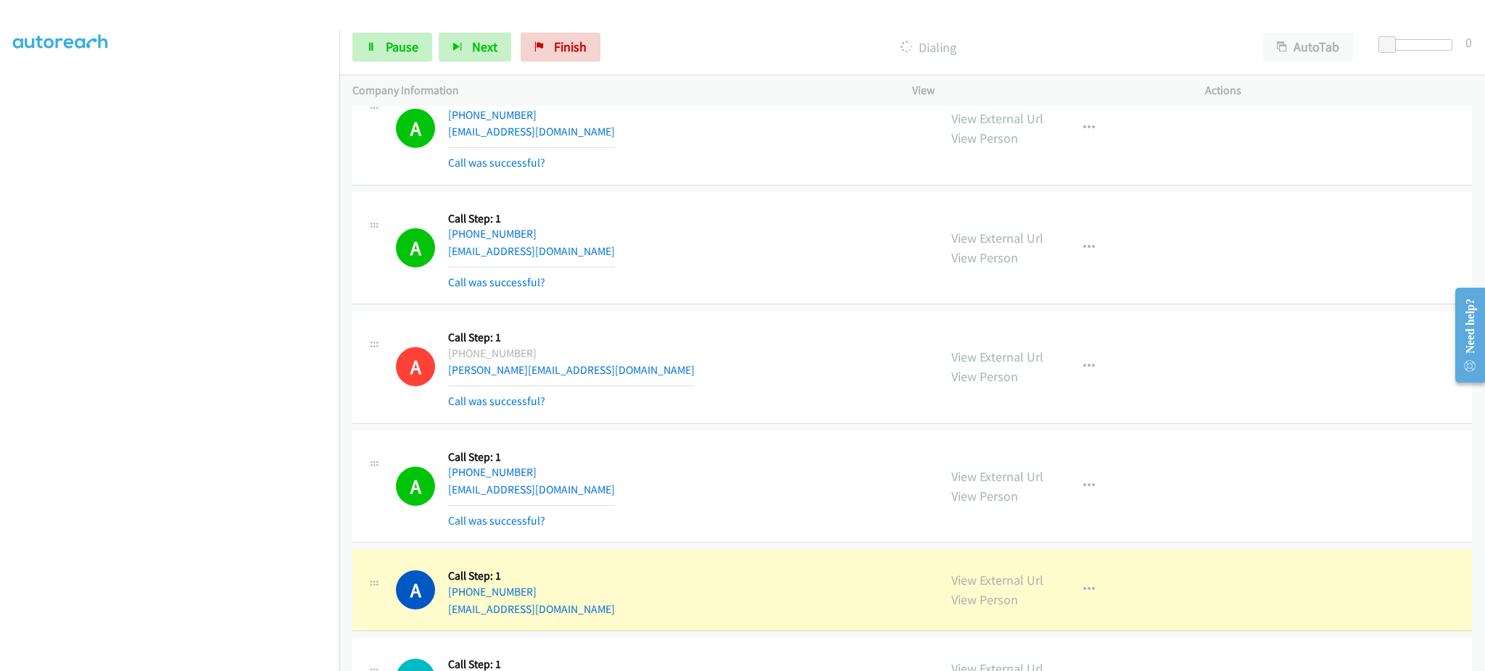
click at [416, 63] on div "Start Calls Pause Next Finish Dialing AutoTab AutoTab 0" at bounding box center [911, 48] width 1145 height 56
click at [411, 51] on span "Pause" at bounding box center [402, 46] width 33 height 17
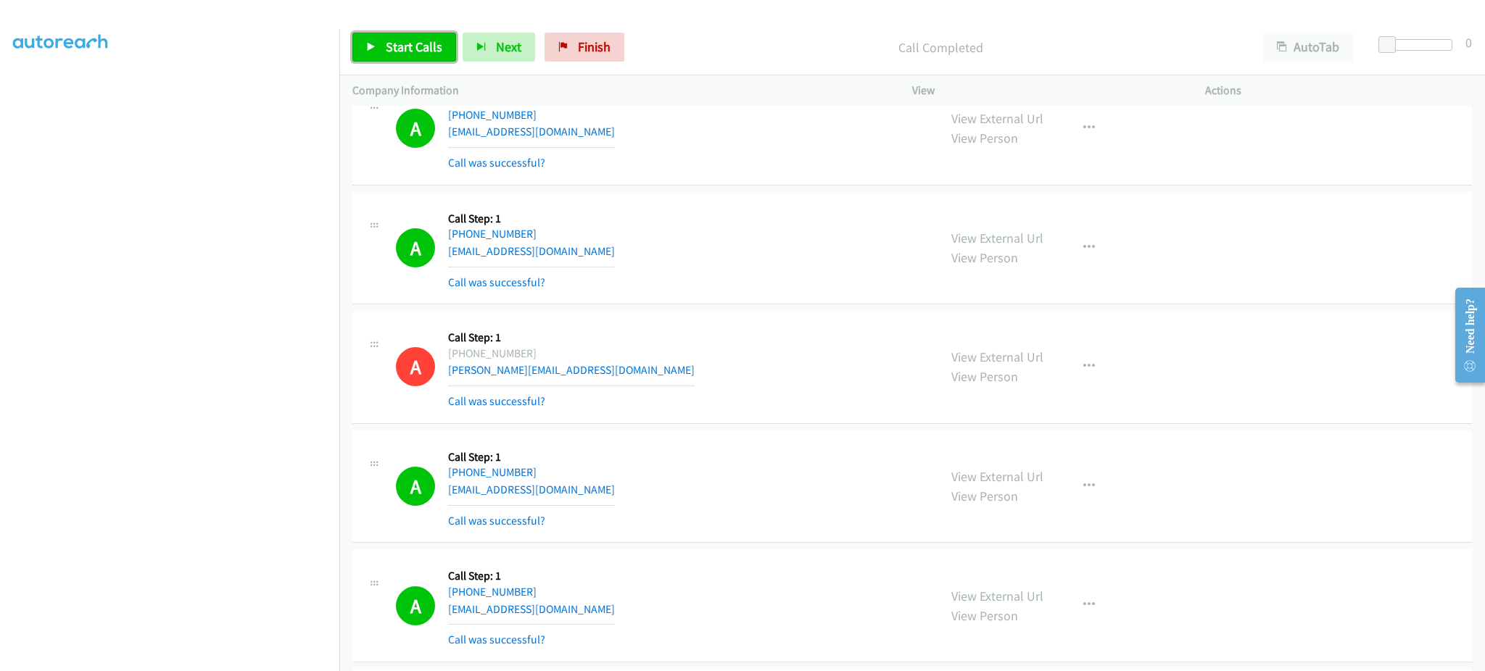
click at [398, 58] on link "Start Calls" at bounding box center [404, 47] width 104 height 29
click at [391, 50] on span "Pause" at bounding box center [402, 46] width 33 height 17
click at [386, 40] on span "Start Calls" at bounding box center [414, 46] width 57 height 17
click at [413, 36] on link "Pause" at bounding box center [392, 47] width 80 height 29
drag, startPoint x: 406, startPoint y: 52, endPoint x: 547, endPoint y: 204, distance: 206.7
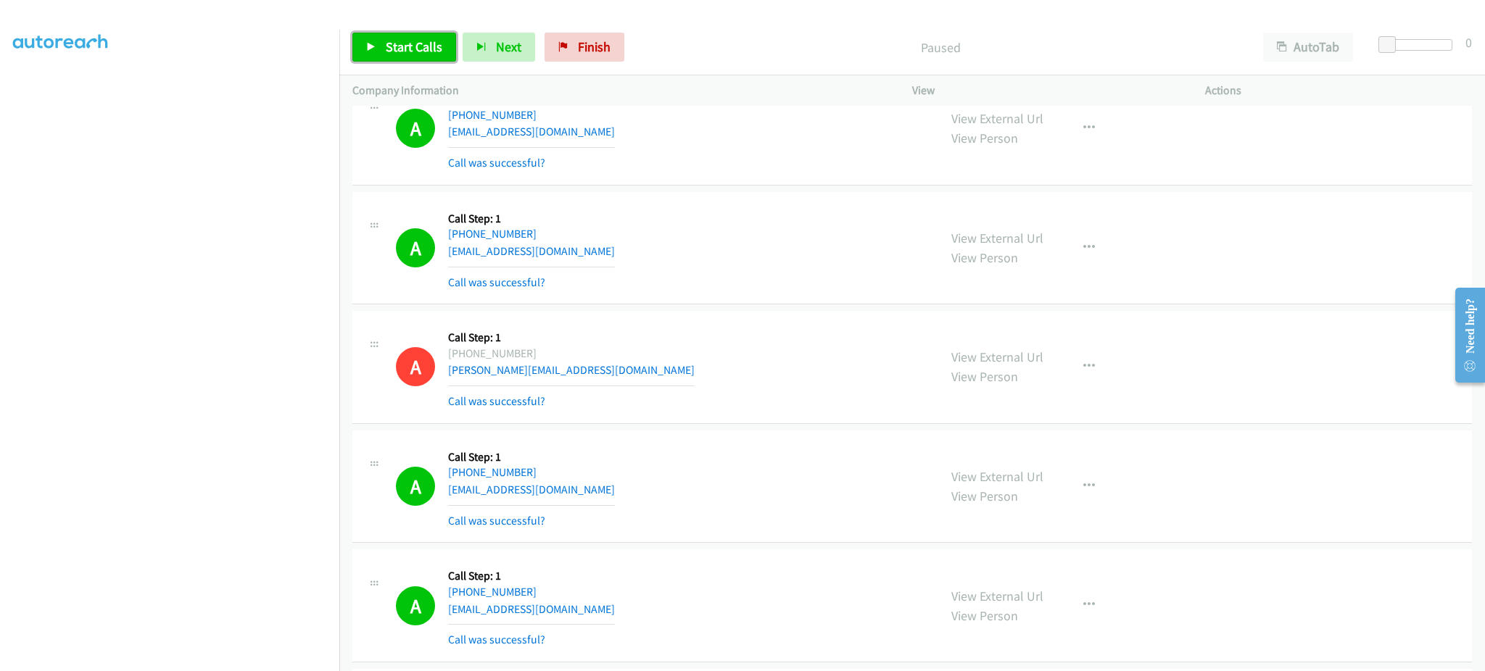
click at [406, 52] on span "Start Calls" at bounding box center [414, 46] width 57 height 17
click at [371, 36] on link "Pause" at bounding box center [392, 47] width 80 height 29
click at [415, 40] on span "Start Calls" at bounding box center [414, 46] width 57 height 17
click at [192, 656] on section at bounding box center [169, 327] width 313 height 694
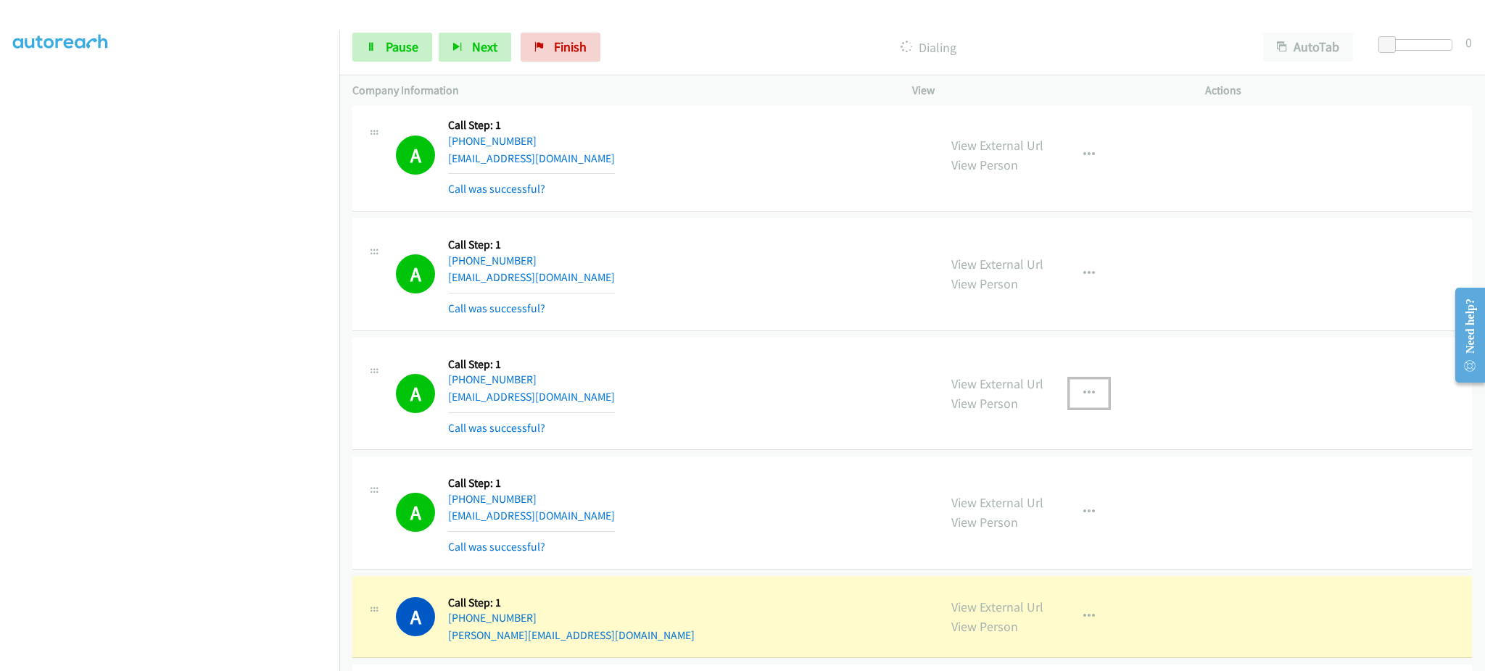
click at [1089, 399] on button "button" at bounding box center [1088, 393] width 39 height 29
click at [1056, 517] on link "Add to do not call list" at bounding box center [1011, 517] width 193 height 29
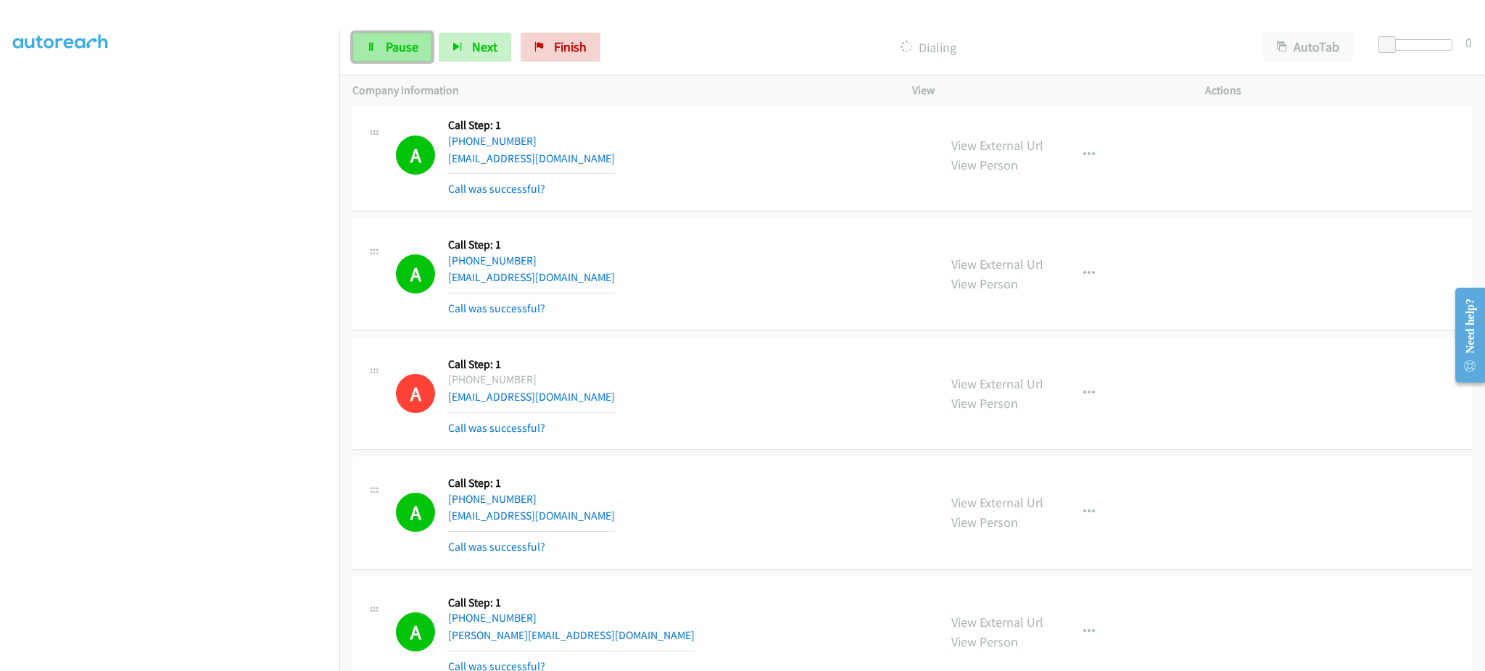
click at [407, 58] on link "Pause" at bounding box center [392, 47] width 80 height 29
click at [384, 34] on link "Start Calls" at bounding box center [404, 47] width 104 height 29
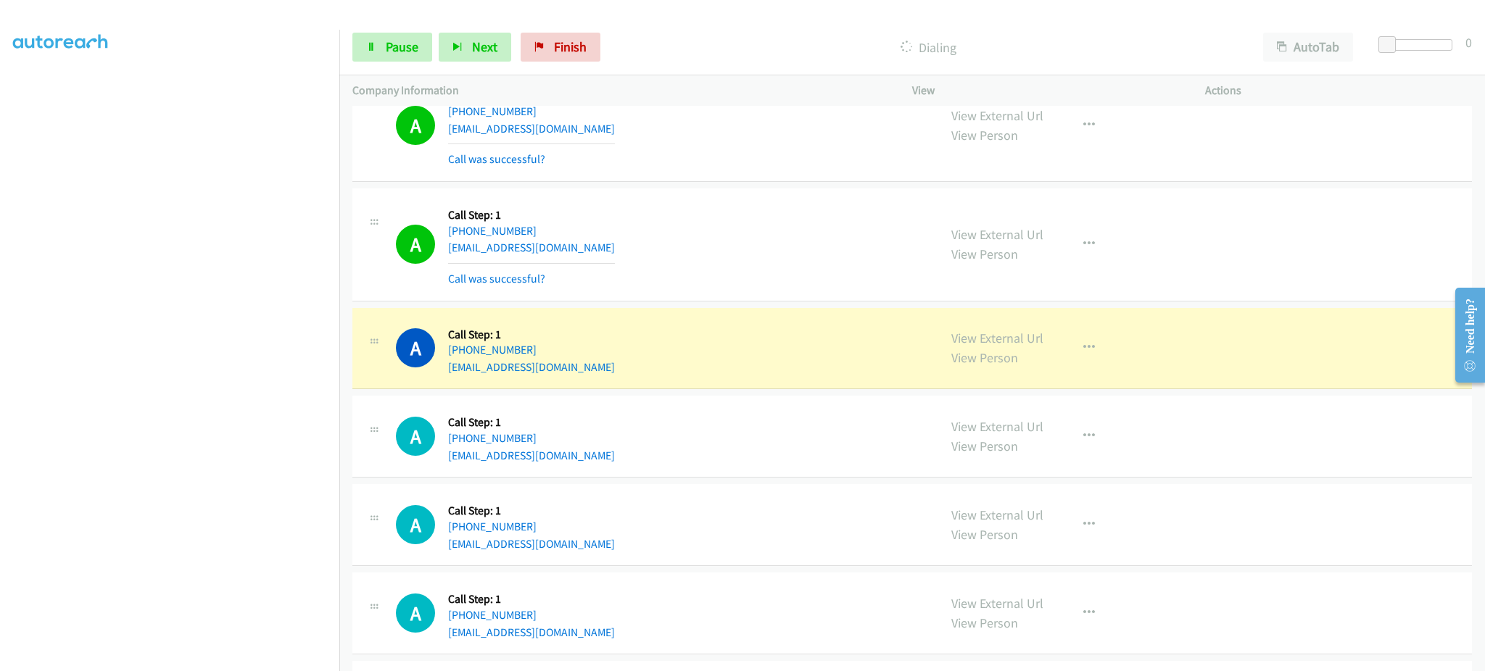
scroll to position [4786, 0]
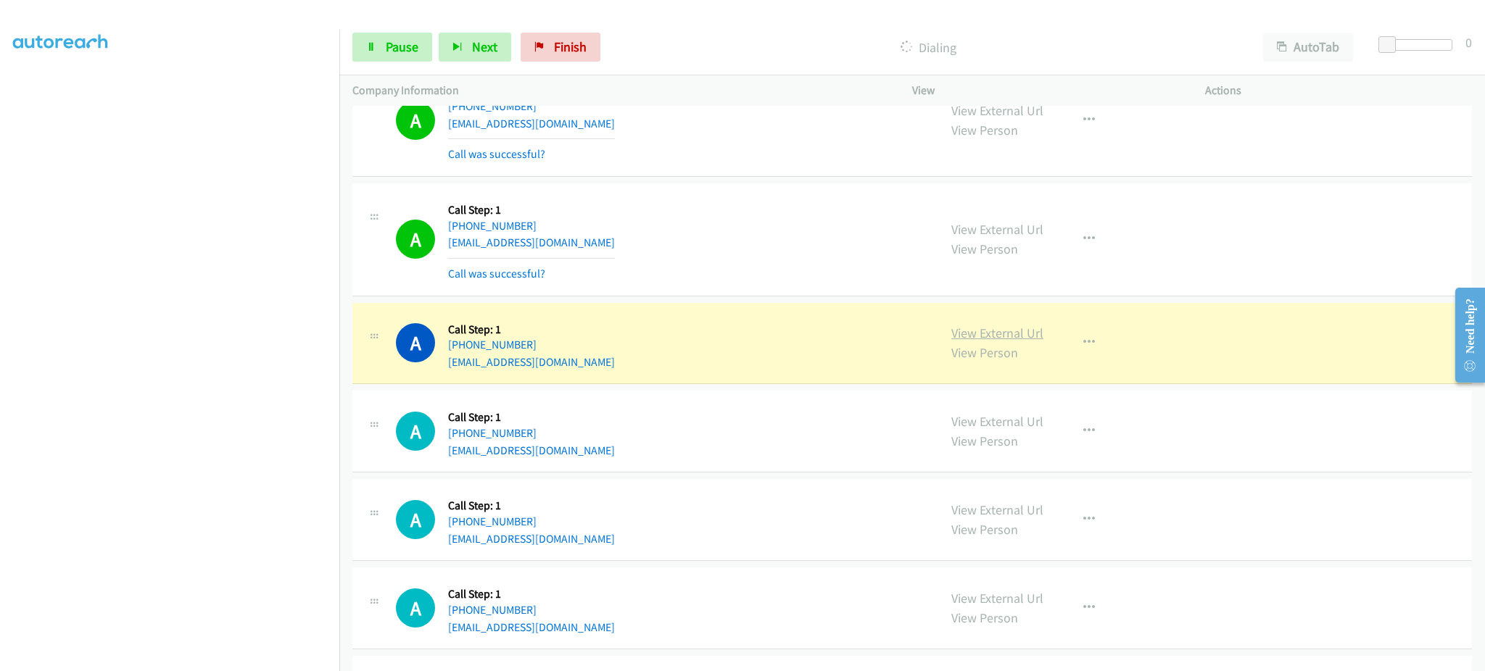
click at [992, 341] on link "View External Url" at bounding box center [997, 333] width 92 height 17
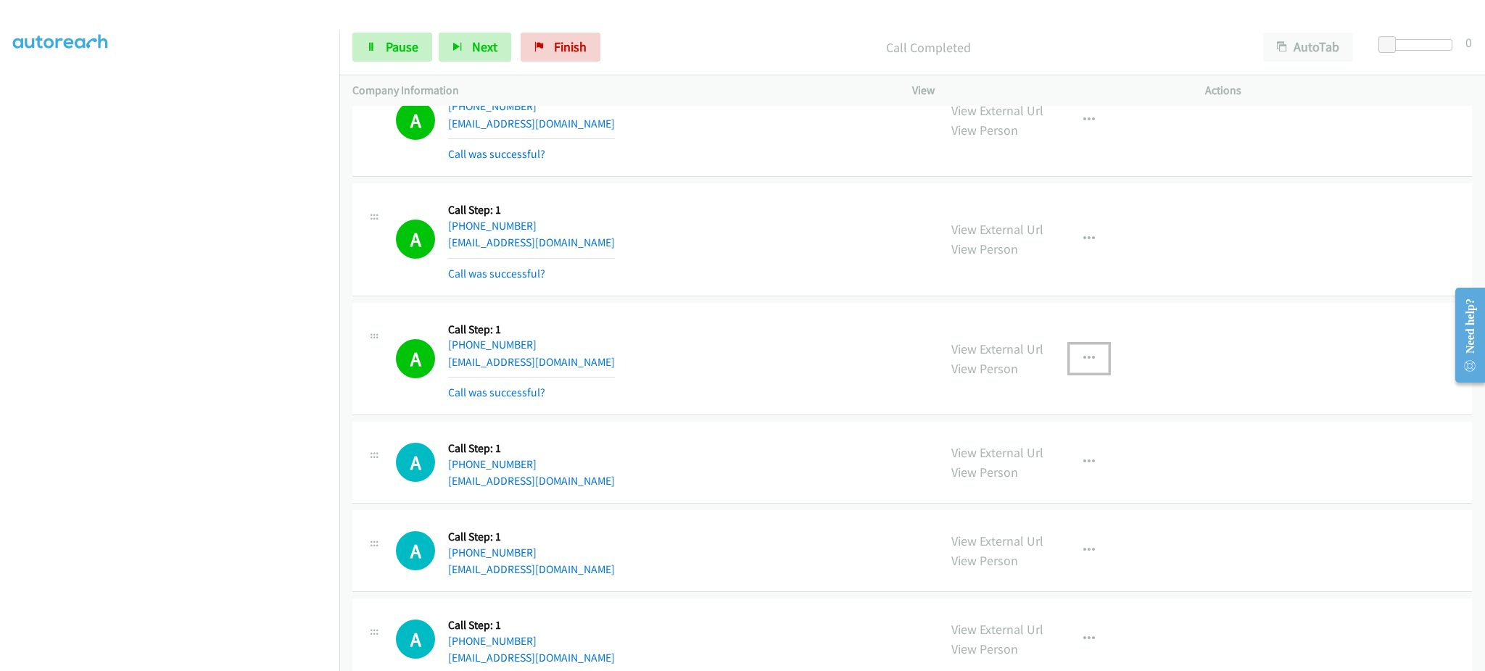
click at [1087, 360] on button "button" at bounding box center [1088, 358] width 39 height 29
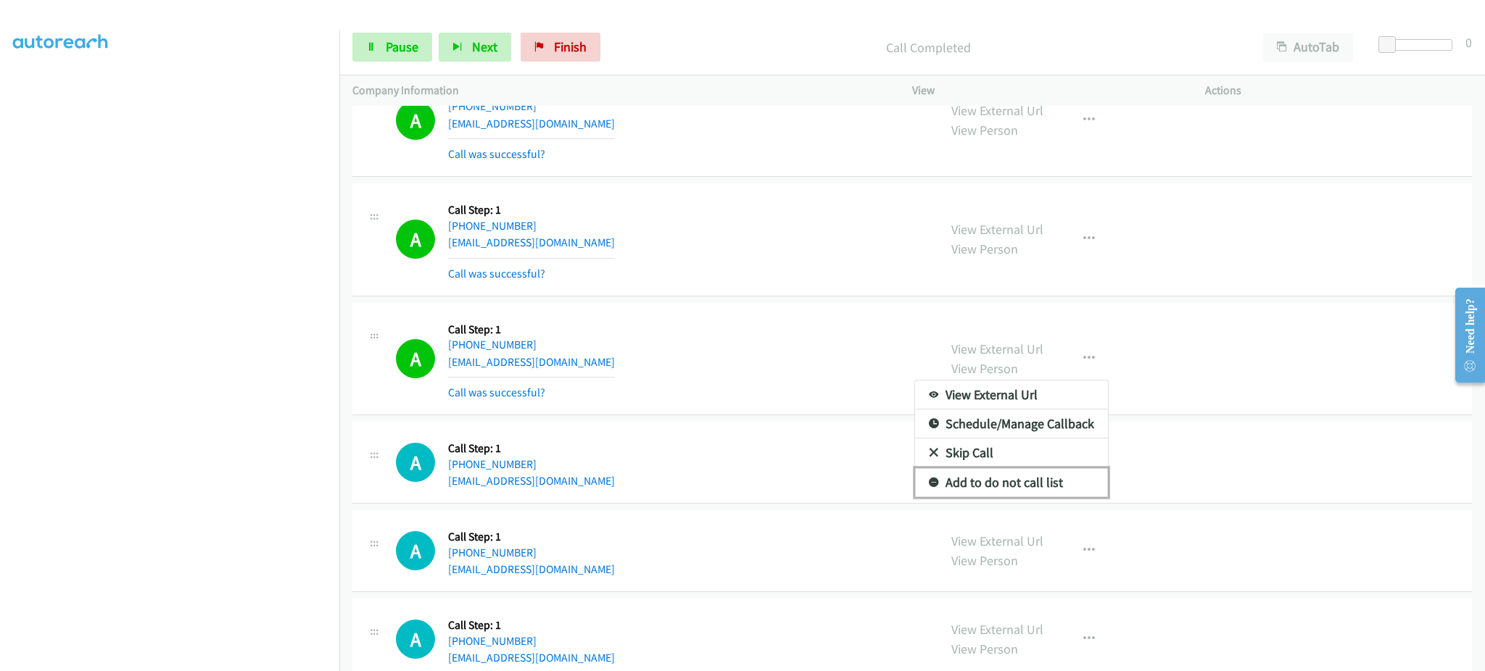
click at [1048, 497] on link "Add to do not call list" at bounding box center [1011, 482] width 193 height 29
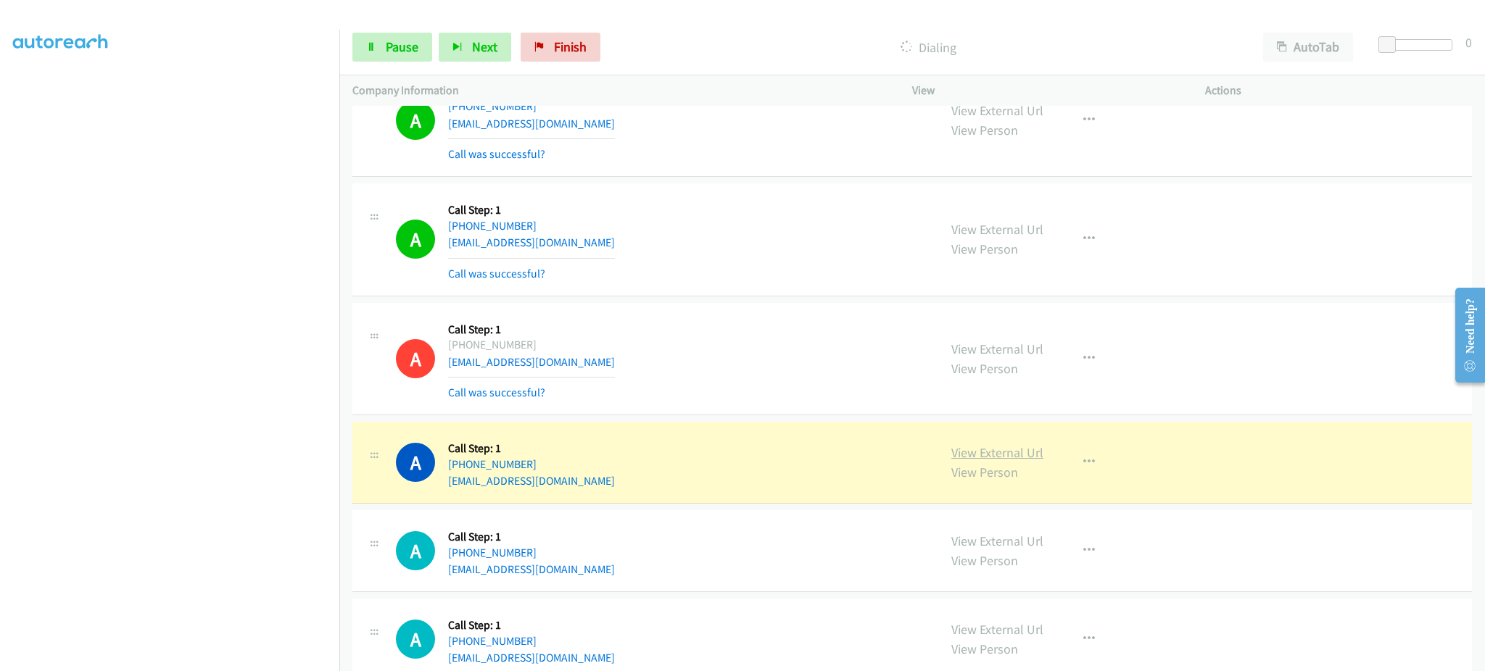
click at [958, 449] on link "View External Url" at bounding box center [997, 452] width 92 height 17
click at [960, 451] on link "View External Url" at bounding box center [997, 452] width 92 height 17
click at [402, 57] on link "Pause" at bounding box center [392, 47] width 80 height 29
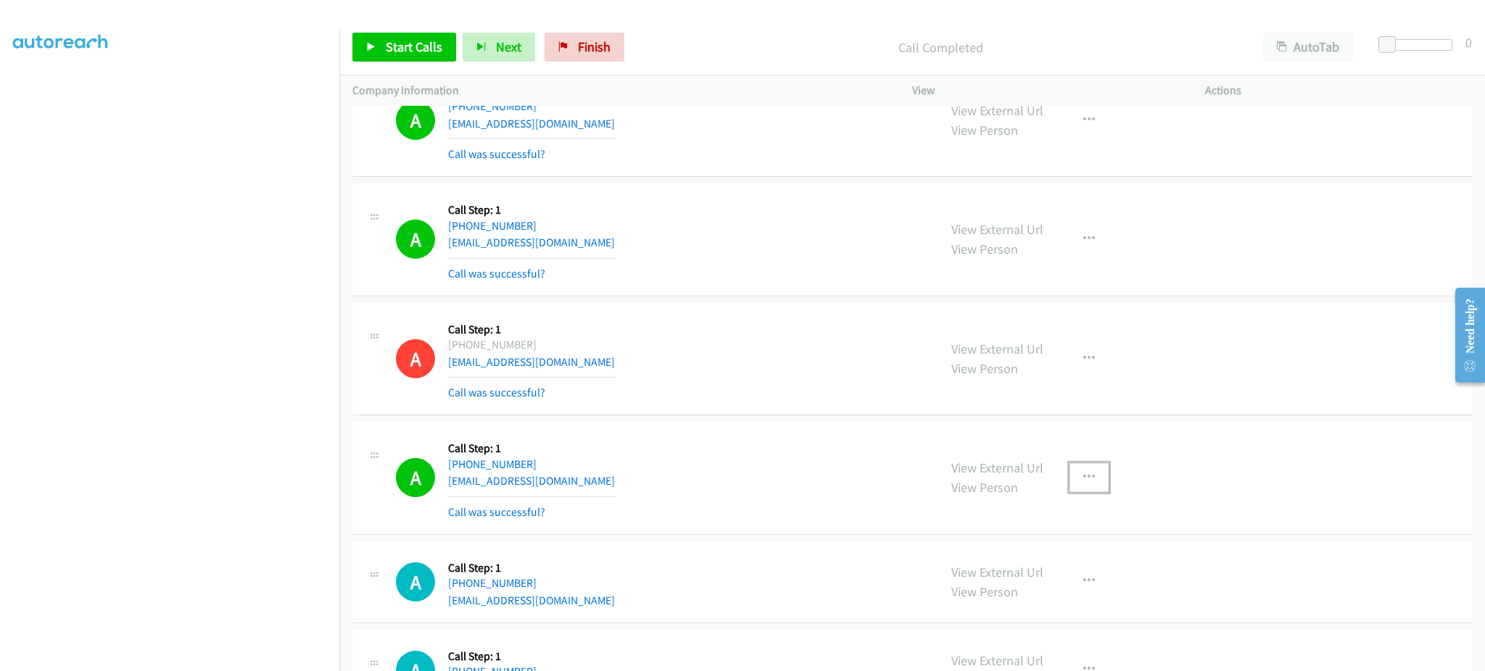
click at [1083, 482] on icon "button" at bounding box center [1089, 478] width 12 height 12
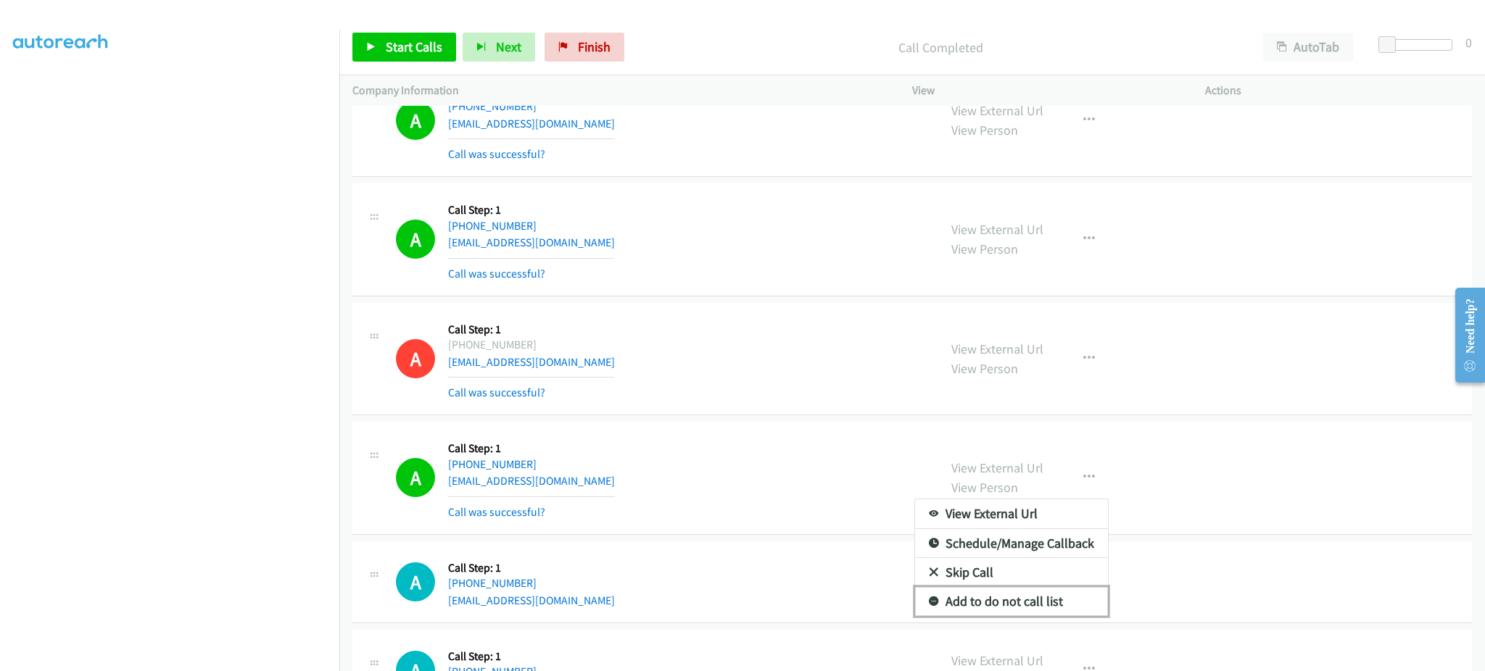
click at [1057, 599] on link "Add to do not call list" at bounding box center [1011, 601] width 193 height 29
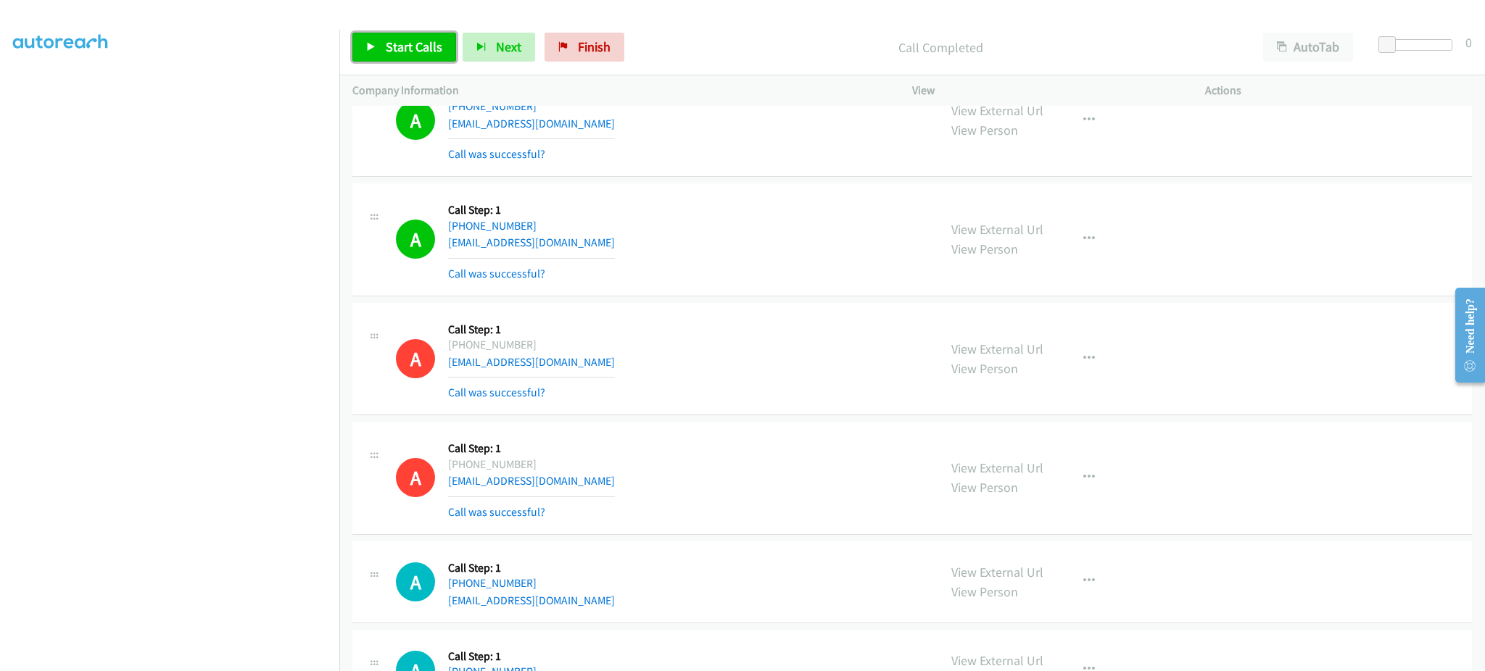
drag, startPoint x: 418, startPoint y: 47, endPoint x: 481, endPoint y: 17, distance: 70.7
click at [418, 47] on span "Start Calls" at bounding box center [414, 46] width 57 height 17
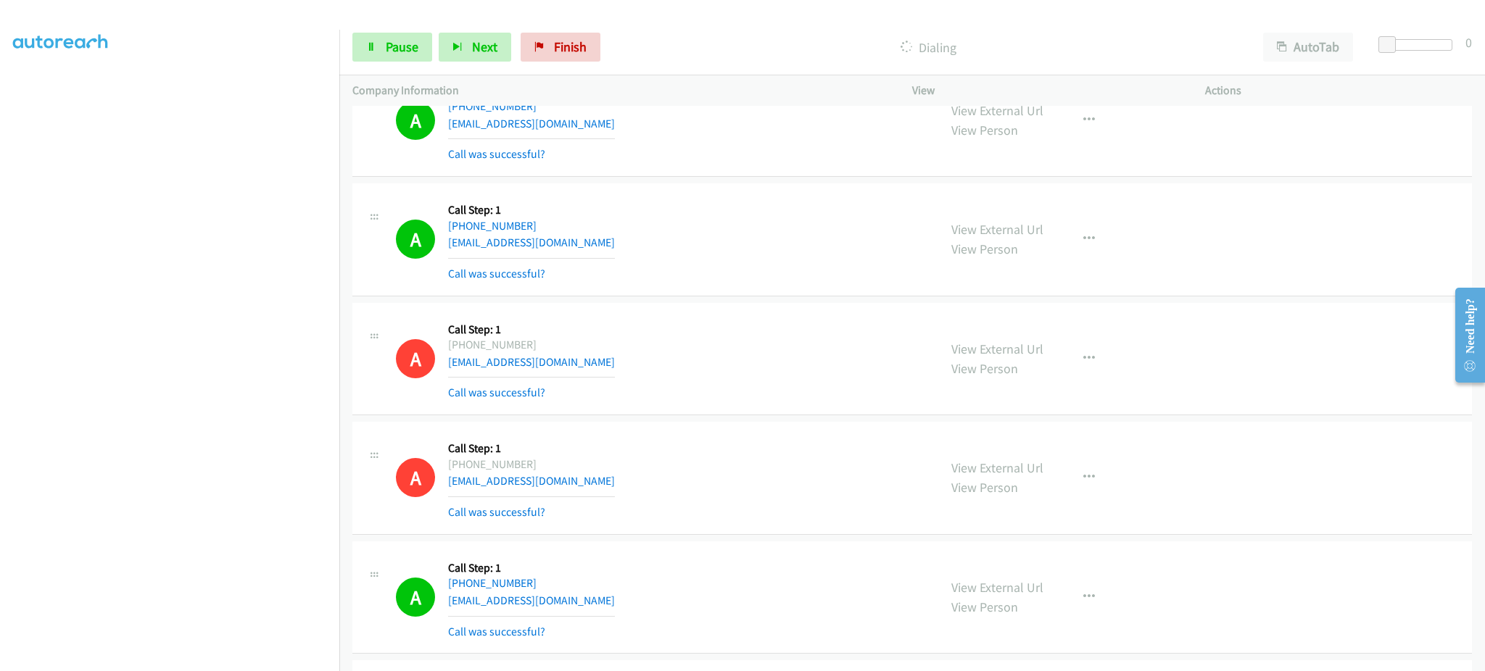
scroll to position [2754, 0]
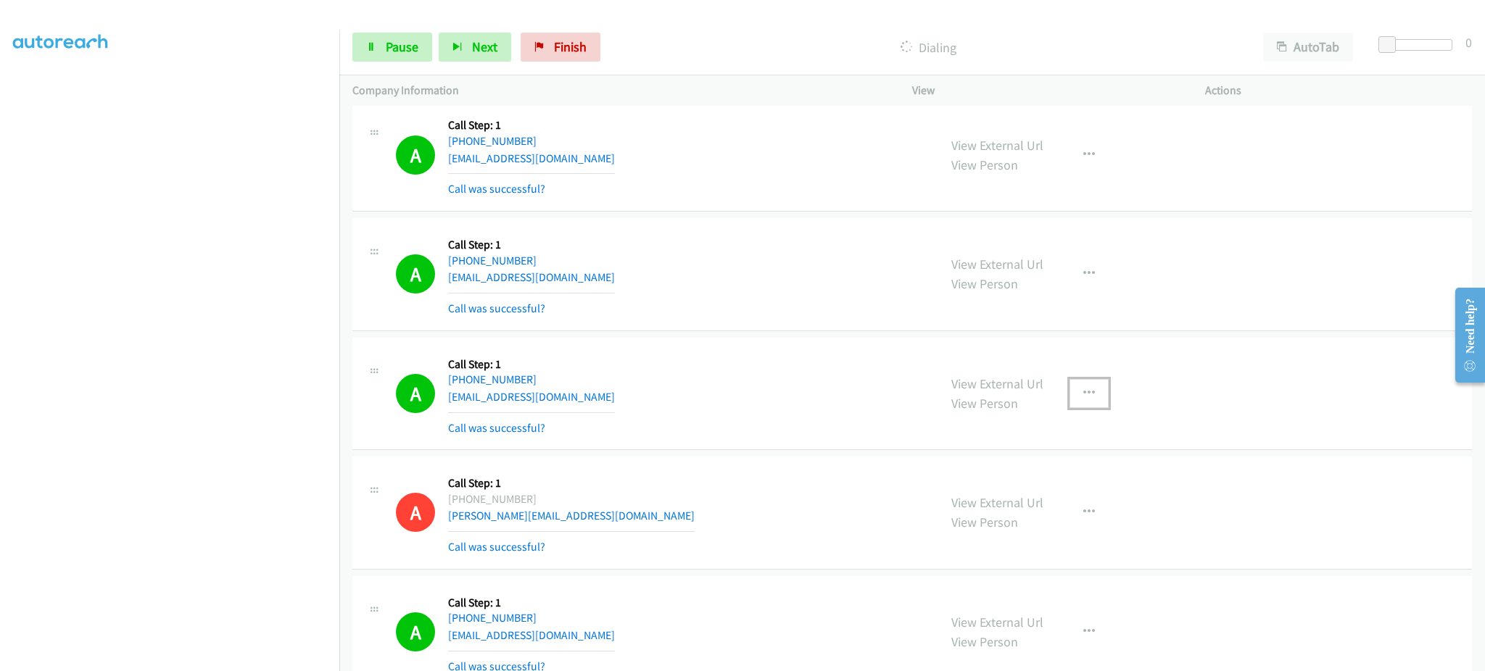
click at [1069, 405] on button "button" at bounding box center [1088, 393] width 39 height 29
click at [1050, 526] on link "Add to do not call list" at bounding box center [1011, 517] width 193 height 29
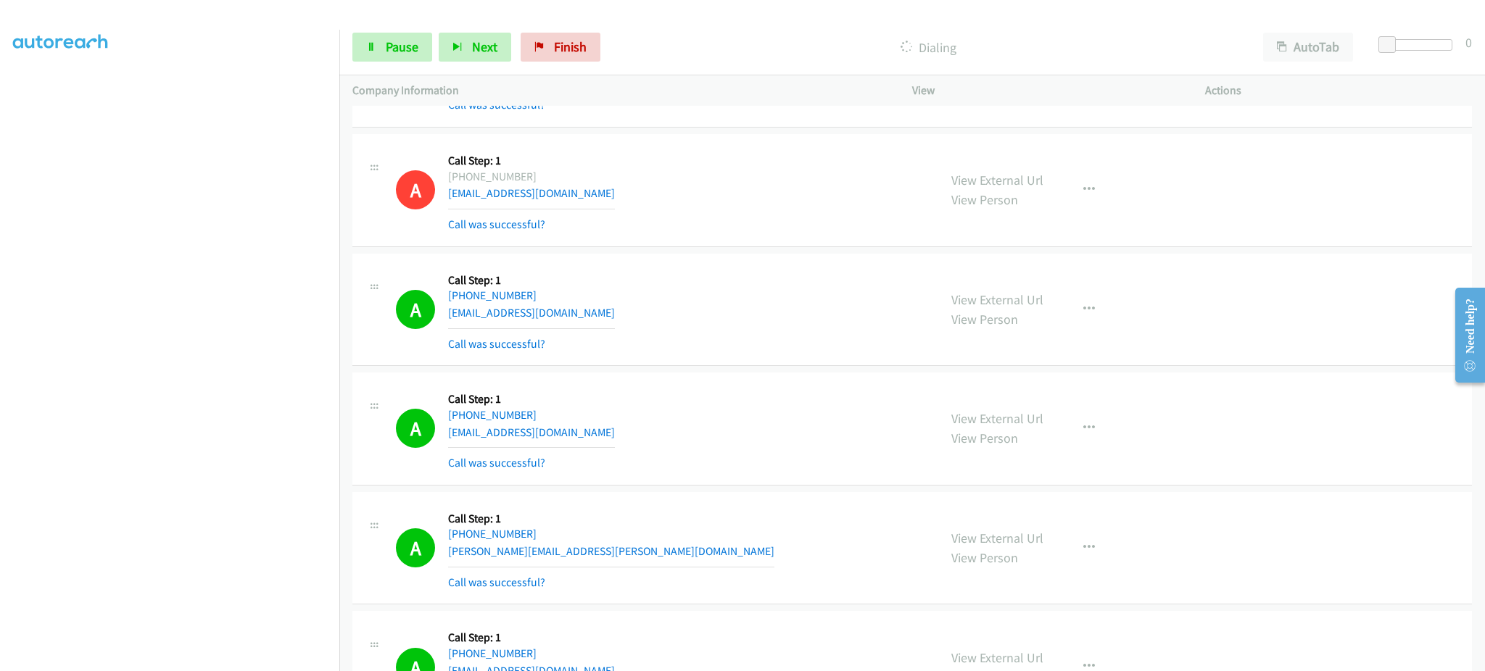
scroll to position [5944, 0]
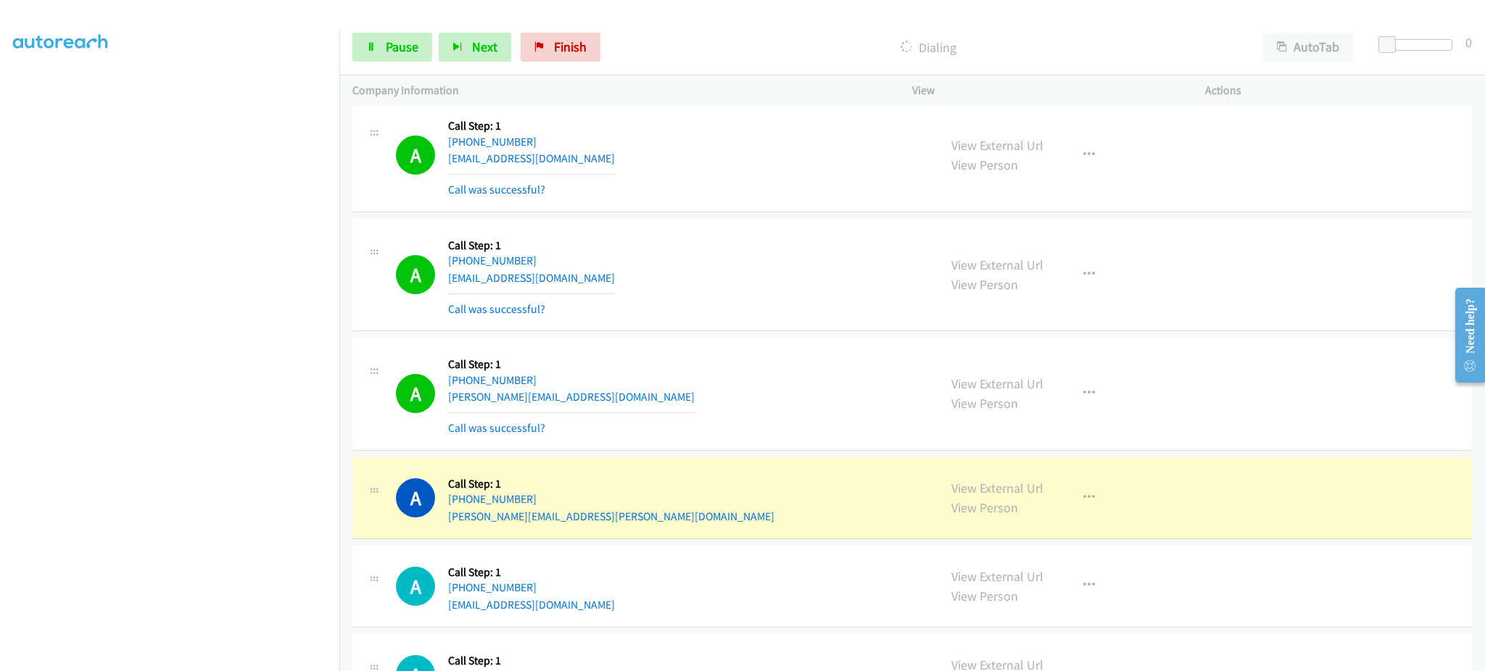
click at [991, 481] on div "View External Url View Person" at bounding box center [997, 497] width 92 height 39
click at [991, 488] on link "View External Url" at bounding box center [997, 488] width 92 height 17
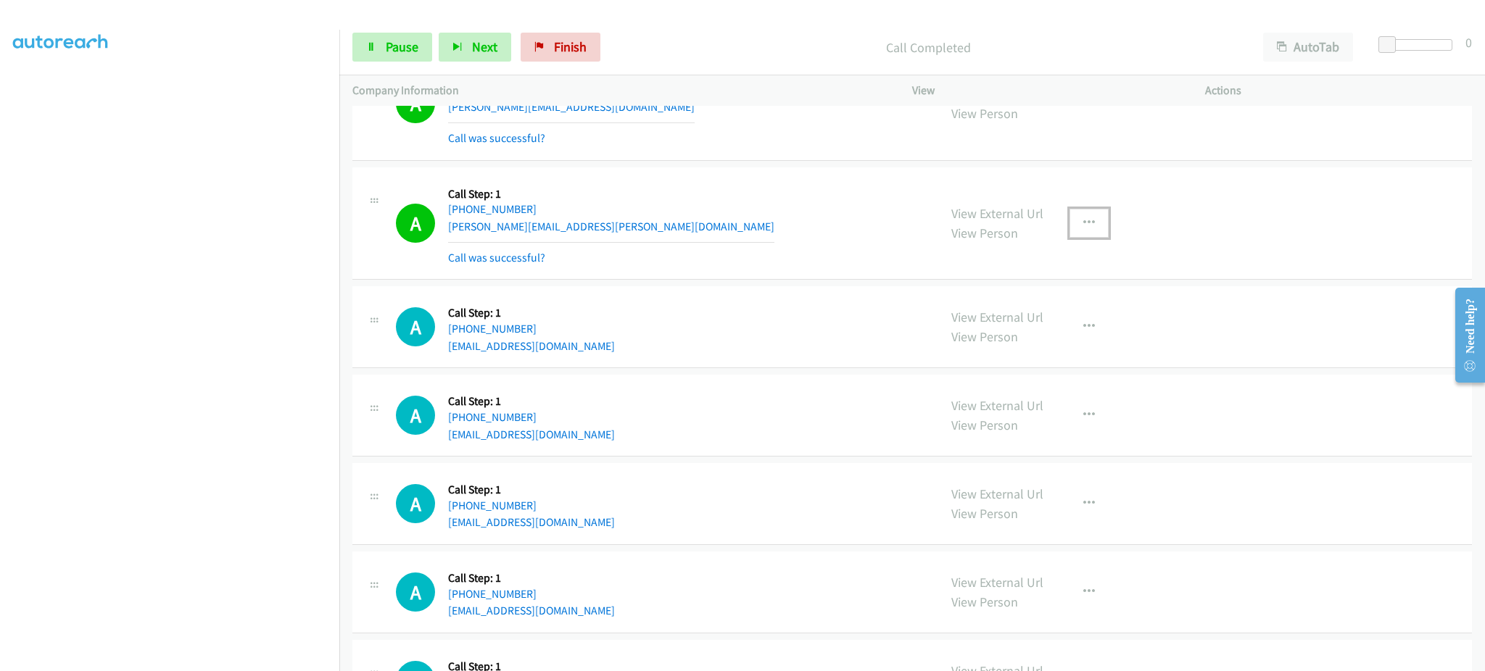
click at [1083, 226] on icon "button" at bounding box center [1089, 223] width 12 height 12
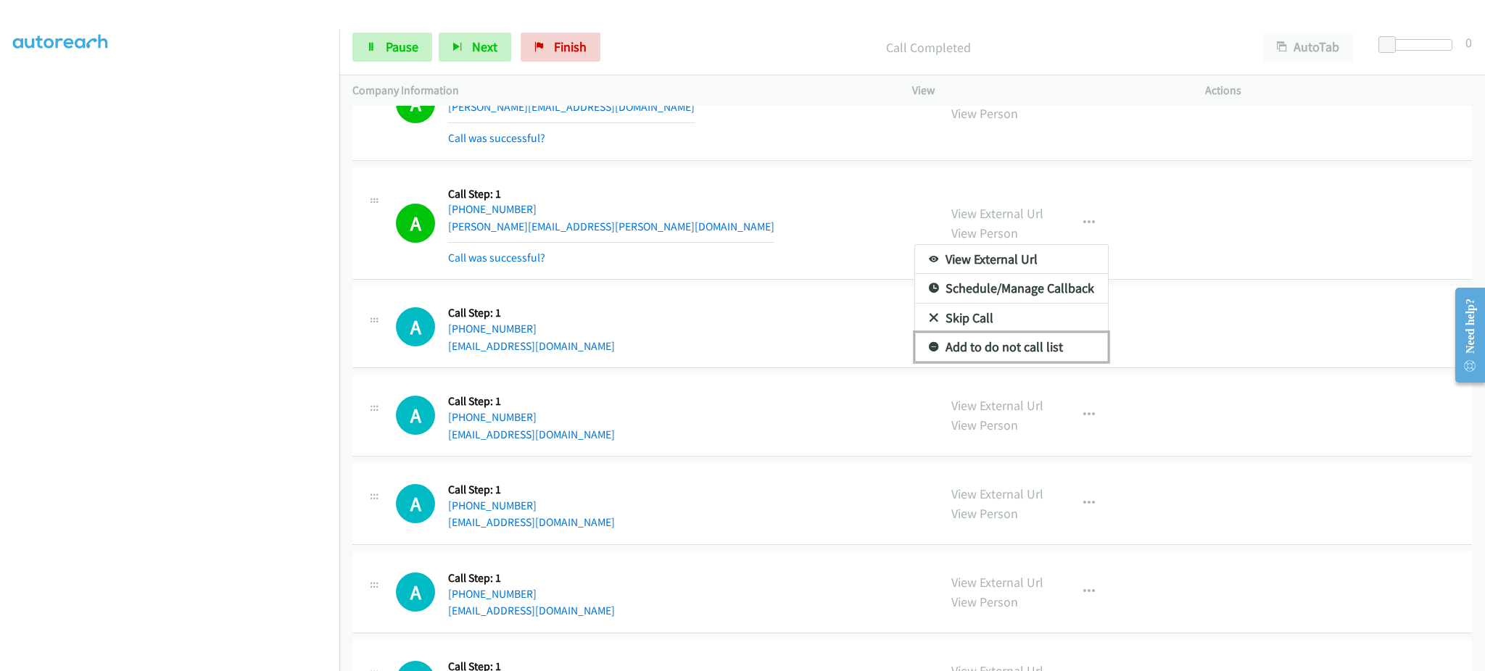
click at [1042, 344] on link "Add to do not call list" at bounding box center [1011, 347] width 193 height 29
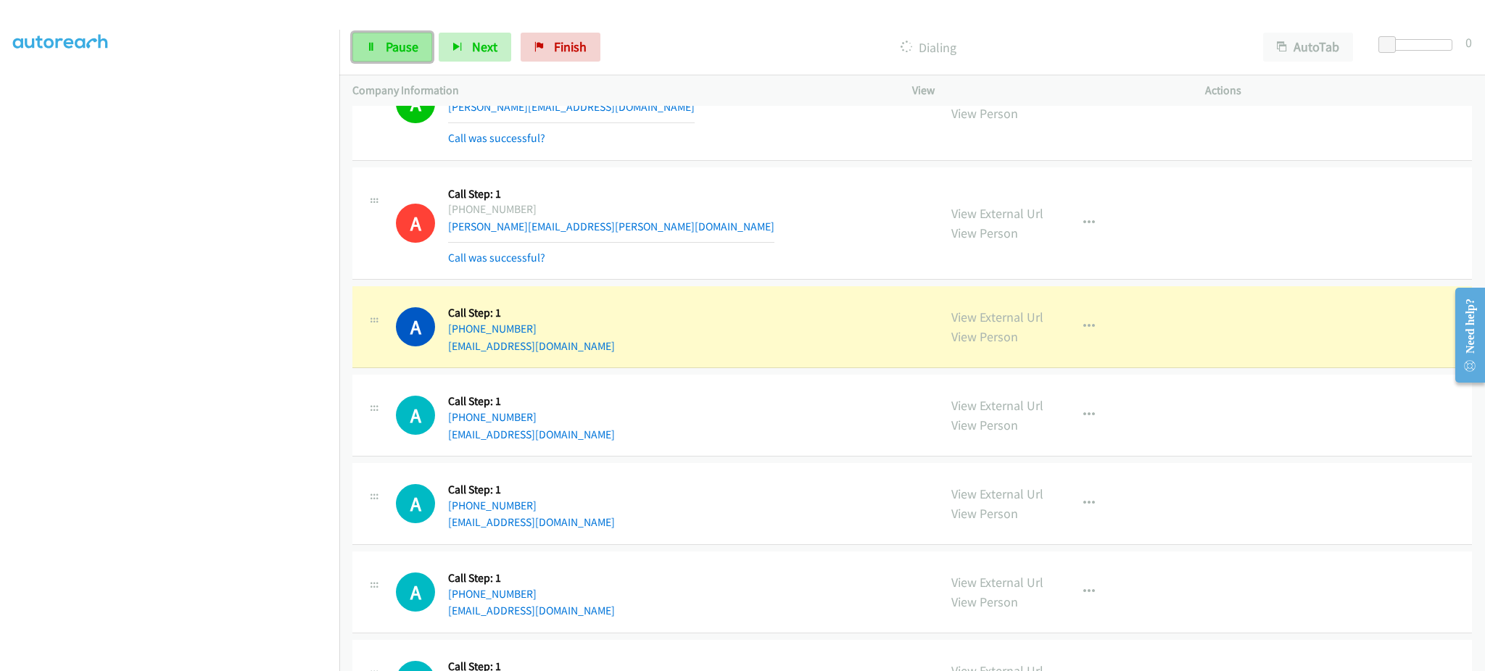
click at [393, 43] on span "Pause" at bounding box center [402, 46] width 33 height 17
